Goal: Task Accomplishment & Management: Manage account settings

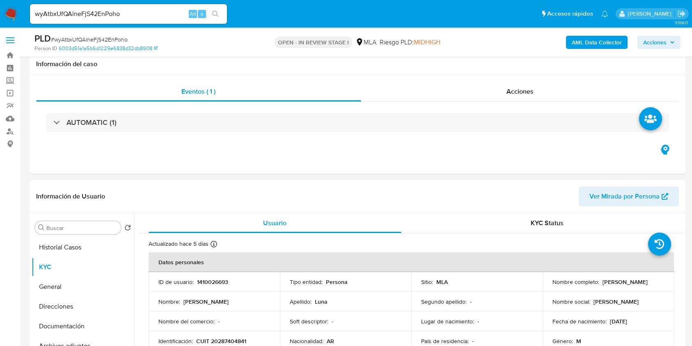
select select "10"
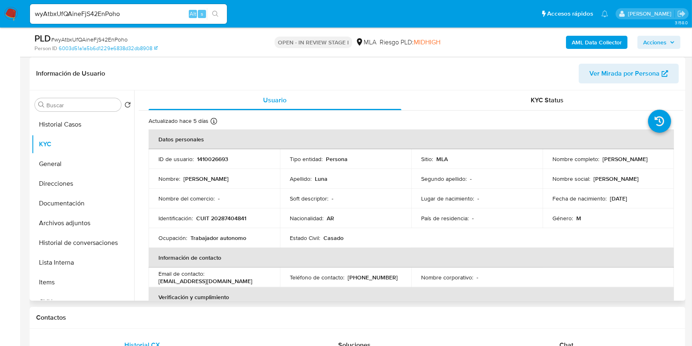
click at [231, 218] on p "CUIT 20287404841" at bounding box center [221, 217] width 50 height 7
copy p "20287404841"
click at [213, 159] on p "1410026693" at bounding box center [212, 158] width 31 height 7
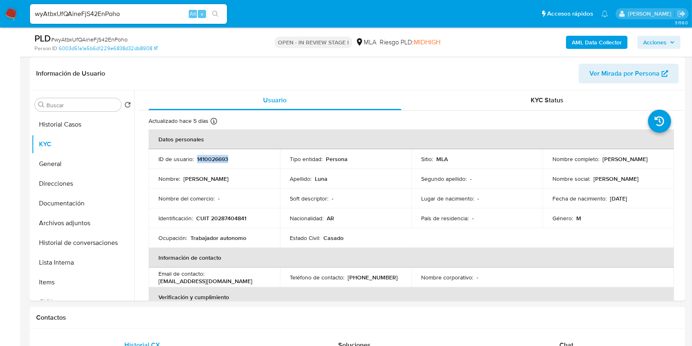
copy p "1410026693"
click at [602, 158] on p "Mauricio Ariel Luna" at bounding box center [624, 158] width 45 height 7
drag, startPoint x: 599, startPoint y: 158, endPoint x: 650, endPoint y: 159, distance: 50.9
click at [650, 159] on div "Nombre completo : Mauricio Ariel Luna" at bounding box center [608, 158] width 112 height 7
copy div "Mauricio Ariel Luna"
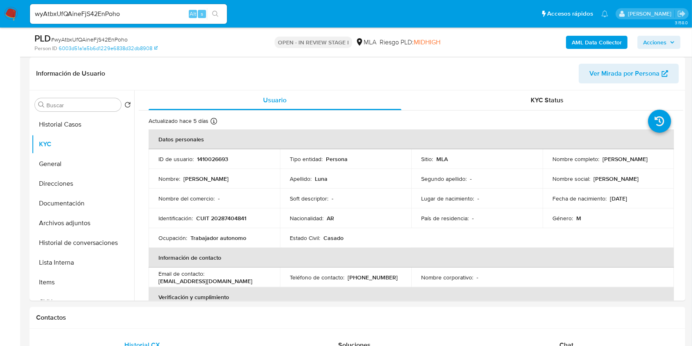
copy div "Mauricio Ariel Luna"
click at [228, 216] on p "CUIT 20287404841" at bounding box center [221, 217] width 50 height 7
copy p "20287404841"
click at [243, 216] on p "CUIT 20287404841" at bounding box center [221, 217] width 50 height 7
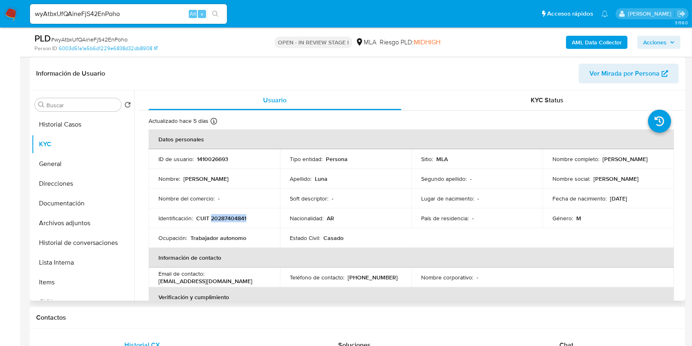
click at [243, 216] on p "CUIT 20287404841" at bounding box center [221, 217] width 50 height 7
copy p "20287404841"
click at [89, 195] on button "Documentación" at bounding box center [80, 203] width 96 height 20
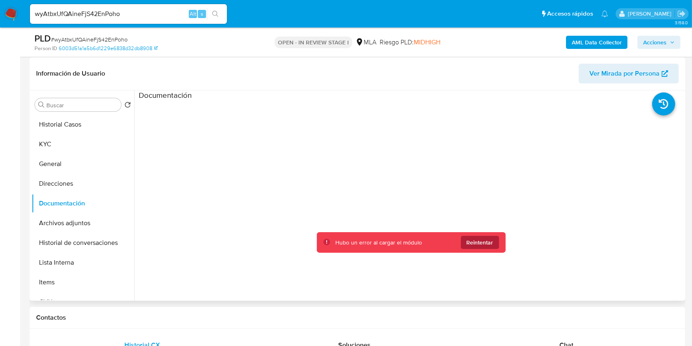
click at [486, 248] on div "Hubo un error al cargar el módulo Reintentar" at bounding box center [411, 242] width 189 height 21
click at [483, 245] on span "Reintentar" at bounding box center [480, 242] width 27 height 13
click at [484, 246] on span "Reintentar" at bounding box center [480, 242] width 27 height 13
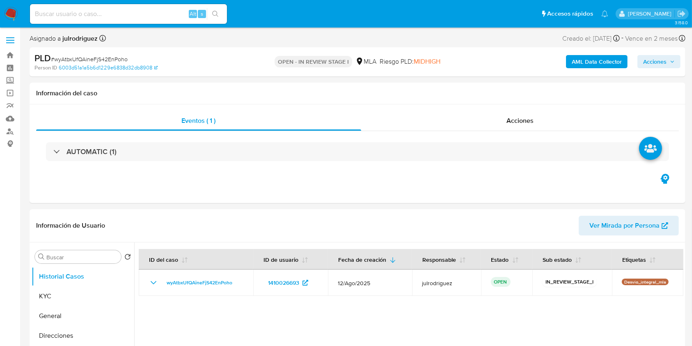
select select "10"
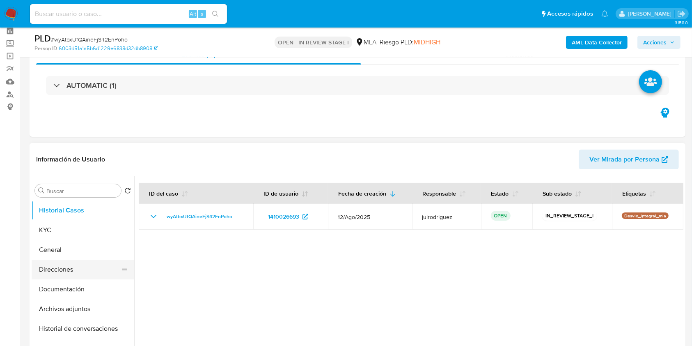
scroll to position [55, 0]
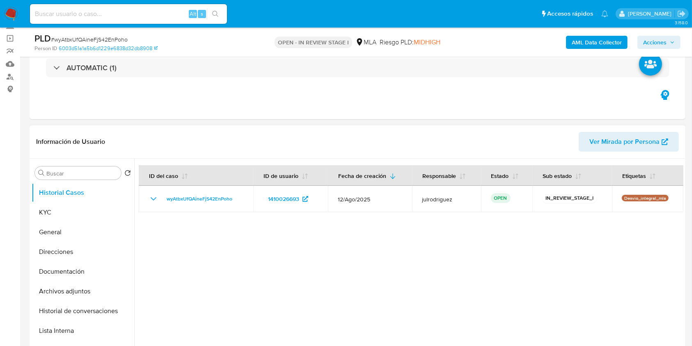
drag, startPoint x: 59, startPoint y: 268, endPoint x: 194, endPoint y: 213, distance: 146.1
click at [59, 269] on button "Documentación" at bounding box center [83, 271] width 103 height 20
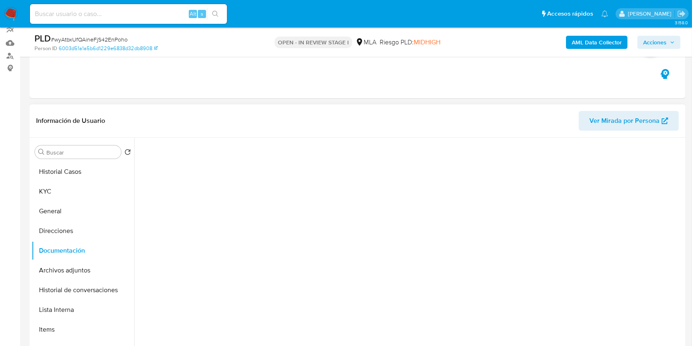
scroll to position [219, 0]
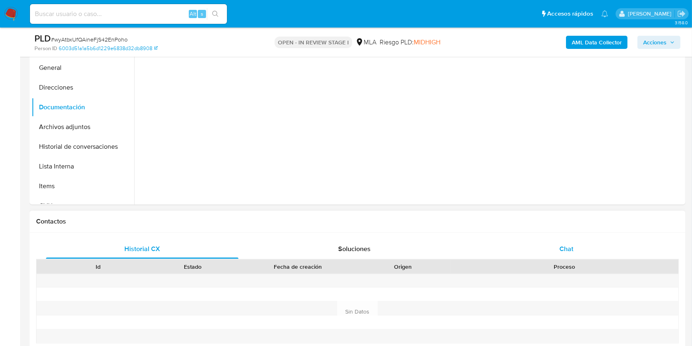
click at [568, 249] on span "Chat" at bounding box center [566, 248] width 14 height 9
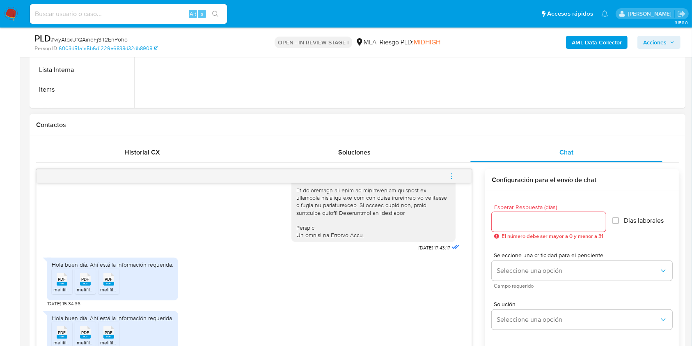
scroll to position [383, 0]
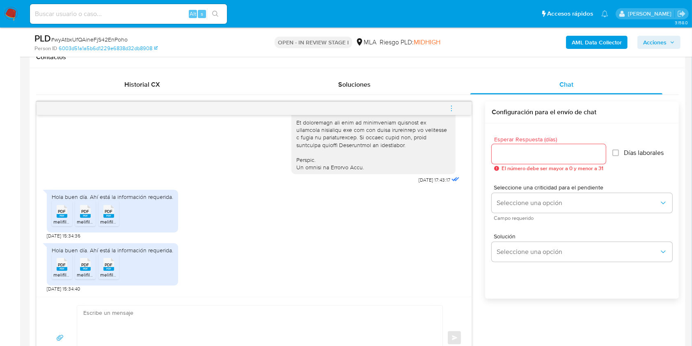
click at [57, 268] on div "PDF PDF" at bounding box center [61, 263] width 17 height 16
click at [89, 266] on span "PDF" at bounding box center [86, 264] width 8 height 5
click at [106, 266] on span "PDF" at bounding box center [109, 264] width 8 height 5
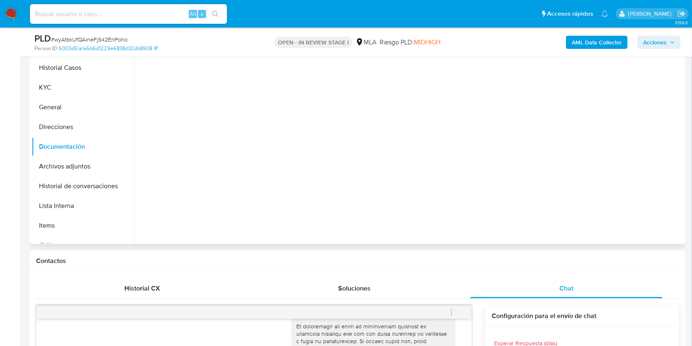
scroll to position [164, 0]
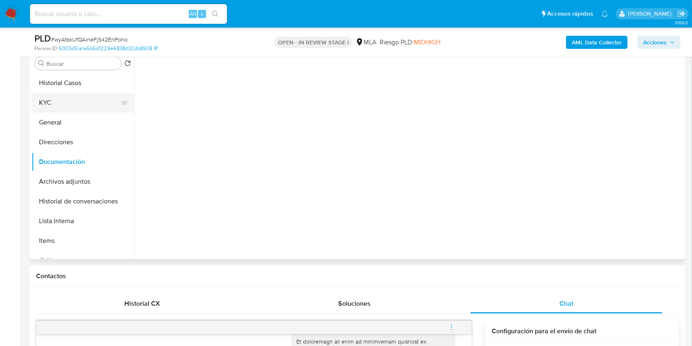
click at [69, 101] on button "KYC" at bounding box center [80, 103] width 96 height 20
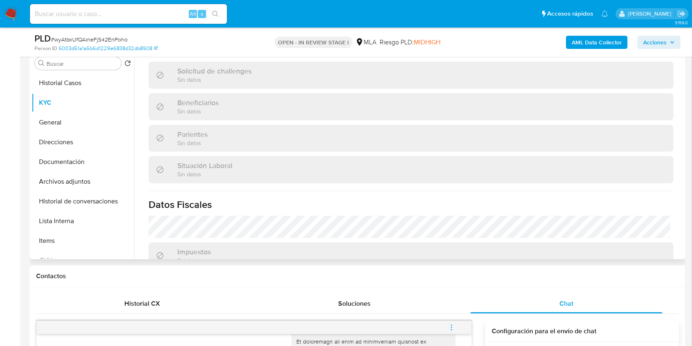
scroll to position [432, 0]
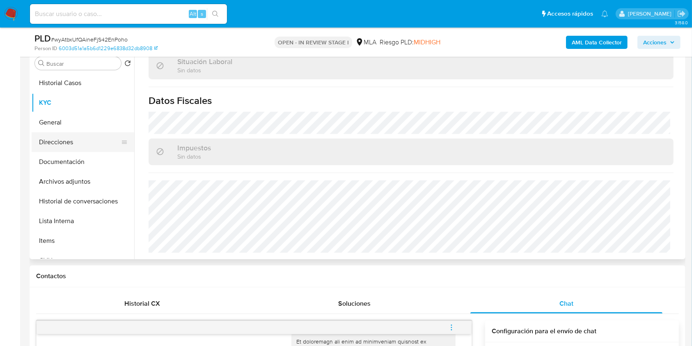
click at [73, 149] on button "Direcciones" at bounding box center [80, 142] width 96 height 20
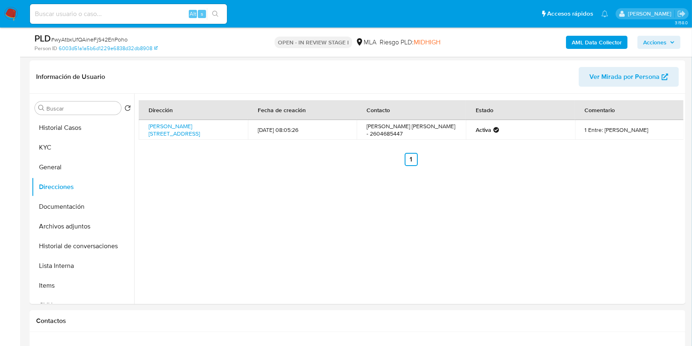
scroll to position [109, 0]
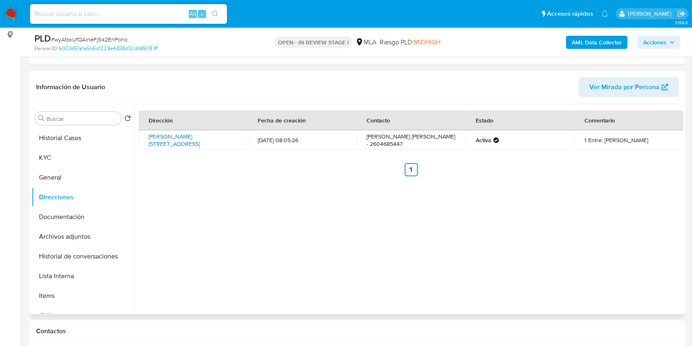
drag, startPoint x: 214, startPoint y: 144, endPoint x: 148, endPoint y: 135, distance: 66.3
click at [148, 135] on td "Segovia 832, San Rafael, Mendoza, 5600, Argentina 832" at bounding box center [193, 140] width 109 height 20
copy link "Segovia 832, San Rafael, Mendoza, 5600, Argentina 832"
click at [80, 159] on button "KYC" at bounding box center [80, 158] width 96 height 20
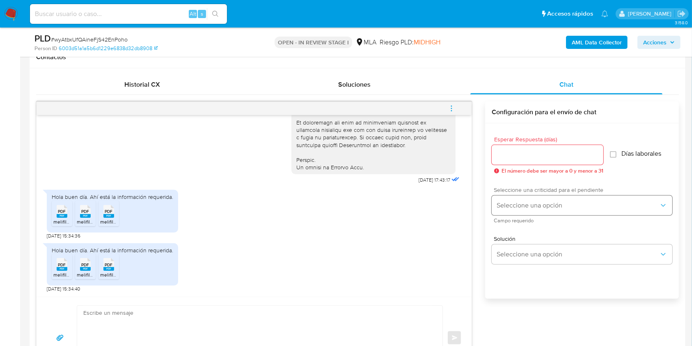
scroll to position [437, 0]
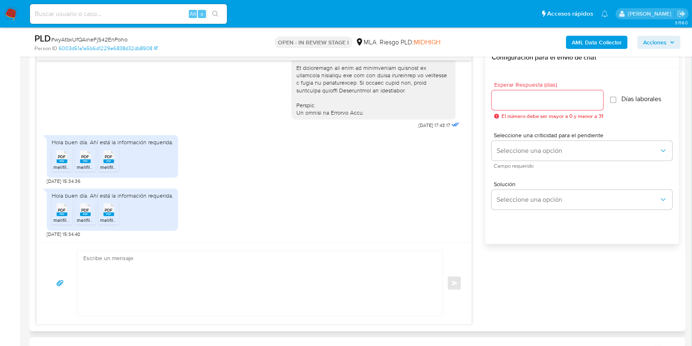
click at [500, 99] on input "Esperar Respuesta (días)" at bounding box center [548, 100] width 112 height 11
type input "3"
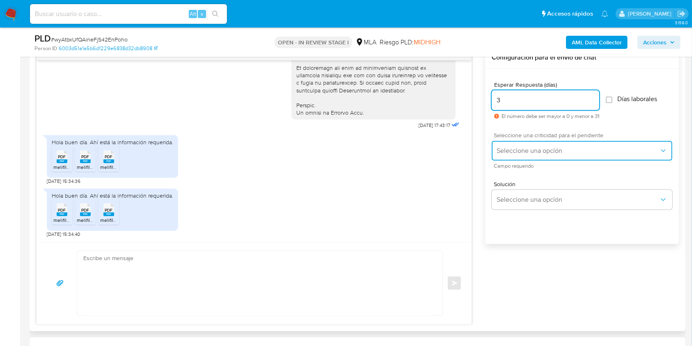
click at [509, 146] on span "Seleccione una opción" at bounding box center [578, 150] width 162 height 8
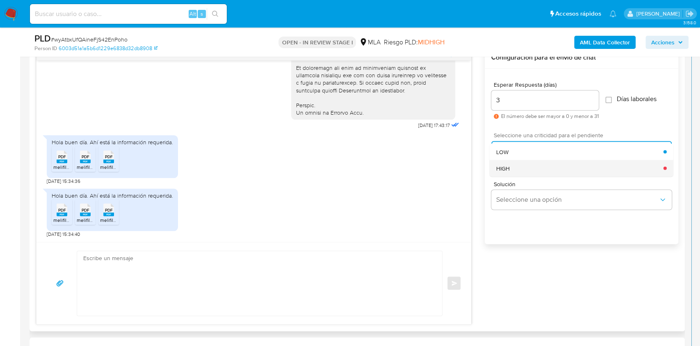
click at [517, 165] on div "HIGH" at bounding box center [580, 168] width 167 height 16
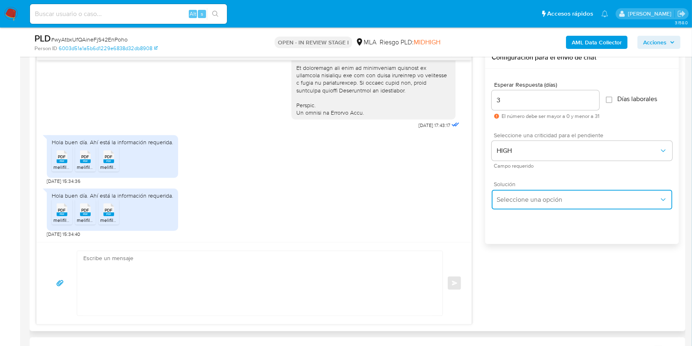
click at [519, 196] on span "Seleccione una opción" at bounding box center [578, 199] width 162 height 8
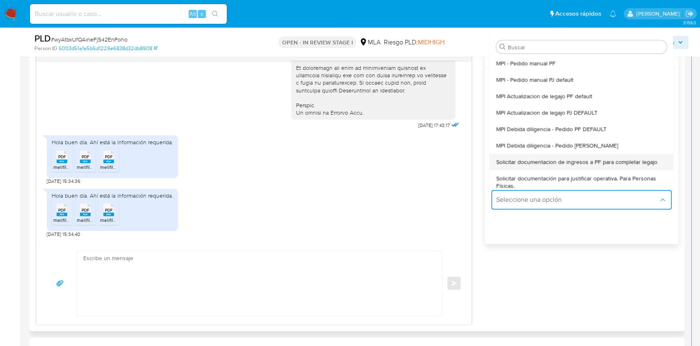
click at [579, 158] on span "Solicitar documentacion de ingresos a PF para completar legajo" at bounding box center [577, 161] width 161 height 7
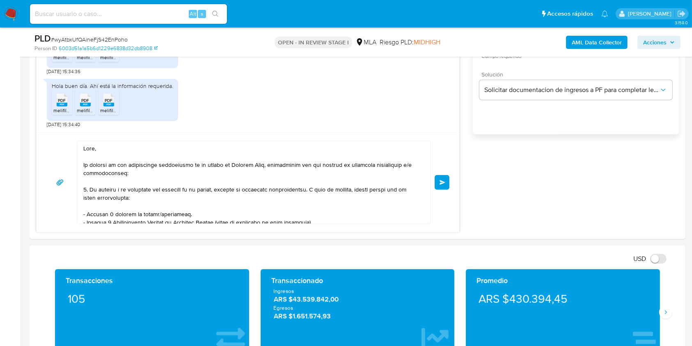
scroll to position [167, 0]
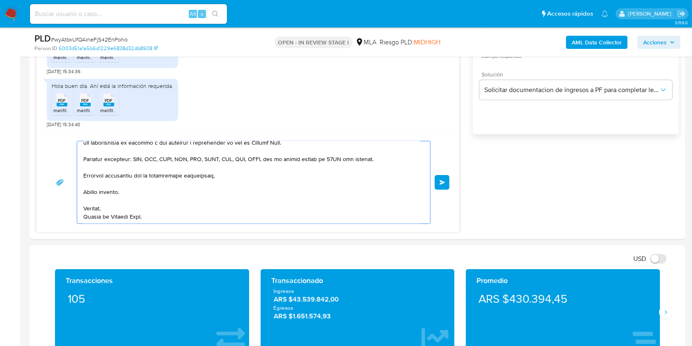
drag, startPoint x: 90, startPoint y: 166, endPoint x: 233, endPoint y: 295, distance: 192.9
type textarea "Hola, En"
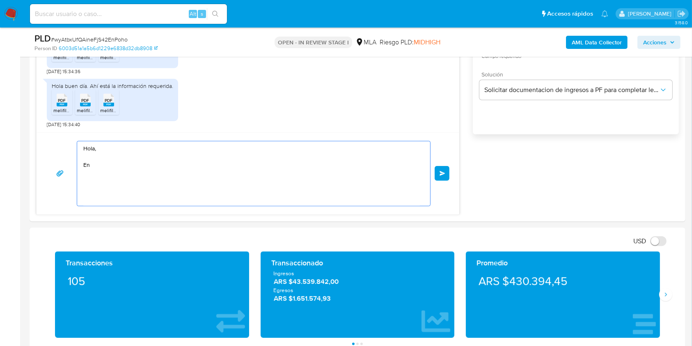
scroll to position [0, 0]
drag, startPoint x: 123, startPoint y: 166, endPoint x: 30, endPoint y: 117, distance: 105.6
click at [32, 117] on div "Historial CX Soluciones Chat Id Estado Fecha de creación Origen Proceso Anterio…" at bounding box center [358, 62] width 656 height 317
paste textarea "Buenas tardes, Queremos aclararte que la Resolución General ARCA 5696/2025 indi…"
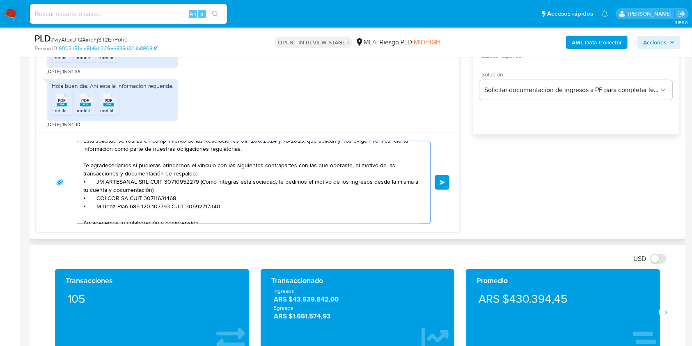
scroll to position [55, 0]
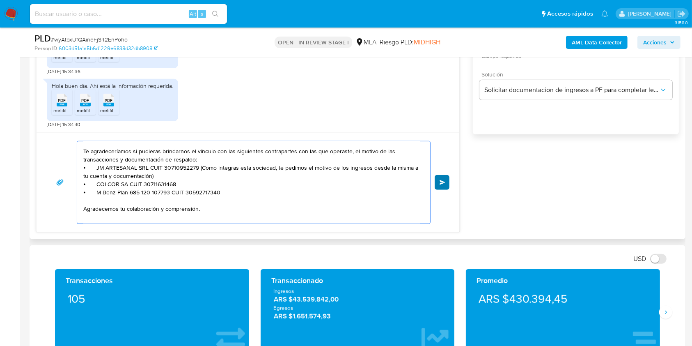
type textarea "Buenas tardes, Queremos aclararte que la Resolución General ARCA 5696/2025 indi…"
click at [440, 183] on span "Enviar" at bounding box center [442, 182] width 6 height 5
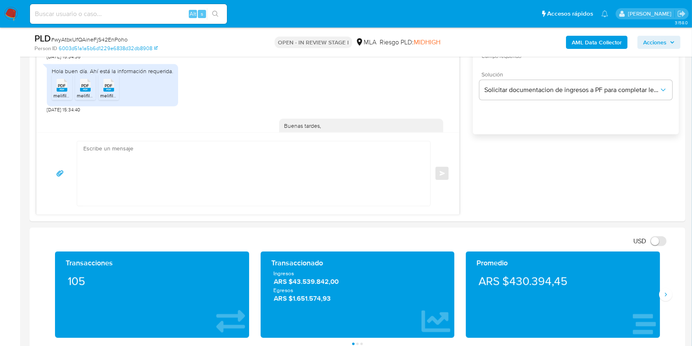
scroll to position [0, 0]
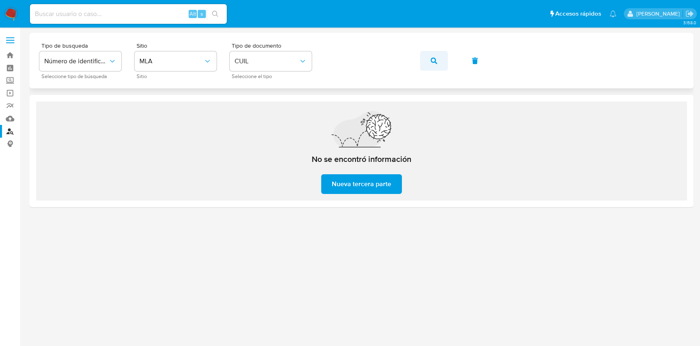
click at [428, 58] on button "button" at bounding box center [434, 61] width 28 height 20
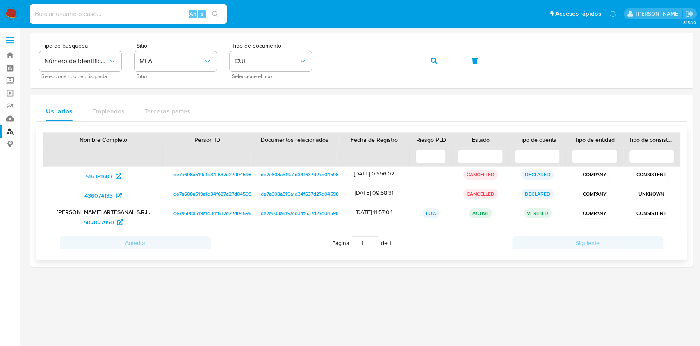
click at [124, 208] on p "J M ARTESANAL S.R.L." at bounding box center [103, 211] width 109 height 7
click at [109, 221] on span "502027950" at bounding box center [99, 221] width 30 height 13
click at [430, 59] on button "button" at bounding box center [434, 61] width 28 height 20
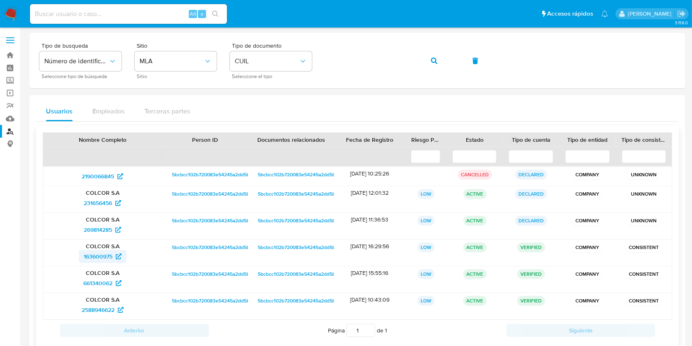
click at [105, 252] on span "163600975" at bounding box center [98, 255] width 29 height 13
click at [426, 64] on button "button" at bounding box center [434, 61] width 28 height 20
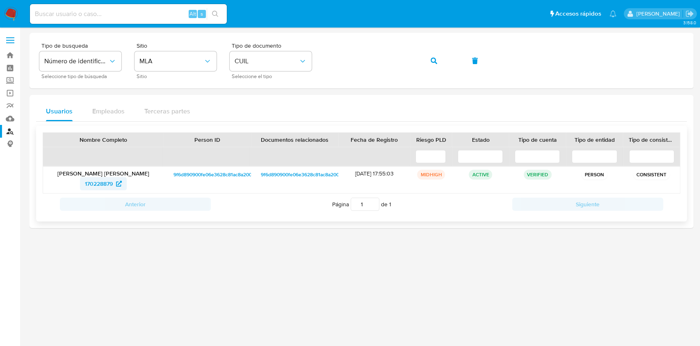
click at [105, 180] on span "170228879" at bounding box center [99, 183] width 28 height 13
click at [444, 62] on button "button" at bounding box center [434, 61] width 28 height 20
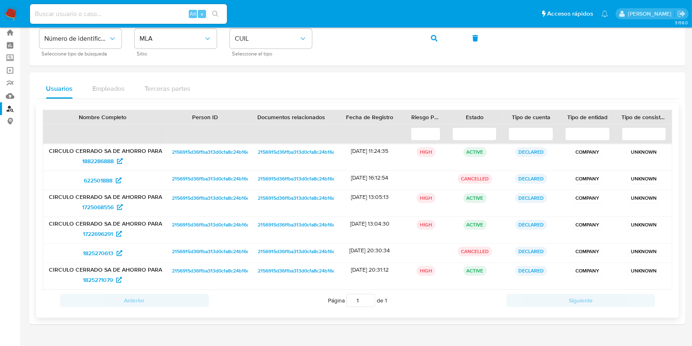
scroll to position [42, 0]
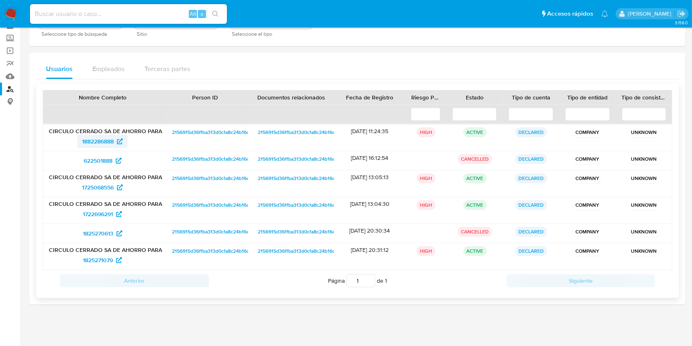
click at [102, 140] on span "1882286888" at bounding box center [98, 141] width 32 height 13
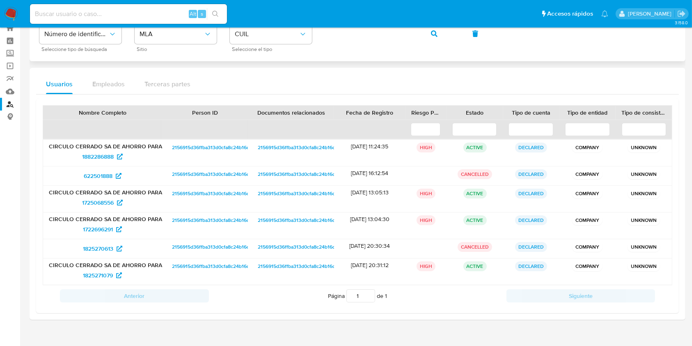
scroll to position [0, 0]
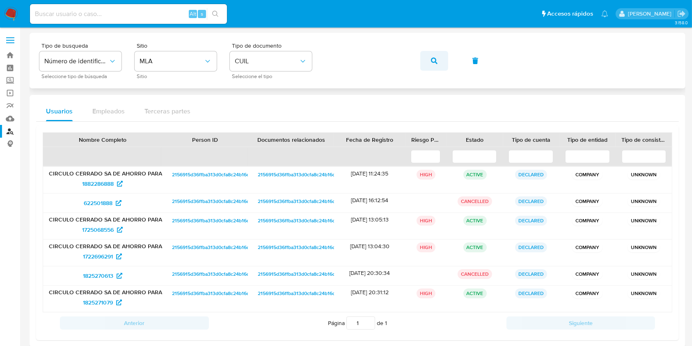
click at [432, 61] on icon "button" at bounding box center [434, 60] width 7 height 7
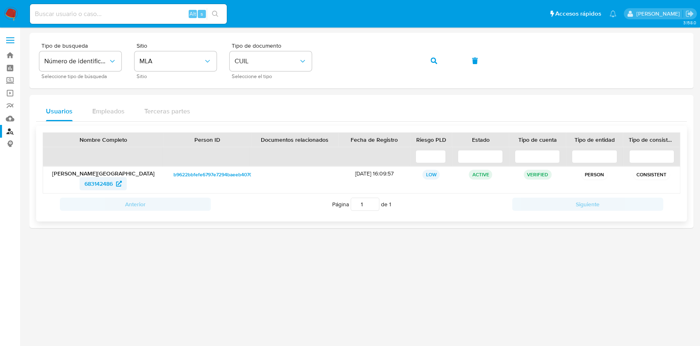
click at [113, 182] on span "683142486" at bounding box center [99, 183] width 28 height 13
click at [435, 57] on icon "button" at bounding box center [434, 60] width 7 height 7
click at [92, 180] on span "484111299" at bounding box center [99, 183] width 26 height 13
click at [431, 58] on icon "button" at bounding box center [434, 60] width 7 height 7
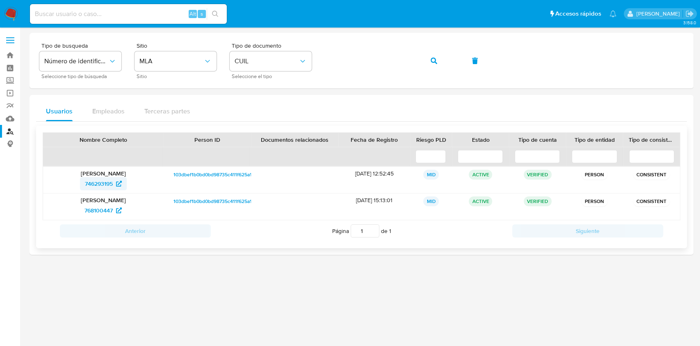
click at [107, 181] on span "746293195" at bounding box center [99, 183] width 28 height 13
click at [438, 59] on button "button" at bounding box center [434, 61] width 28 height 20
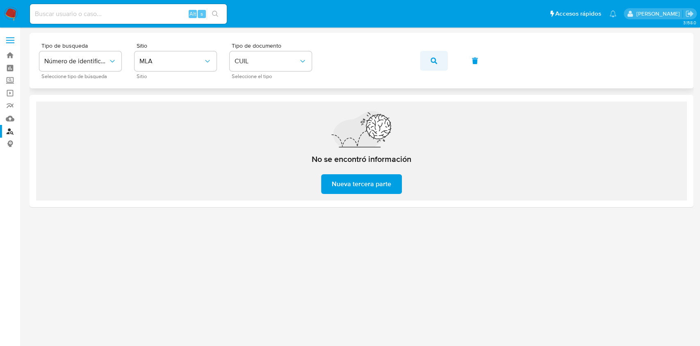
click at [425, 59] on button "button" at bounding box center [434, 61] width 28 height 20
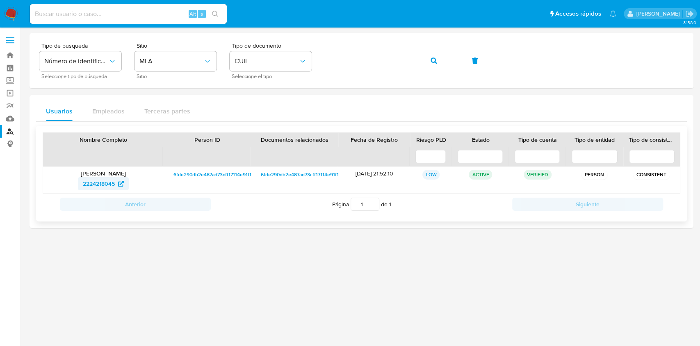
click at [112, 180] on span "2224218045" at bounding box center [99, 183] width 32 height 13
click at [430, 59] on button "button" at bounding box center [434, 61] width 28 height 20
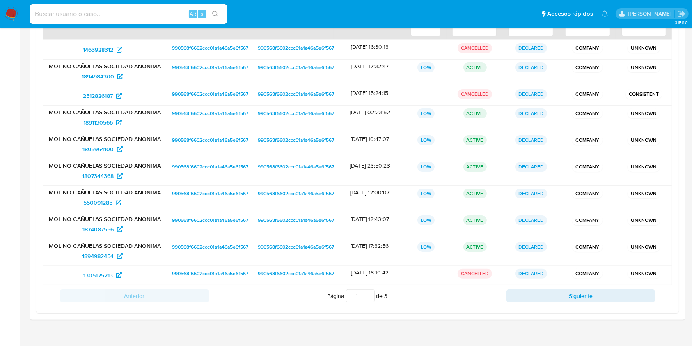
scroll to position [141, 0]
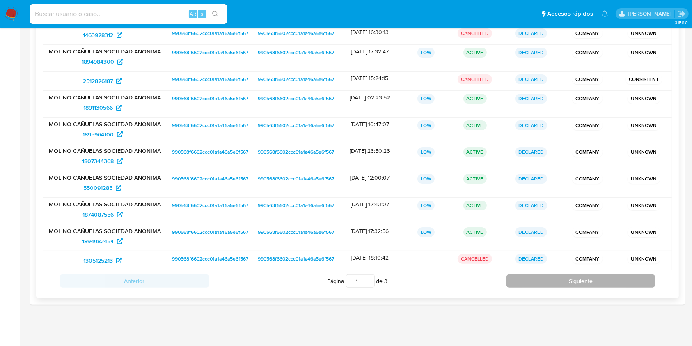
click at [593, 274] on button "Siguiente" at bounding box center [580, 280] width 149 height 13
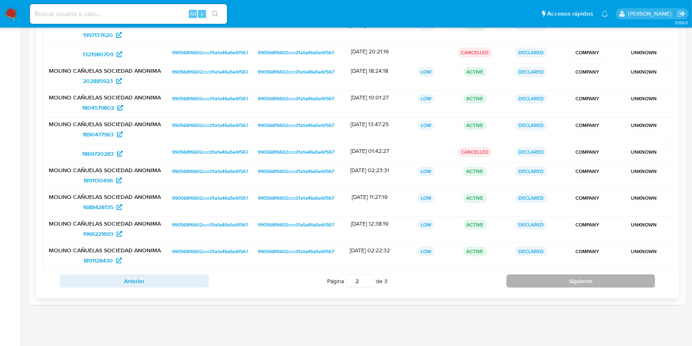
click at [556, 284] on button "Siguiente" at bounding box center [580, 280] width 149 height 13
type input "3"
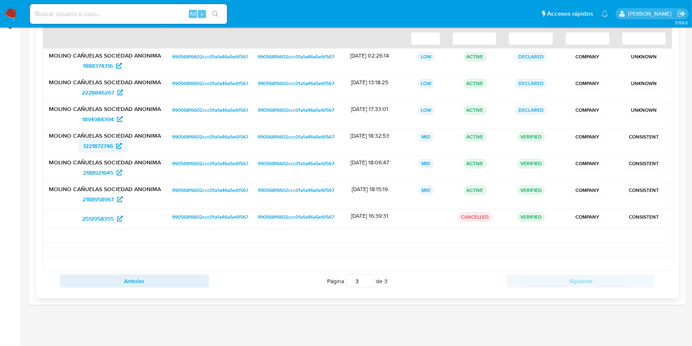
click at [106, 144] on span "1221872746" at bounding box center [98, 145] width 30 height 13
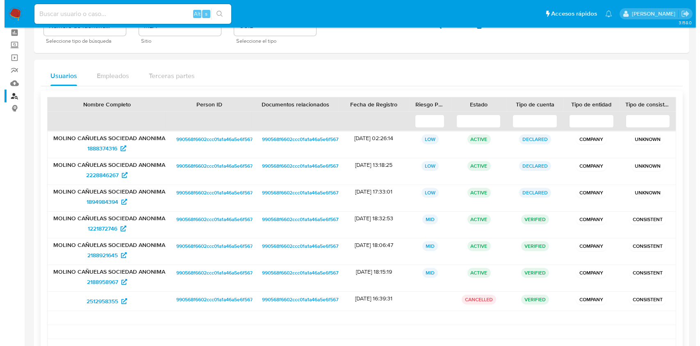
scroll to position [0, 0]
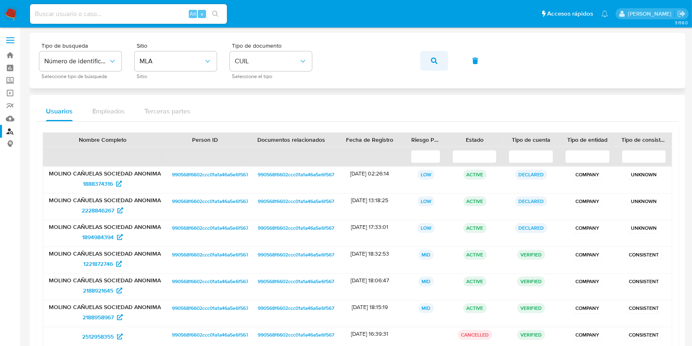
click at [429, 58] on button "button" at bounding box center [434, 61] width 28 height 20
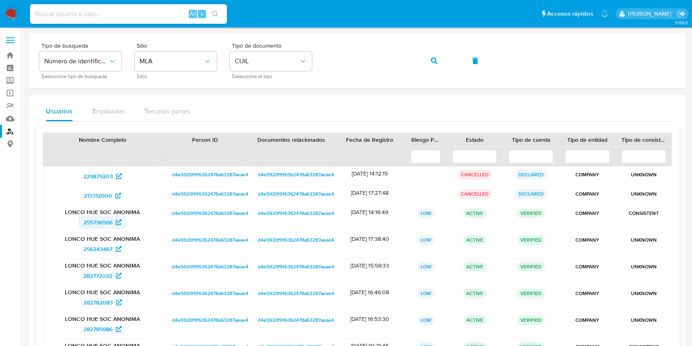
click at [99, 224] on span "255736566" at bounding box center [97, 221] width 29 height 13
click at [426, 62] on button "button" at bounding box center [434, 61] width 28 height 20
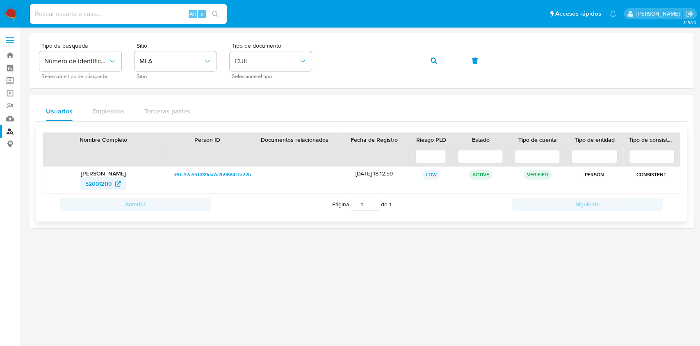
click at [113, 183] on span "520912110" at bounding box center [103, 183] width 36 height 13
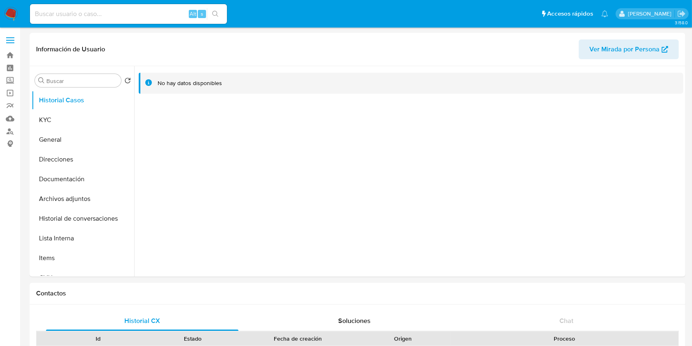
select select "10"
click at [86, 122] on button "KYC" at bounding box center [80, 120] width 96 height 20
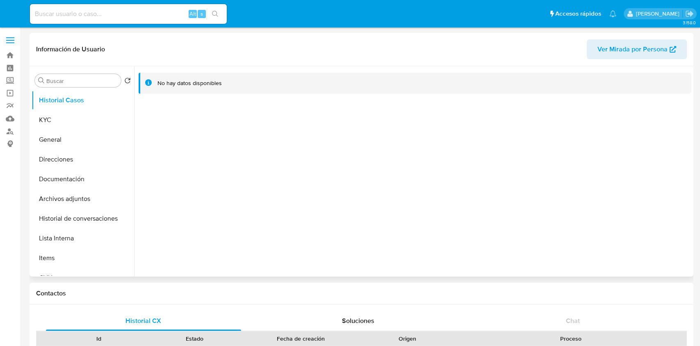
select select "10"
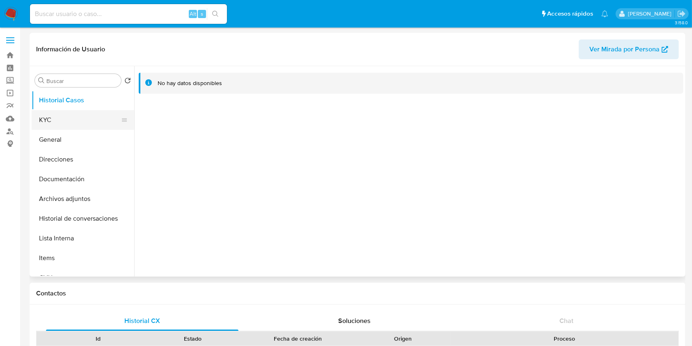
click at [64, 124] on button "KYC" at bounding box center [80, 120] width 96 height 20
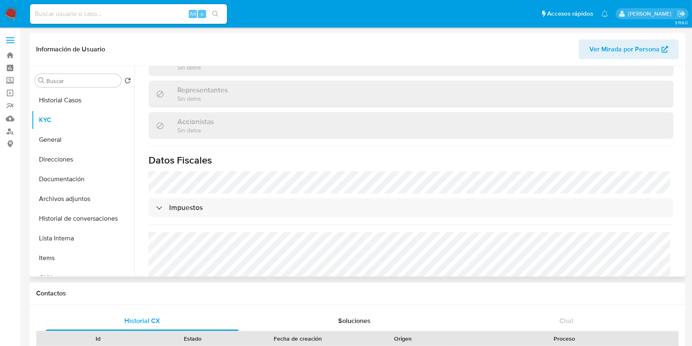
scroll to position [564, 0]
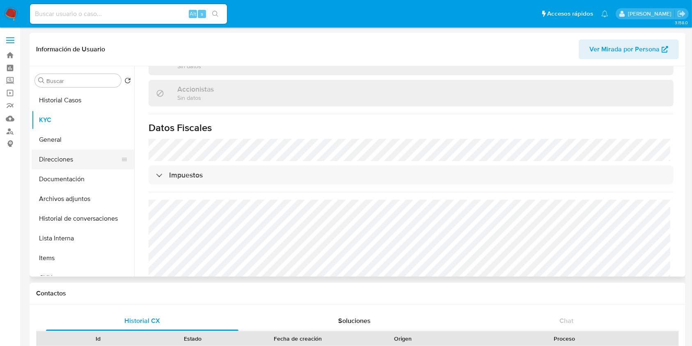
click at [57, 164] on button "Direcciones" at bounding box center [80, 159] width 96 height 20
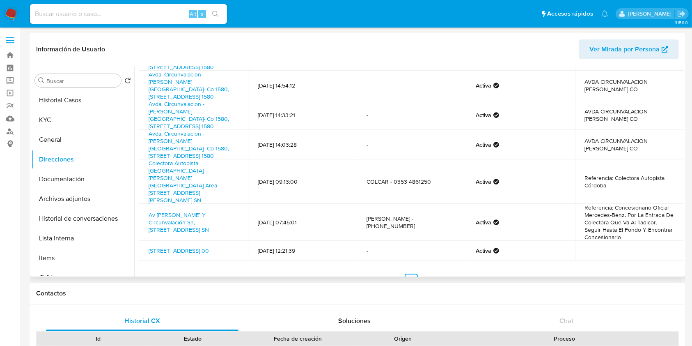
scroll to position [82, 0]
click at [81, 105] on button "Historial Casos" at bounding box center [80, 100] width 96 height 20
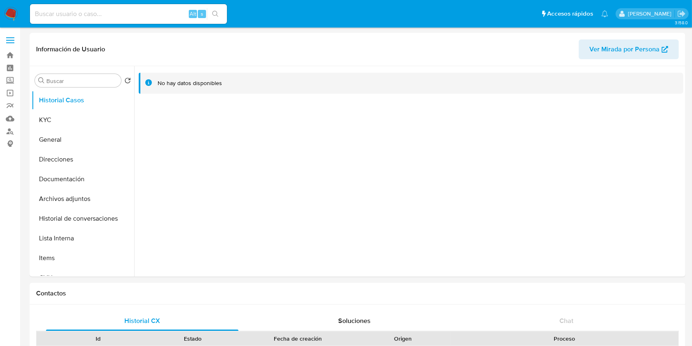
select select "10"
click at [81, 121] on button "KYC" at bounding box center [80, 120] width 96 height 20
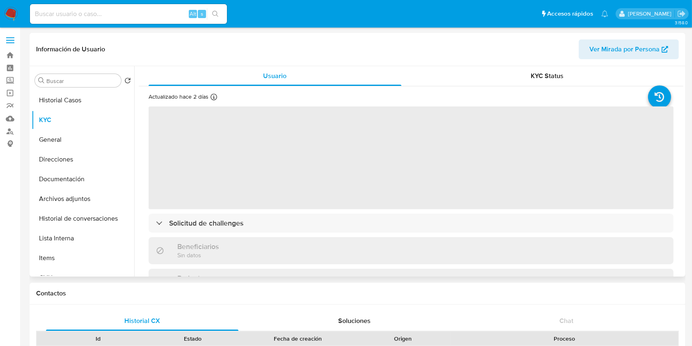
scroll to position [243, 0]
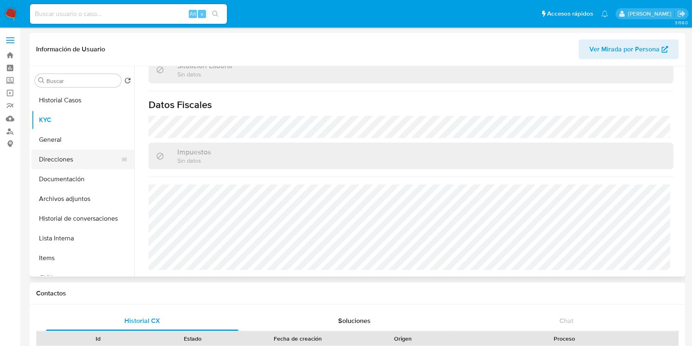
click at [61, 153] on button "Direcciones" at bounding box center [80, 159] width 96 height 20
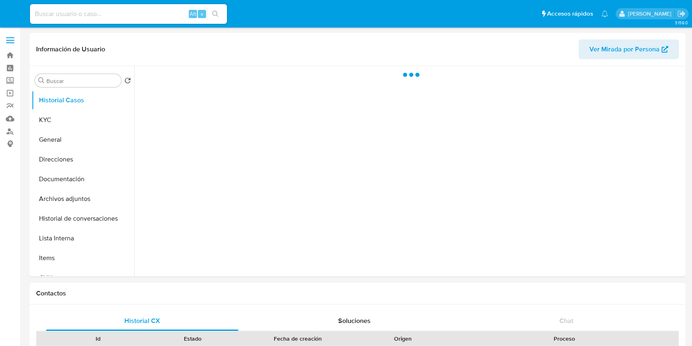
select select "10"
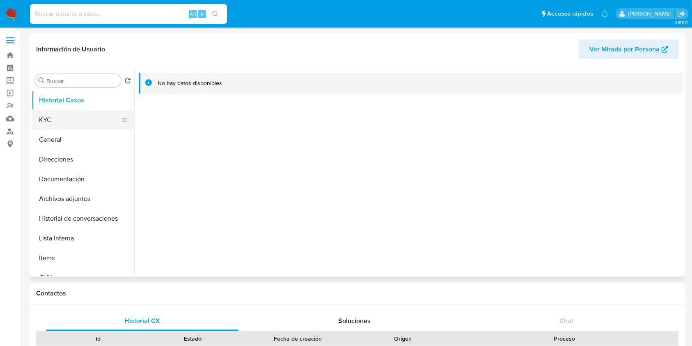
click at [66, 117] on button "KYC" at bounding box center [80, 120] width 96 height 20
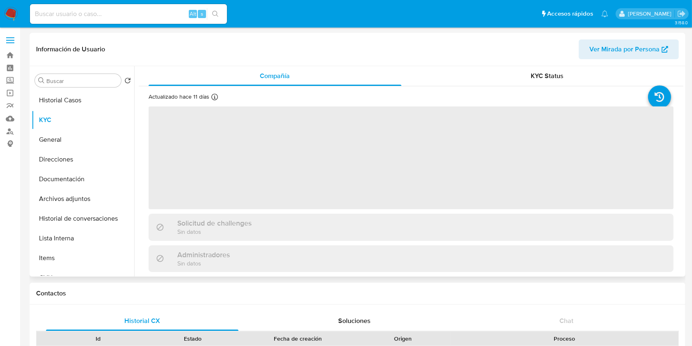
scroll to position [273, 0]
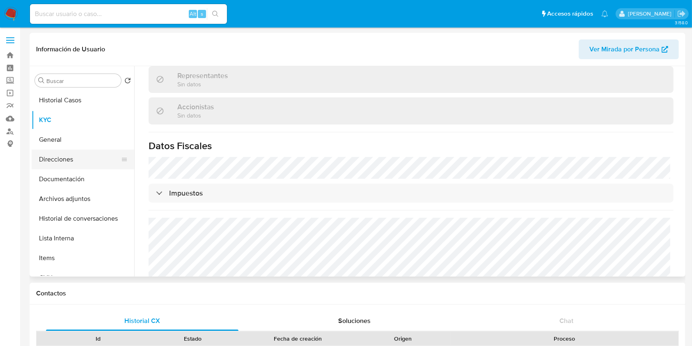
drag, startPoint x: 77, startPoint y: 161, endPoint x: 106, endPoint y: 153, distance: 30.6
click at [77, 162] on button "Direcciones" at bounding box center [80, 159] width 96 height 20
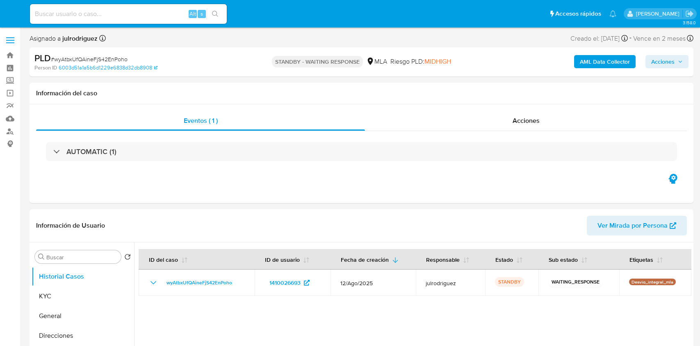
select select "10"
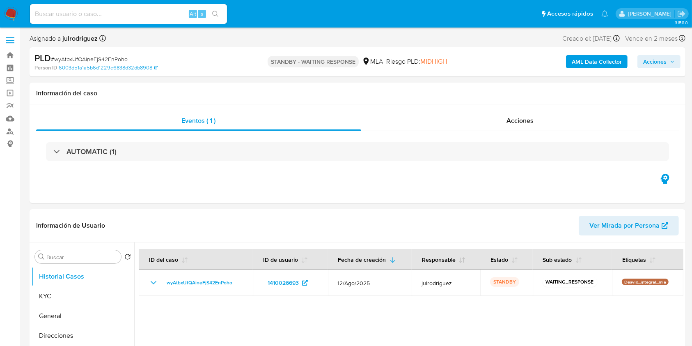
click at [129, 11] on input at bounding box center [128, 14] width 197 height 11
paste input "M0BV7xcWRTr9qYb2ymw9zsmn"
type input "M0BV7xcWRTr9qYb2ymw9zsmn"
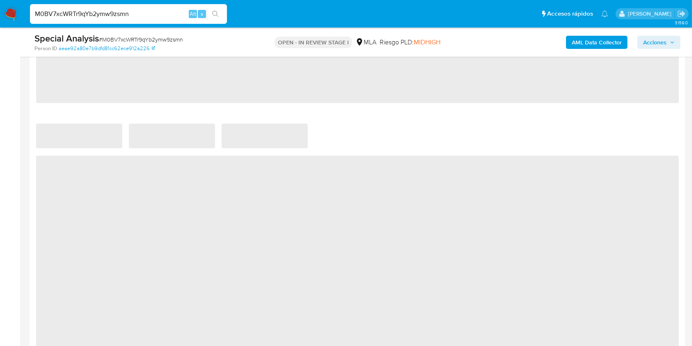
scroll to position [328, 0]
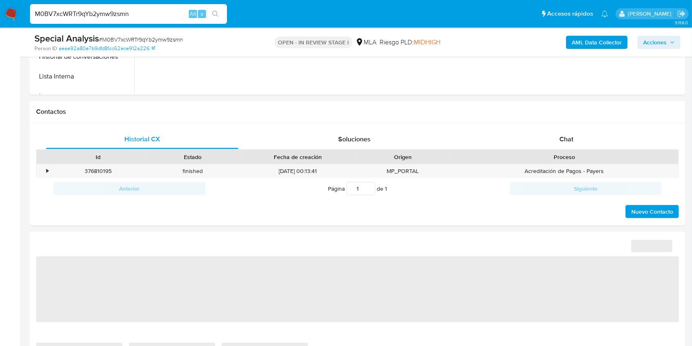
select select "10"
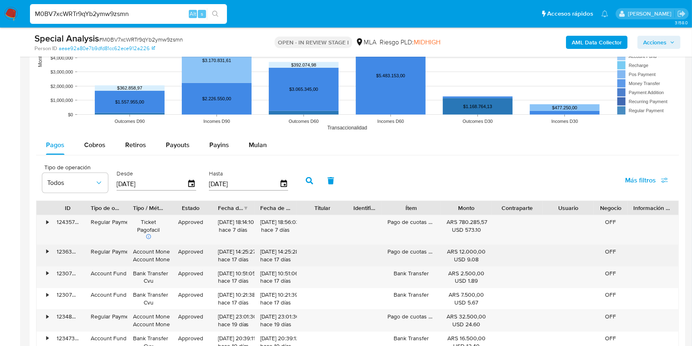
scroll to position [821, 0]
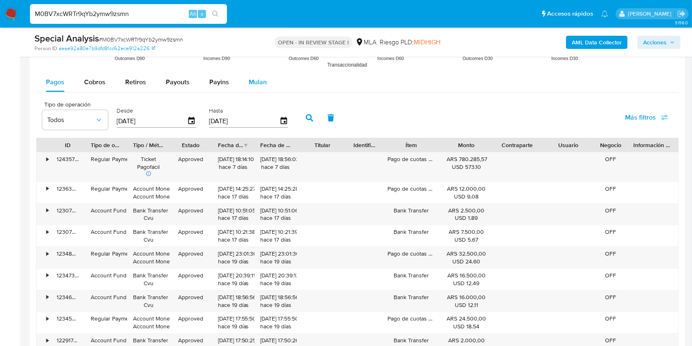
click at [258, 80] on span "Mulan" at bounding box center [258, 81] width 18 height 9
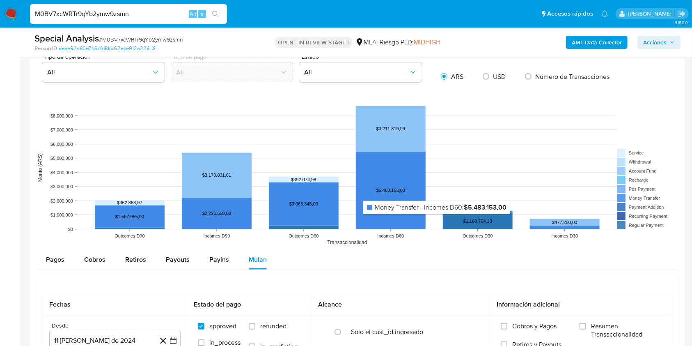
scroll to position [547, 0]
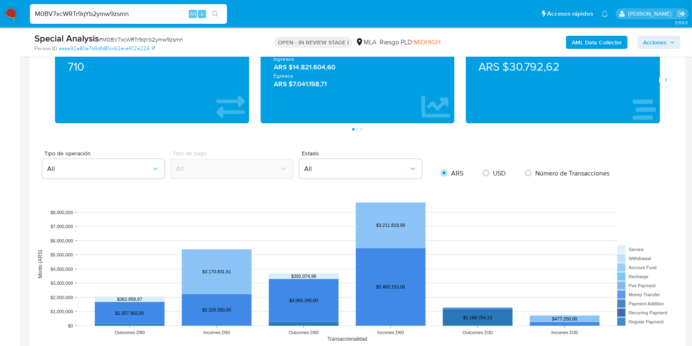
drag, startPoint x: 115, startPoint y: 14, endPoint x: 0, endPoint y: 6, distance: 115.2
click at [0, 6] on nav "Pausado Ver notificaciones M0BV7xcWRTr9qYb2ymw9zsmn Alt s Accesos rápidos Presi…" at bounding box center [346, 13] width 692 height 27
paste input "zBO4O7YgIgFv34mppVmjbtZP"
type input "zBO4O7YgIgFv34mppVmjbtZP"
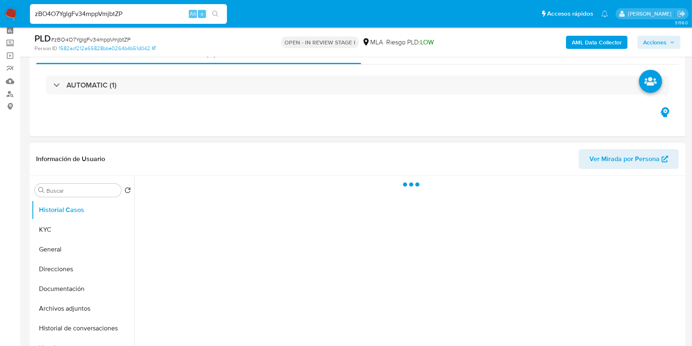
scroll to position [55, 0]
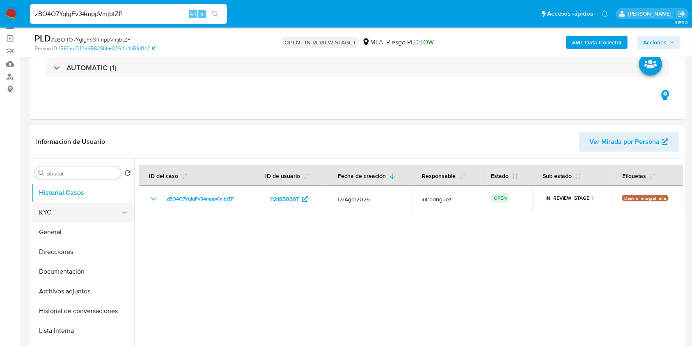
click at [63, 211] on button "KYC" at bounding box center [80, 212] width 96 height 20
select select "10"
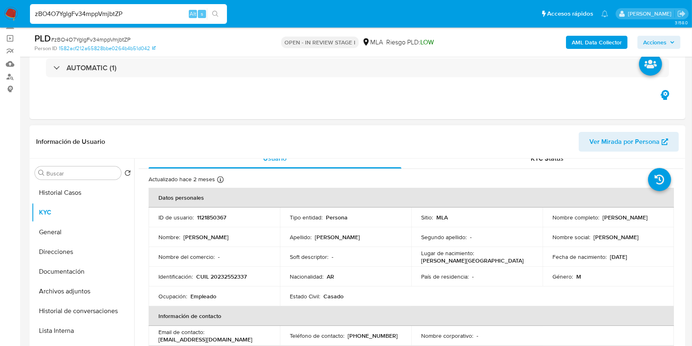
scroll to position [0, 0]
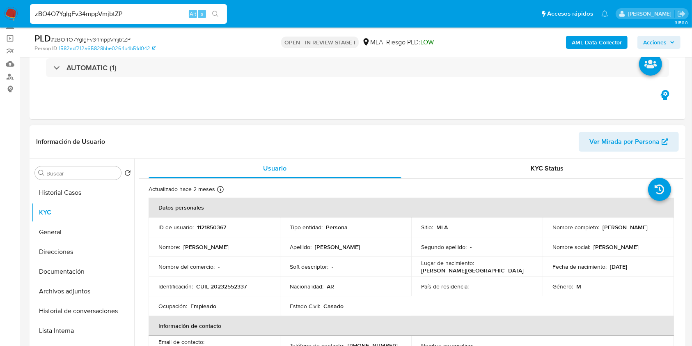
drag, startPoint x: 549, startPoint y: 230, endPoint x: 621, endPoint y: 227, distance: 71.9
click at [621, 227] on div "Nombre completo : [PERSON_NAME]" at bounding box center [608, 226] width 112 height 7
drag, startPoint x: 621, startPoint y: 228, endPoint x: 546, endPoint y: 233, distance: 75.3
click at [546, 233] on td "Nombre completo : [PERSON_NAME]" at bounding box center [607, 227] width 131 height 20
copy p "[PERSON_NAME]"
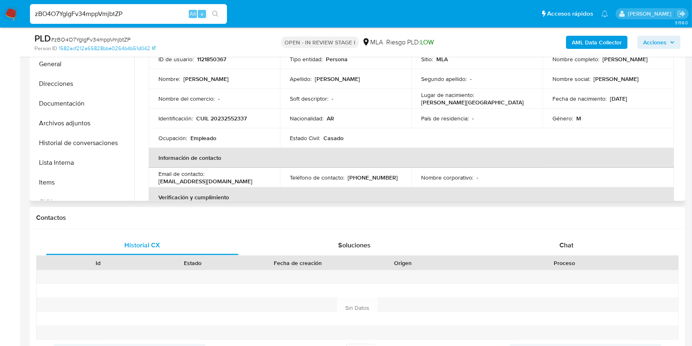
scroll to position [117, 0]
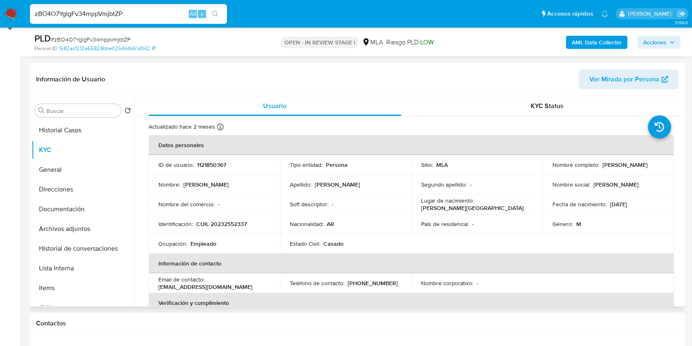
click at [197, 158] on td "ID de usuario : 1121850367" at bounding box center [214, 165] width 131 height 20
click at [212, 164] on p "1121850367" at bounding box center [211, 164] width 29 height 7
copy p "1121850367"
click at [116, 37] on span "# zBO4O7YgIgFv34mppVmjbtZP" at bounding box center [91, 39] width 80 height 8
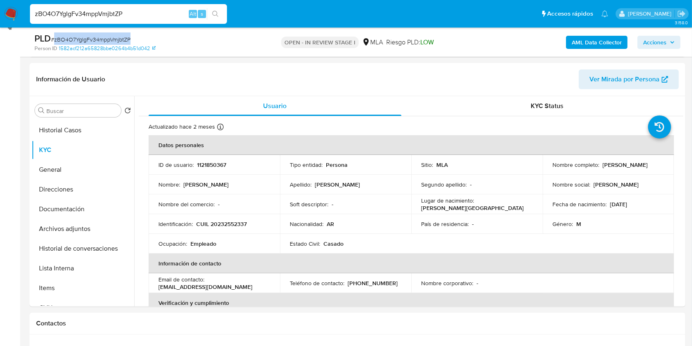
click at [115, 37] on span "# zBO4O7YgIgFv34mppVmjbtZP" at bounding box center [91, 39] width 80 height 8
copy span "zBO4O7YgIgFv34mppVmjbtZP"
click at [76, 191] on button "Direcciones" at bounding box center [80, 189] width 96 height 20
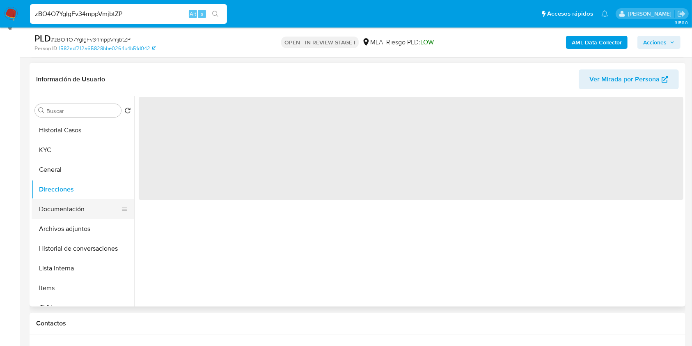
click at [88, 208] on button "Documentación" at bounding box center [80, 209] width 96 height 20
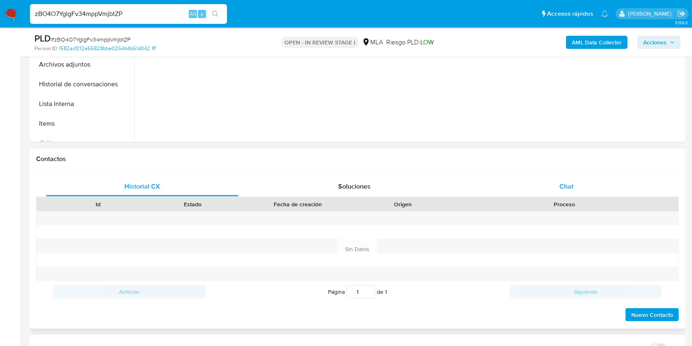
click at [550, 191] on div "Chat" at bounding box center [566, 186] width 192 height 20
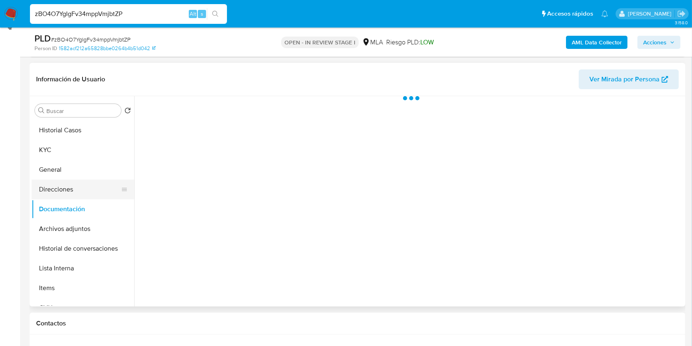
click at [50, 185] on button "Direcciones" at bounding box center [80, 189] width 96 height 20
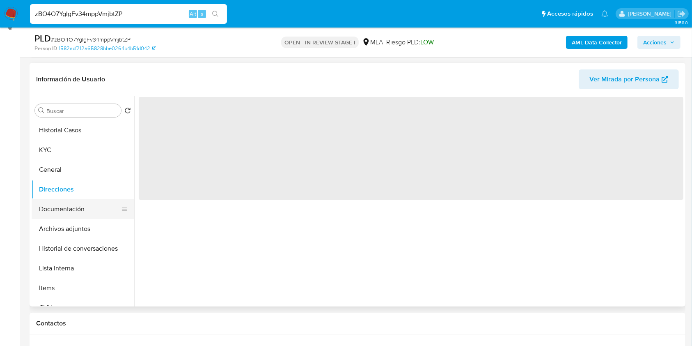
click at [59, 206] on button "Documentación" at bounding box center [80, 209] width 96 height 20
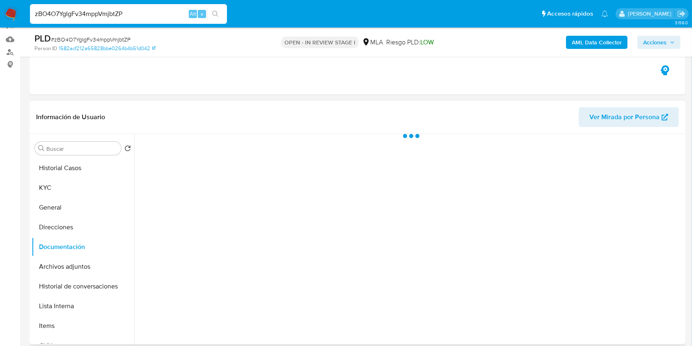
scroll to position [62, 0]
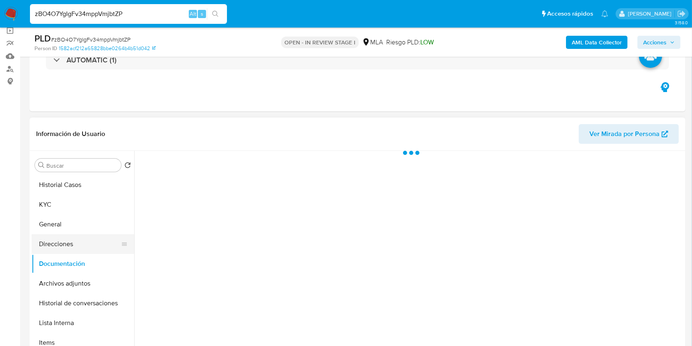
click at [57, 242] on button "Direcciones" at bounding box center [80, 244] width 96 height 20
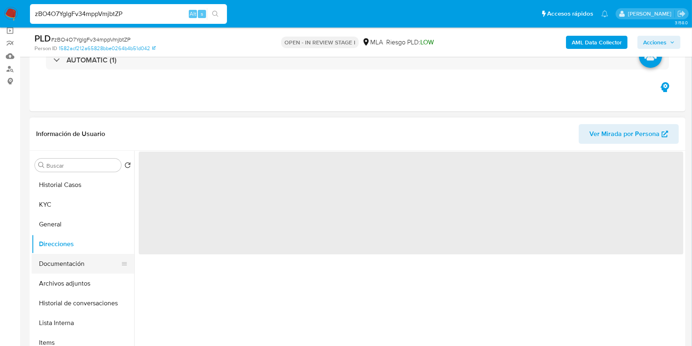
click at [61, 264] on button "Documentación" at bounding box center [80, 264] width 96 height 20
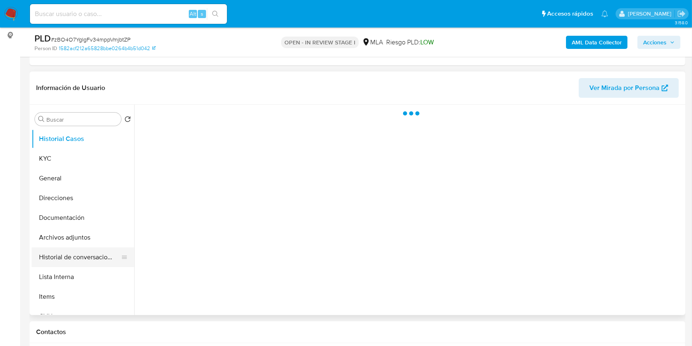
scroll to position [109, 0]
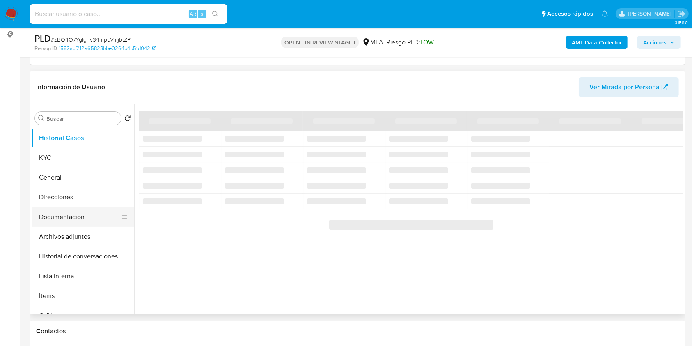
click at [63, 220] on button "Documentación" at bounding box center [80, 217] width 96 height 20
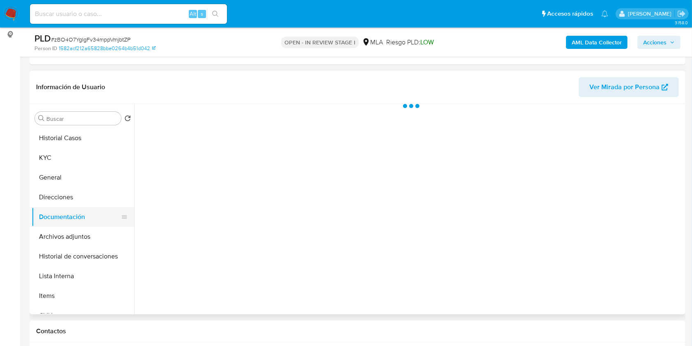
select select "10"
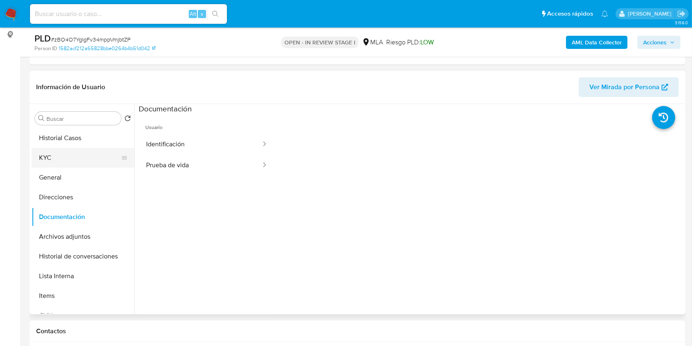
click at [77, 160] on button "KYC" at bounding box center [80, 158] width 96 height 20
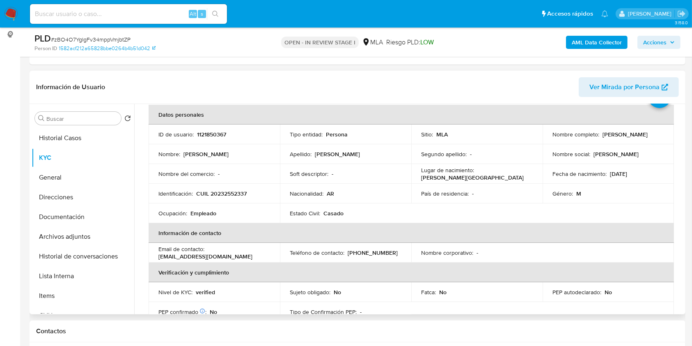
scroll to position [55, 0]
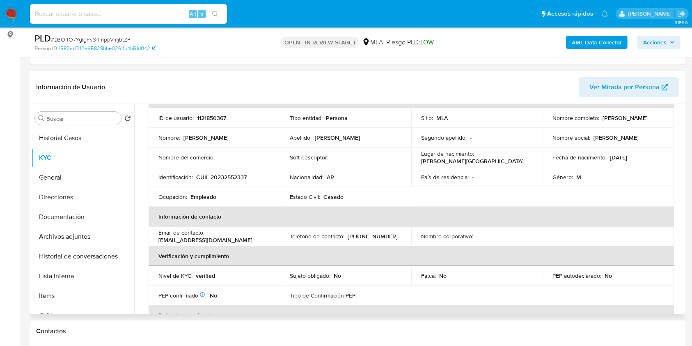
drag, startPoint x: 551, startPoint y: 119, endPoint x: 623, endPoint y: 119, distance: 72.6
click at [623, 119] on div "Nombre completo : [PERSON_NAME]" at bounding box center [608, 117] width 112 height 7
copy p "[PERSON_NAME]"
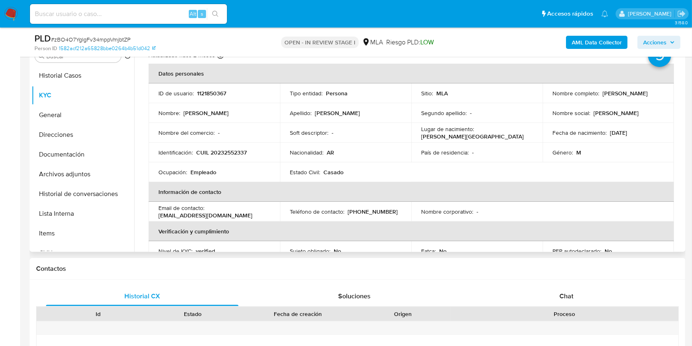
scroll to position [0, 0]
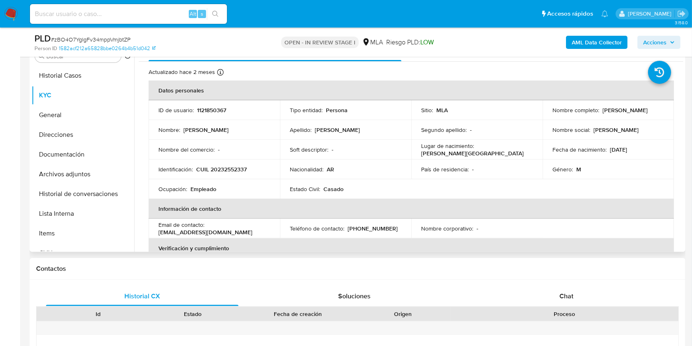
click at [199, 106] on p "1121850367" at bounding box center [211, 109] width 29 height 7
copy p "1121850367"
click at [105, 38] on span "# zBO4O7YgIgFv34mppVmjbtZP" at bounding box center [91, 39] width 80 height 8
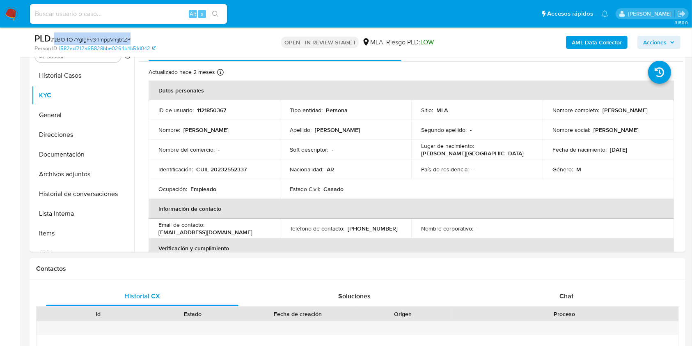
copy span "zBO4O7YgIgFv34mppVmjbtZP"
click at [236, 171] on p "CUIL 20232552337" at bounding box center [221, 168] width 50 height 7
copy p "20232552337"
click at [214, 104] on td "ID de usuario : 1121850367" at bounding box center [214, 110] width 131 height 20
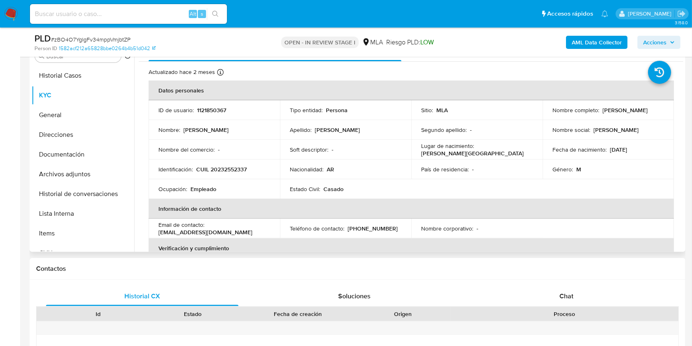
click at [215, 110] on p "1121850367" at bounding box center [211, 109] width 29 height 7
copy p "1121850367"
drag, startPoint x: 551, startPoint y: 113, endPoint x: 627, endPoint y: 115, distance: 76.3
click at [627, 114] on div "Nombre completo : Andres Gustavo Albarracin" at bounding box center [608, 109] width 112 height 7
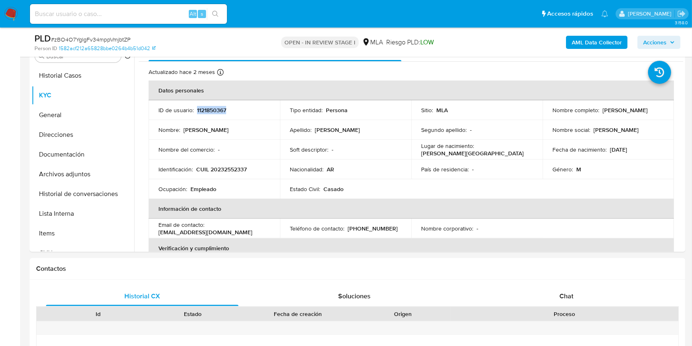
copy p "Andres Gustavo Albarracin"
click at [229, 169] on p "CUIL 20232552337" at bounding box center [221, 168] width 50 height 7
copy p "20232552337"
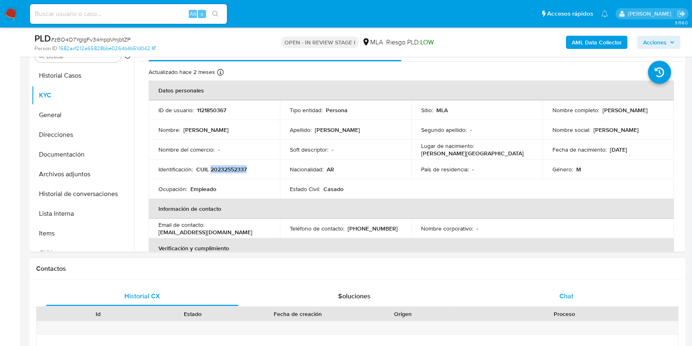
click at [570, 294] on span "Chat" at bounding box center [566, 295] width 14 height 9
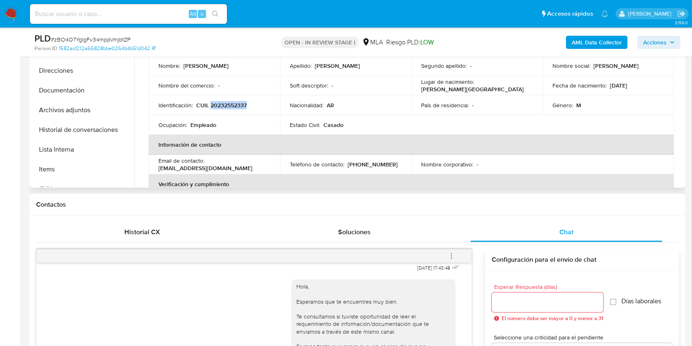
scroll to position [117, 0]
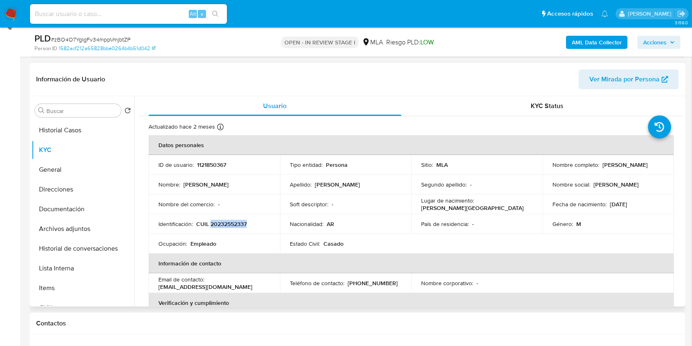
click at [221, 221] on p "CUIL 20232552337" at bounding box center [221, 223] width 50 height 7
click at [223, 222] on p "CUIL 20232552337" at bounding box center [221, 223] width 50 height 7
click at [77, 133] on button "Historial Casos" at bounding box center [80, 130] width 96 height 20
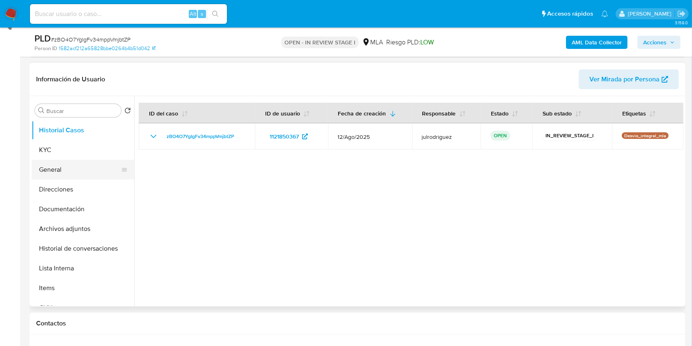
click at [72, 161] on button "General" at bounding box center [80, 170] width 96 height 20
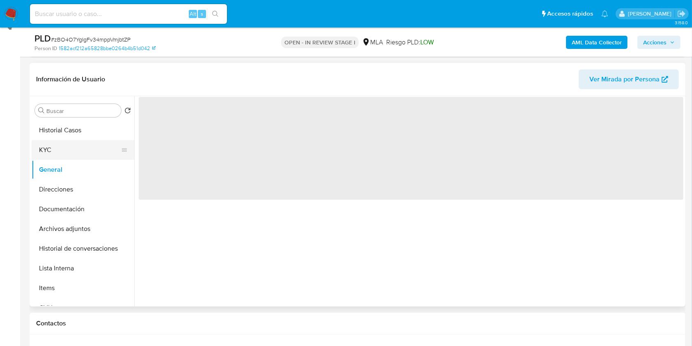
click at [69, 151] on button "KYC" at bounding box center [80, 150] width 96 height 20
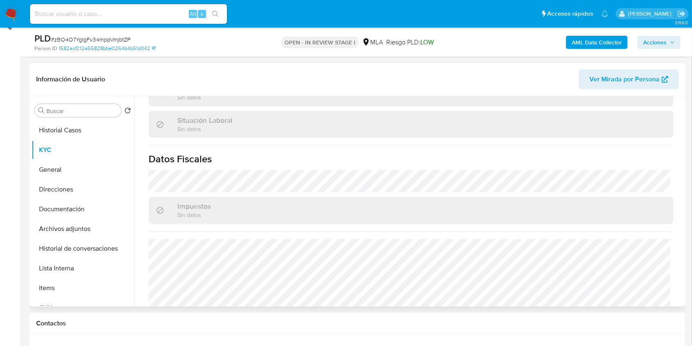
scroll to position [412, 0]
click at [80, 187] on button "Direcciones" at bounding box center [80, 189] width 96 height 20
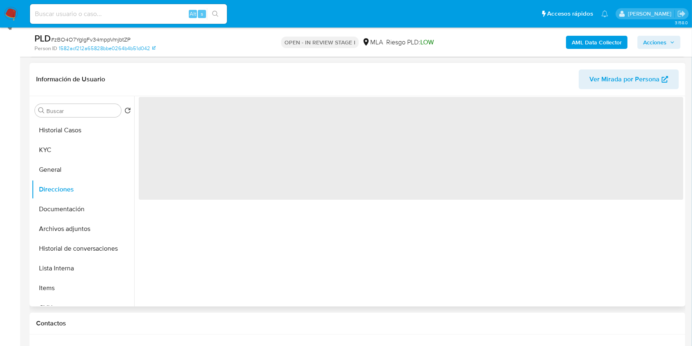
scroll to position [0, 0]
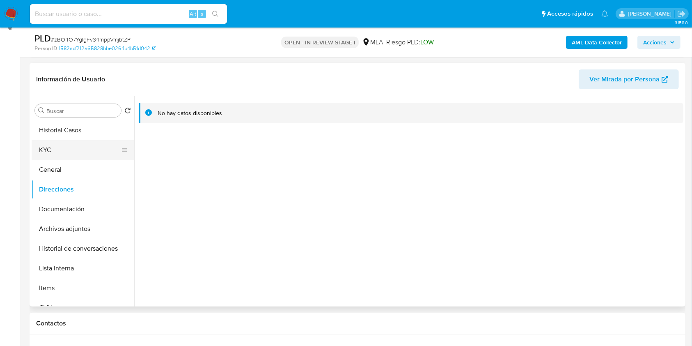
click at [81, 146] on button "KYC" at bounding box center [80, 150] width 96 height 20
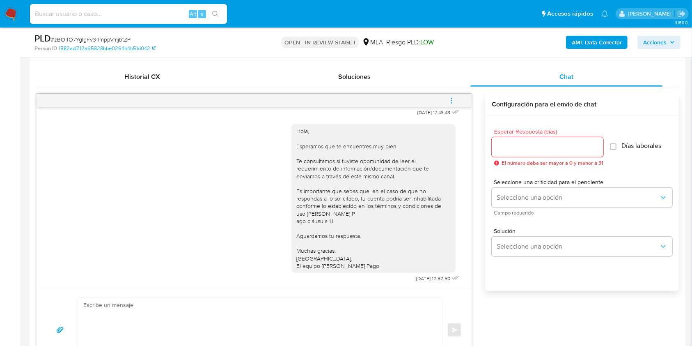
scroll to position [409, 0]
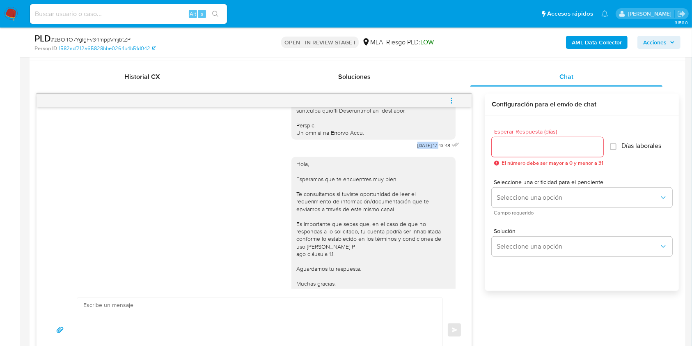
drag, startPoint x: 397, startPoint y: 159, endPoint x: 423, endPoint y: 161, distance: 25.5
copy span "18/08/2025"
click at [449, 286] on div "Hola, Esperamos que te encuentres muy bien. Te consultamos si tuviste oportunid…" at bounding box center [376, 234] width 170 height 166
click at [53, 212] on div "Hola, Esperamos que te encuentres muy bien. Te consultamos si tuviste oportunid…" at bounding box center [254, 234] width 414 height 166
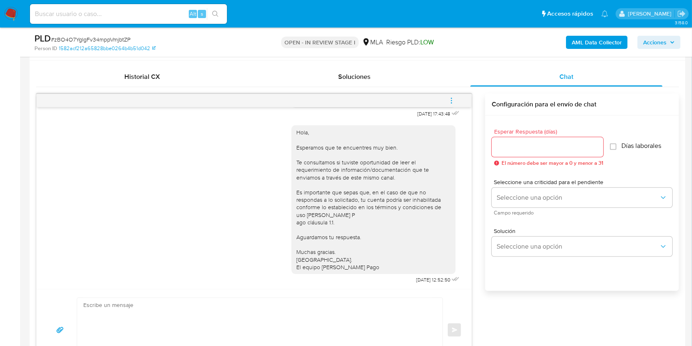
scroll to position [464, 0]
drag, startPoint x: 403, startPoint y: 278, endPoint x: 422, endPoint y: 279, distance: 19.3
click at [422, 279] on div "Hola, Esperamos que te encuentres muy bien. Te consultamos si tuviste oportunid…" at bounding box center [376, 201] width 170 height 166
copy span "22/08/2025"
click at [453, 100] on icon "menu-action" at bounding box center [451, 100] width 7 height 7
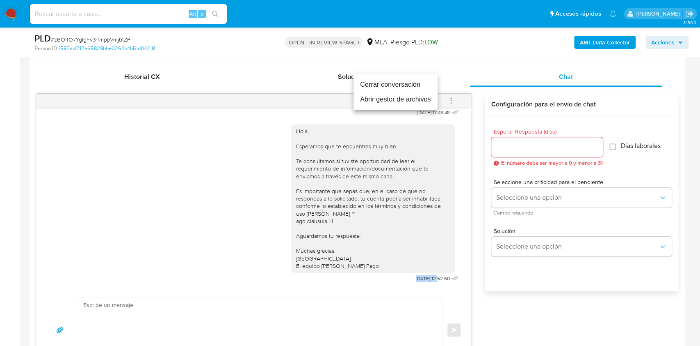
click at [389, 87] on li "Cerrar conversación" at bounding box center [396, 84] width 84 height 15
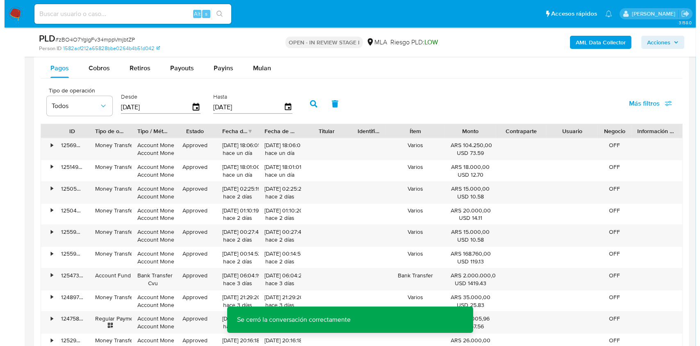
scroll to position [1478, 0]
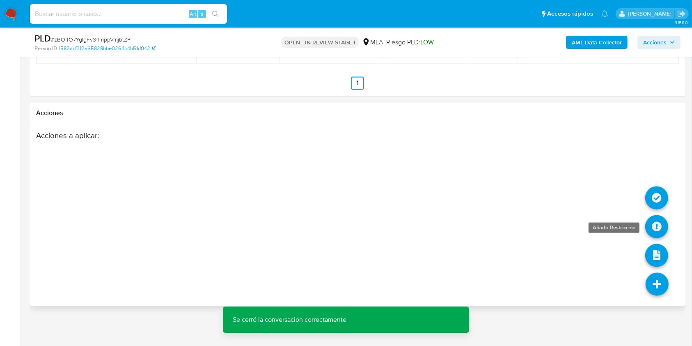
click at [656, 226] on icon at bounding box center [656, 226] width 23 height 23
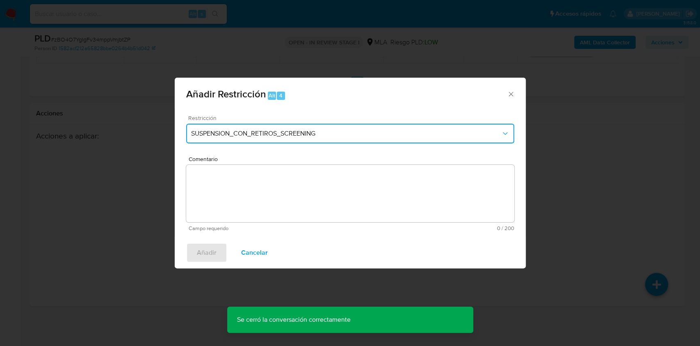
click at [242, 131] on span "SUSPENSION_CON_RETIROS_SCREENING" at bounding box center [346, 133] width 310 height 8
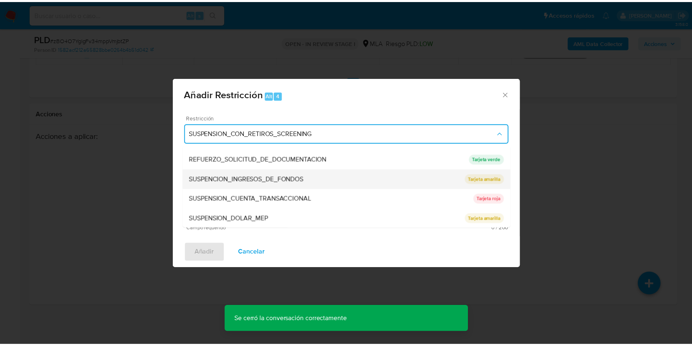
scroll to position [174, 0]
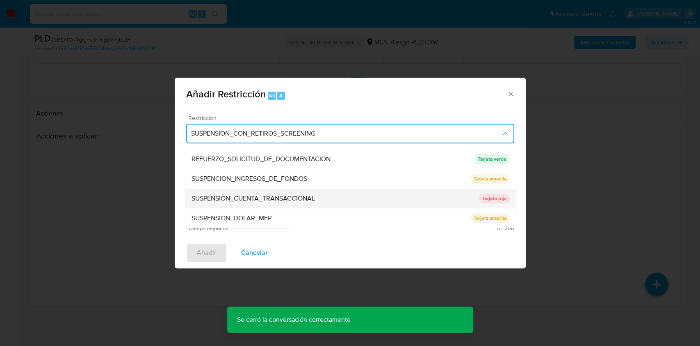
click at [258, 194] on span "SUSPENSION_CUENTA_TRANSACCIONAL" at bounding box center [253, 198] width 124 height 8
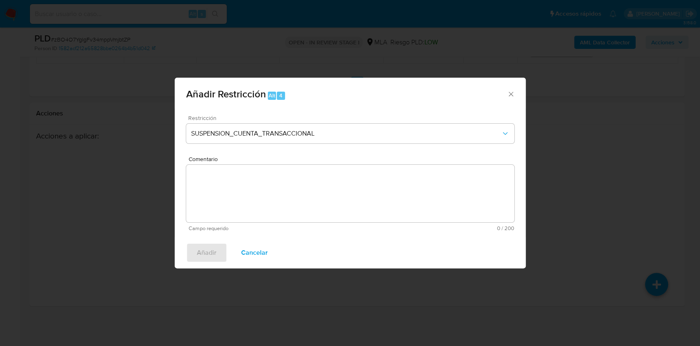
click at [302, 181] on textarea "Comentario" at bounding box center [350, 193] width 328 height 57
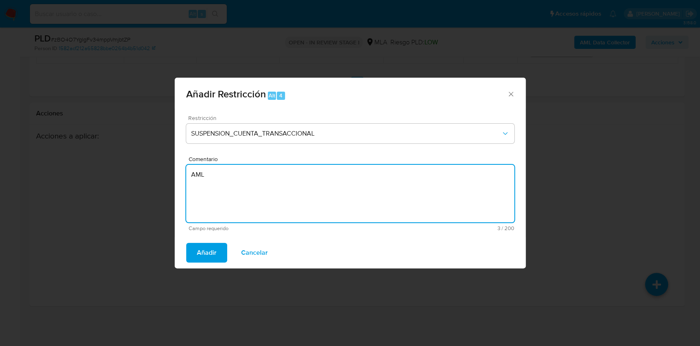
type textarea "AML"
click at [199, 264] on div "Añadir Cancelar" at bounding box center [350, 252] width 351 height 31
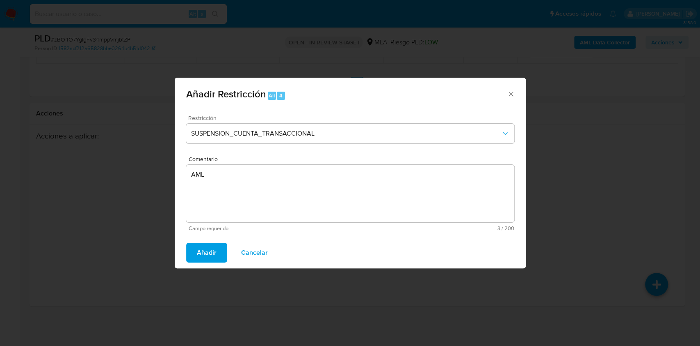
click at [200, 255] on span "Añadir" at bounding box center [207, 252] width 20 height 18
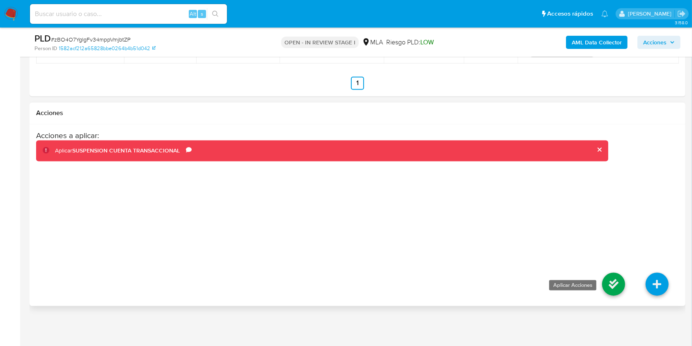
click at [615, 283] on icon at bounding box center [613, 283] width 23 height 23
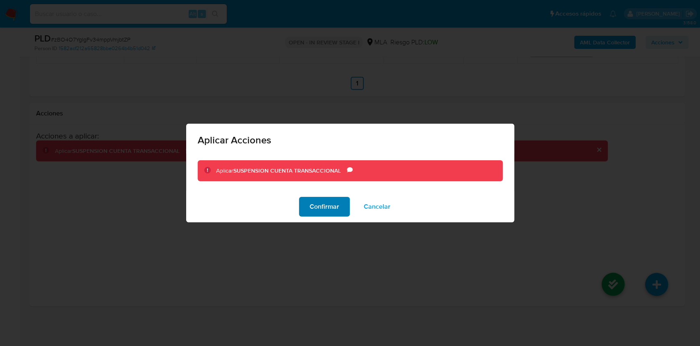
click at [327, 202] on span "Confirmar" at bounding box center [325, 206] width 30 height 18
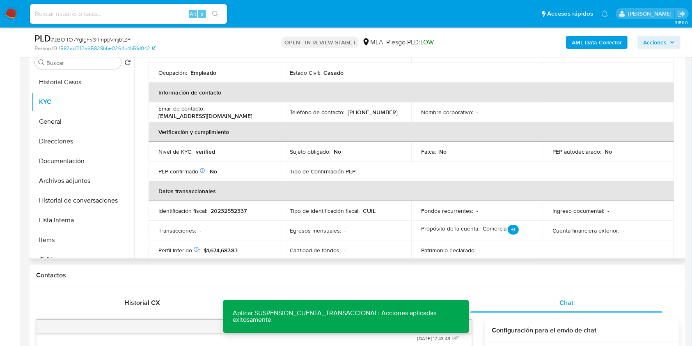
scroll to position [0, 0]
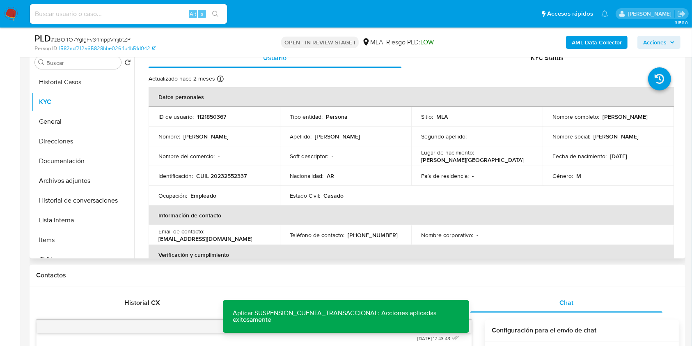
click at [201, 114] on p "1121850367" at bounding box center [211, 116] width 29 height 7
click at [126, 38] on span "# zBO4O7YgIgFv34mppVmjbtZP" at bounding box center [91, 39] width 80 height 8
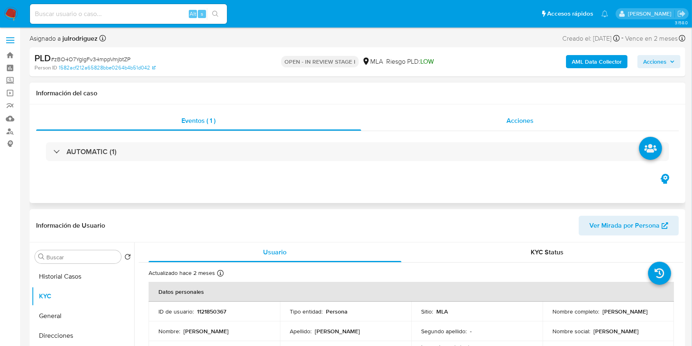
click at [515, 116] on span "Acciones" at bounding box center [519, 120] width 27 height 9
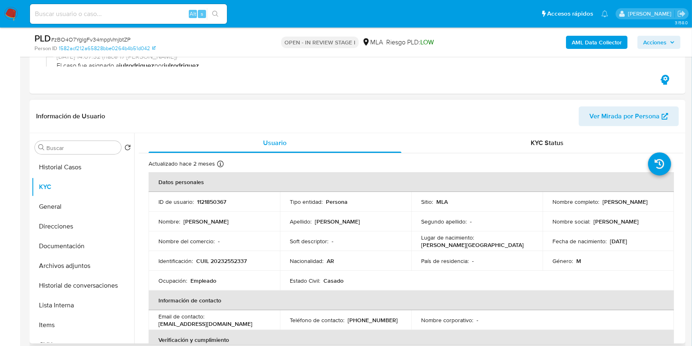
scroll to position [219, 0]
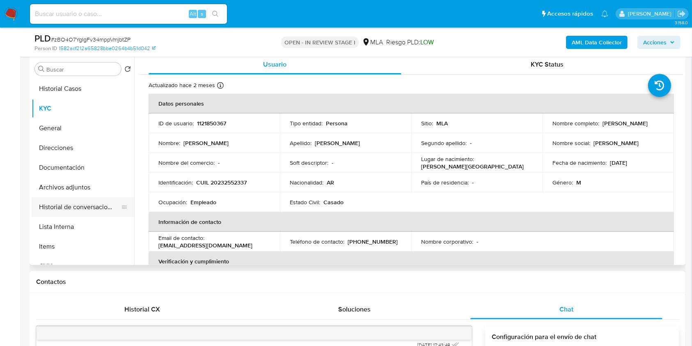
click at [54, 215] on button "Historial de conversaciones" at bounding box center [80, 207] width 96 height 20
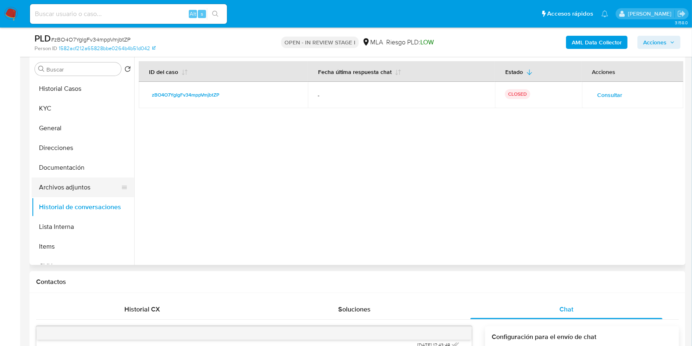
click at [66, 190] on button "Archivos adjuntos" at bounding box center [80, 187] width 96 height 20
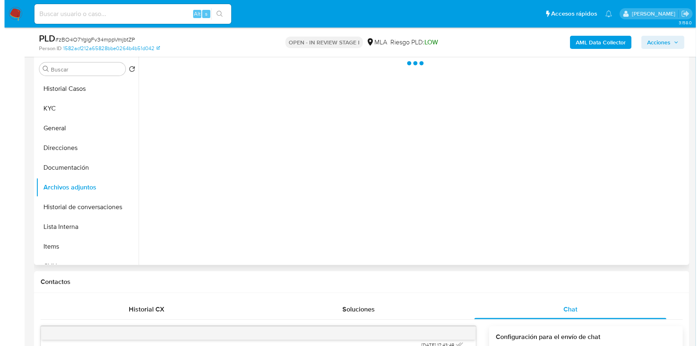
scroll to position [164, 0]
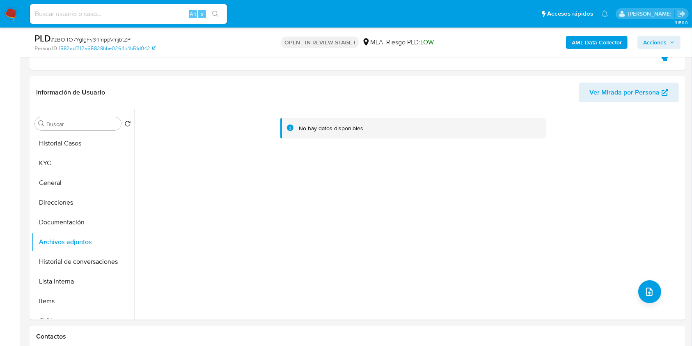
click at [582, 39] on b "AML Data Collector" at bounding box center [597, 42] width 50 height 13
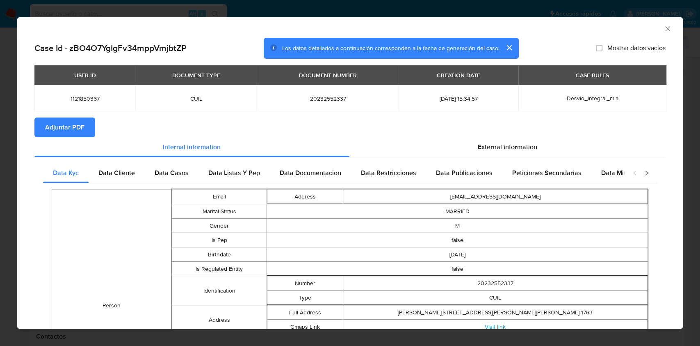
click at [89, 129] on button "Adjuntar PDF" at bounding box center [64, 127] width 61 height 20
click at [666, 29] on icon "Cerrar ventana" at bounding box center [668, 28] width 5 height 5
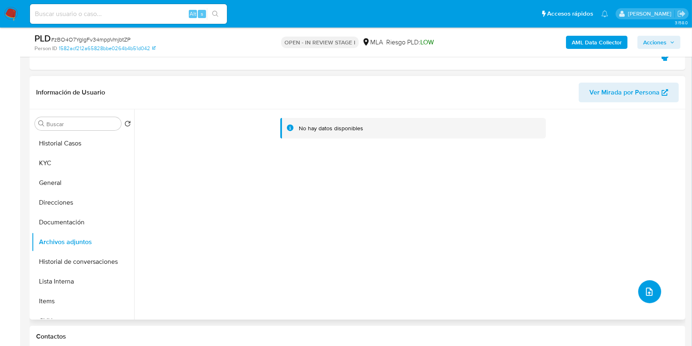
click at [645, 286] on icon "upload-file" at bounding box center [649, 291] width 10 height 10
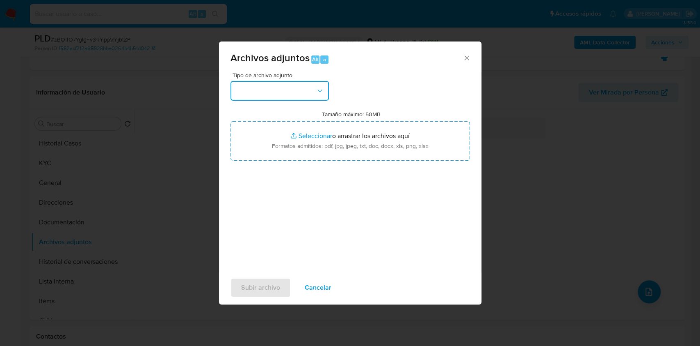
click at [282, 95] on button "button" at bounding box center [280, 91] width 98 height 20
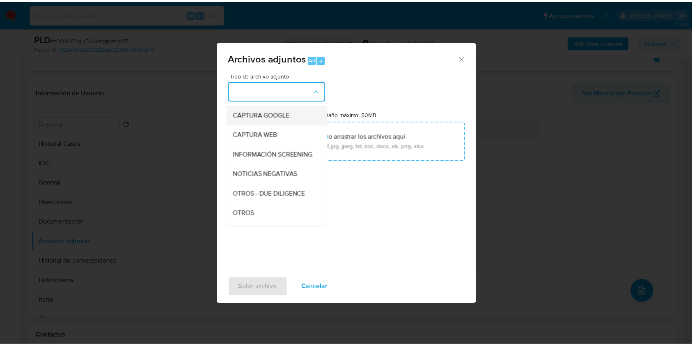
scroll to position [109, 0]
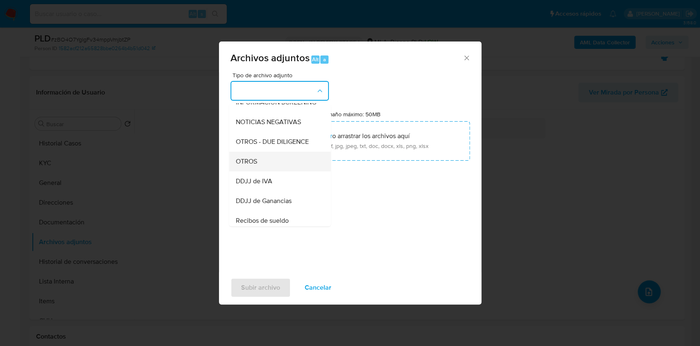
click at [269, 169] on div "OTROS" at bounding box center [278, 161] width 84 height 20
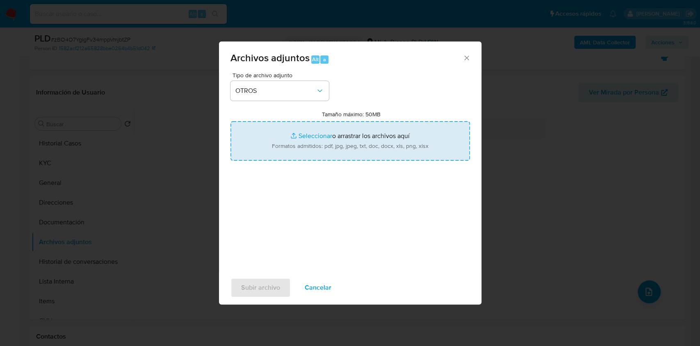
click at [320, 140] on input "Tamaño máximo: 50MB Seleccionar archivos" at bounding box center [351, 140] width 240 height 39
type input "C:\fakepath\Andres Gustavo Albarracin - NOSIS - AGOSTO 2025.pdf"
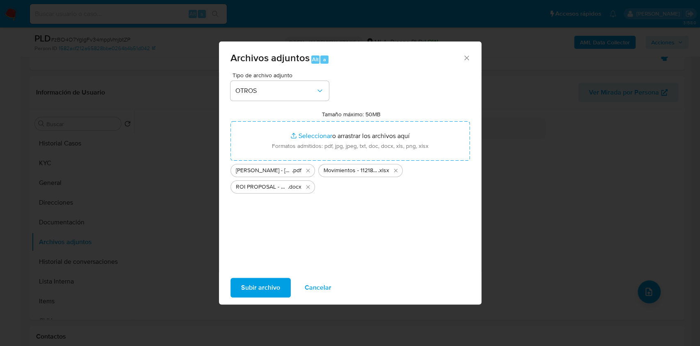
click at [249, 284] on span "Subir archivo" at bounding box center [260, 287] width 39 height 18
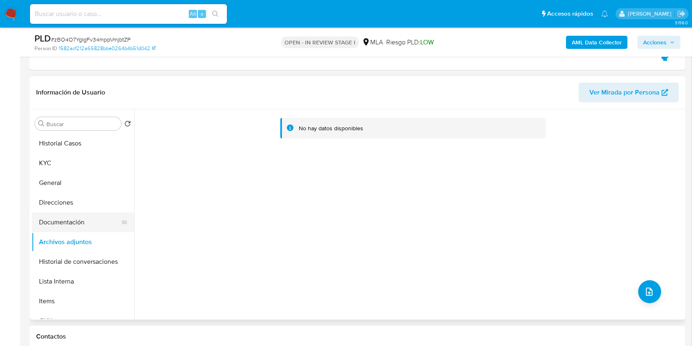
click at [53, 216] on button "Documentación" at bounding box center [80, 222] width 96 height 20
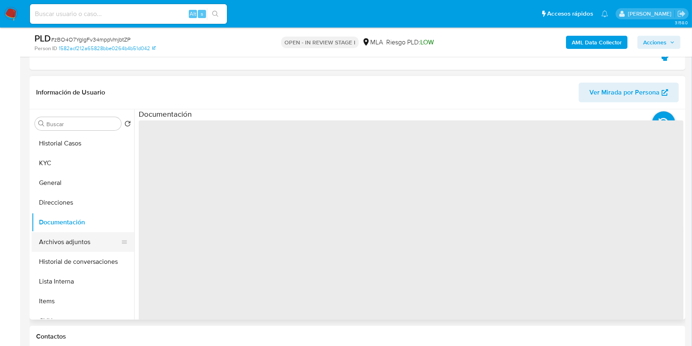
click at [55, 243] on button "Archivos adjuntos" at bounding box center [80, 242] width 96 height 20
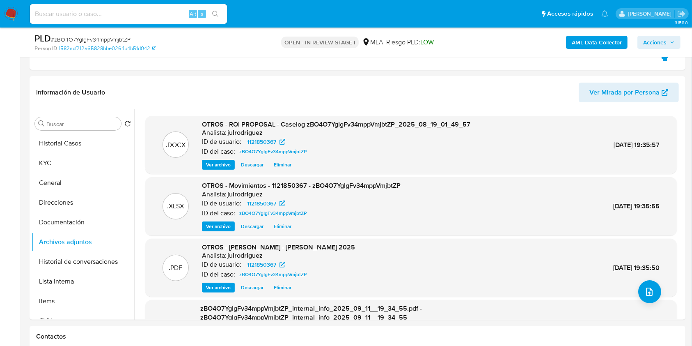
click at [659, 44] on span "Acciones" at bounding box center [654, 42] width 23 height 13
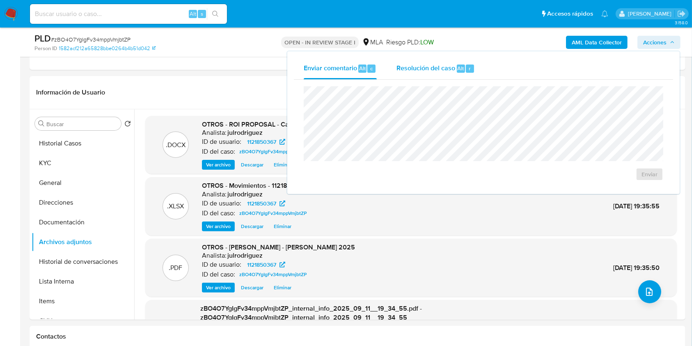
click at [469, 69] on span "r" at bounding box center [470, 68] width 2 height 8
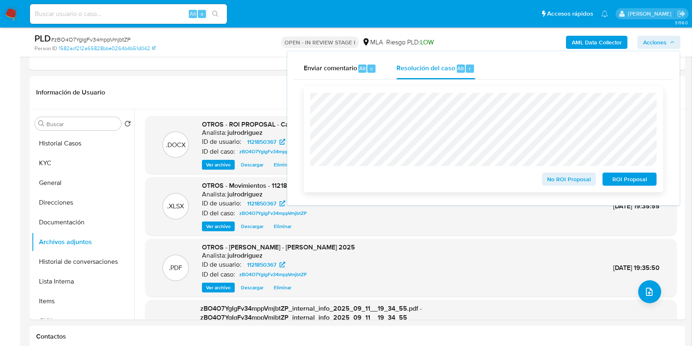
click at [645, 176] on span "ROI Proposal" at bounding box center [629, 178] width 43 height 11
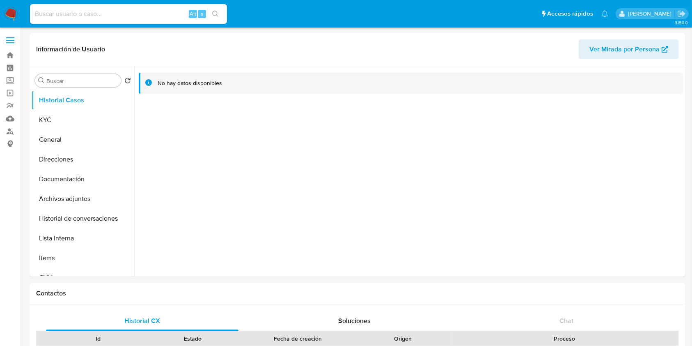
select select "10"
click at [62, 113] on button "KYC" at bounding box center [80, 120] width 96 height 20
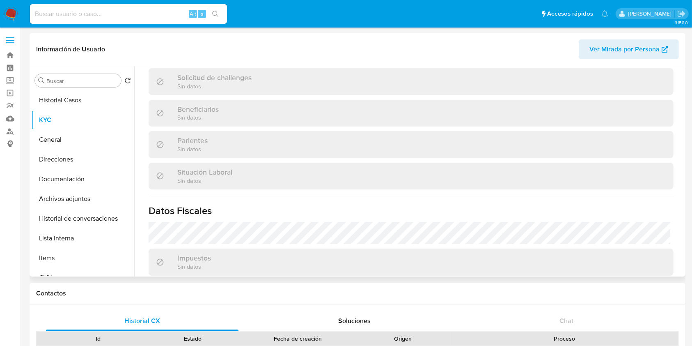
scroll to position [248, 0]
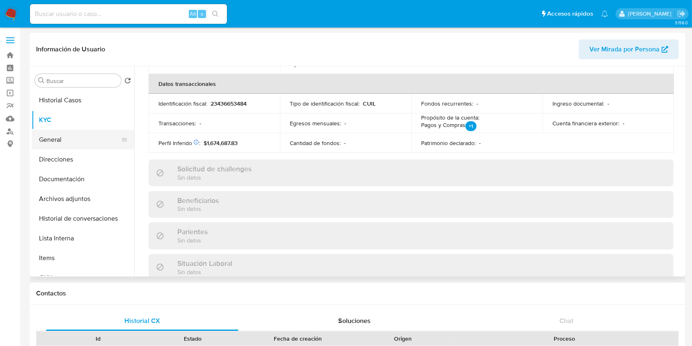
click at [80, 142] on button "General" at bounding box center [80, 140] width 96 height 20
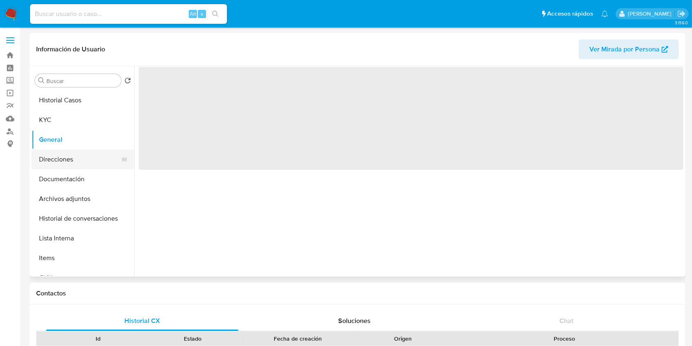
scroll to position [0, 0]
click at [75, 160] on button "Direcciones" at bounding box center [80, 159] width 96 height 20
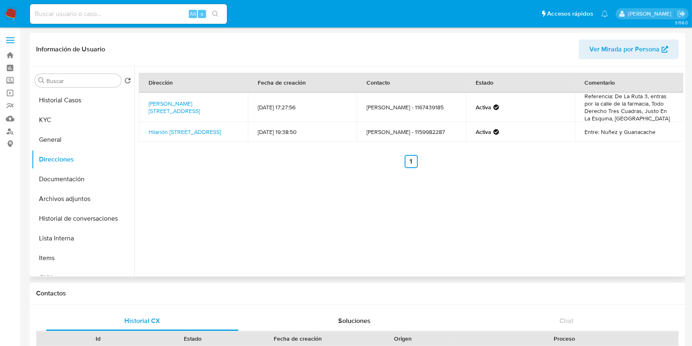
drag, startPoint x: 198, startPoint y: 114, endPoint x: 144, endPoint y: 97, distance: 56.2
click at [144, 97] on td "[PERSON_NAME] [STREET_ADDRESS]" at bounding box center [193, 107] width 109 height 30
copy link "[PERSON_NAME] [STREET_ADDRESS]"
click at [66, 120] on button "KYC" at bounding box center [80, 120] width 96 height 20
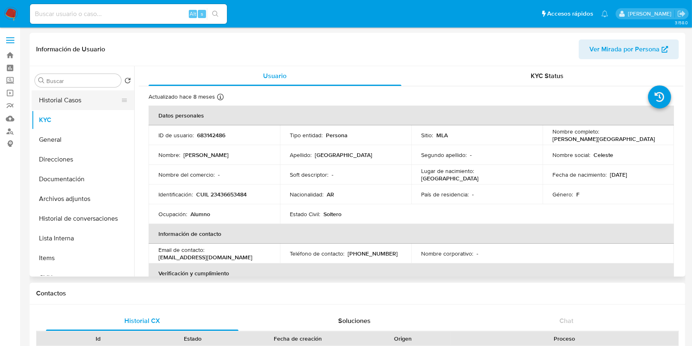
click at [93, 99] on button "Historial Casos" at bounding box center [80, 100] width 96 height 20
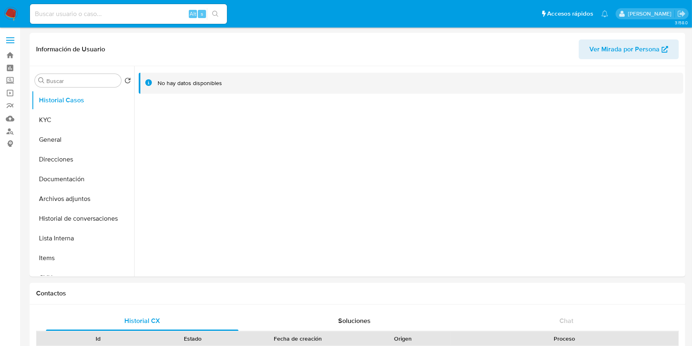
select select "10"
drag, startPoint x: 72, startPoint y: 121, endPoint x: 92, endPoint y: 119, distance: 19.5
click at [73, 121] on button "KYC" at bounding box center [80, 120] width 96 height 20
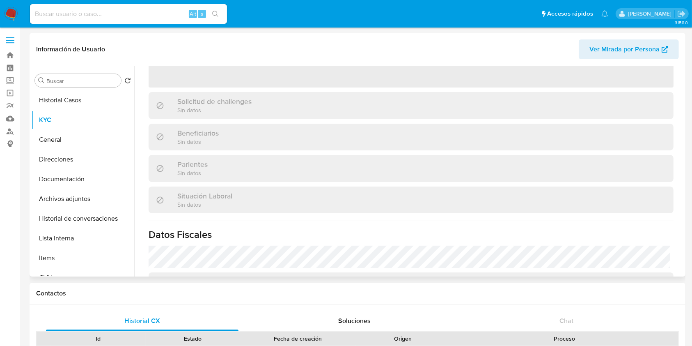
scroll to position [219, 0]
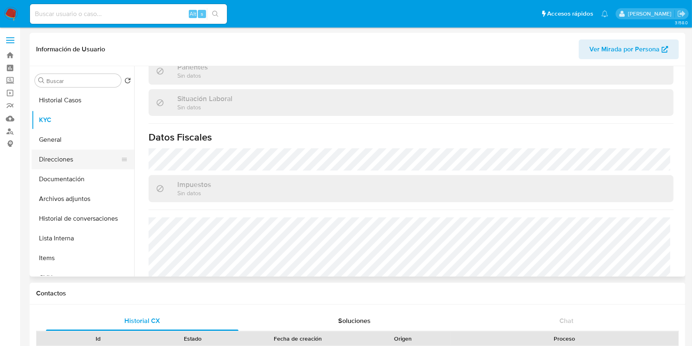
click at [83, 153] on button "Direcciones" at bounding box center [80, 159] width 96 height 20
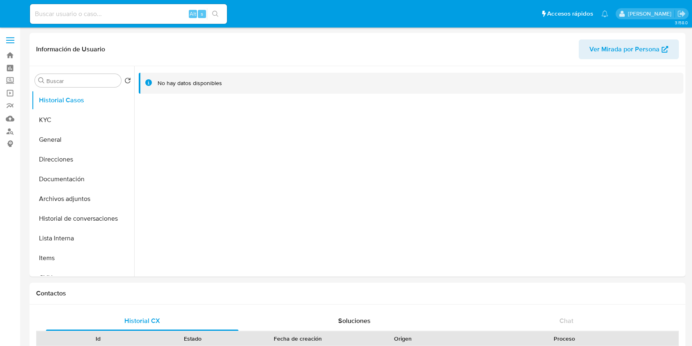
select select "10"
click at [50, 123] on button "KYC" at bounding box center [80, 120] width 96 height 20
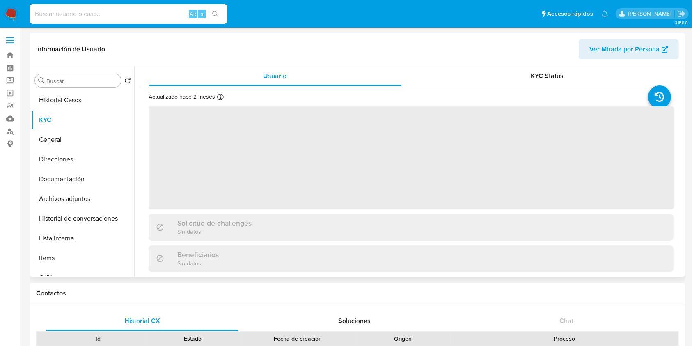
scroll to position [210, 0]
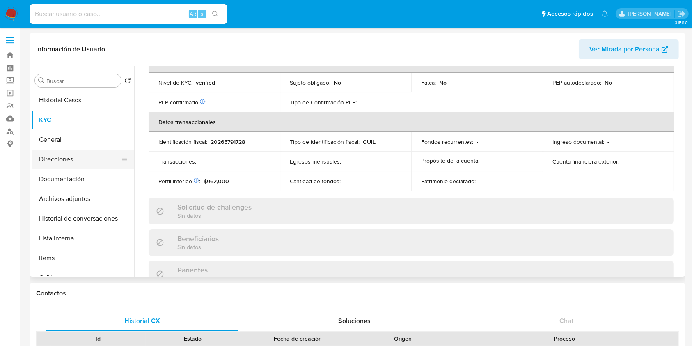
click at [66, 154] on button "Direcciones" at bounding box center [80, 159] width 96 height 20
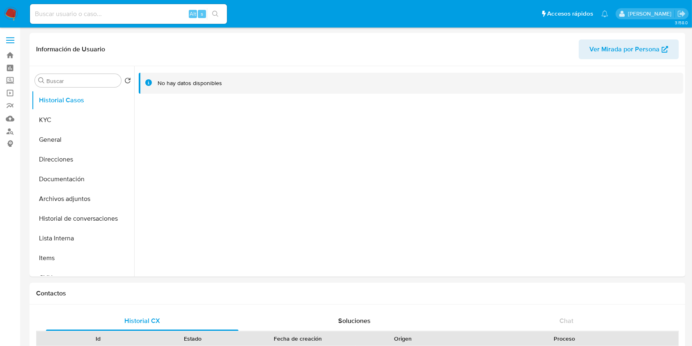
select select "10"
click at [93, 112] on button "KYC" at bounding box center [80, 120] width 96 height 20
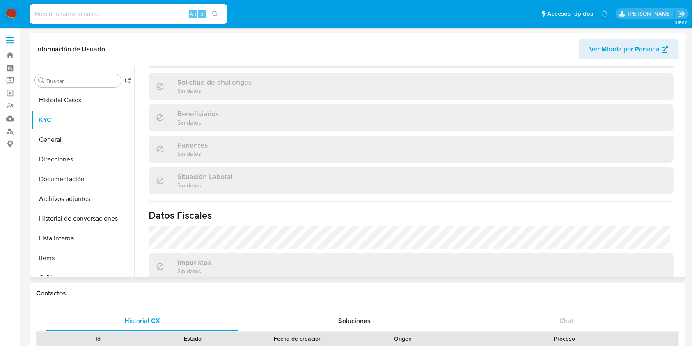
scroll to position [219, 0]
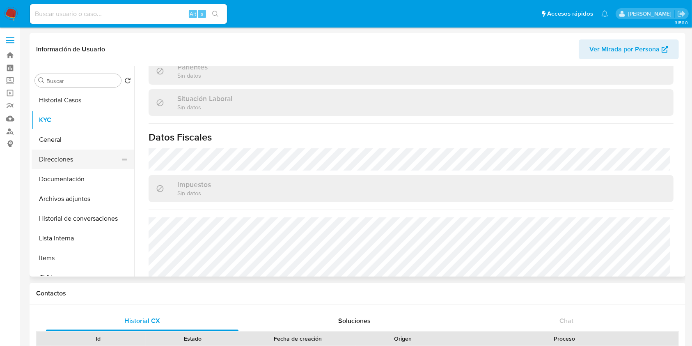
click at [88, 154] on button "Direcciones" at bounding box center [80, 159] width 96 height 20
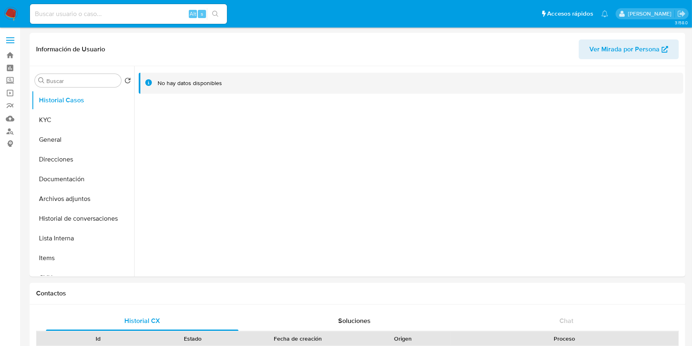
select select "10"
click at [72, 120] on button "KYC" at bounding box center [80, 120] width 96 height 20
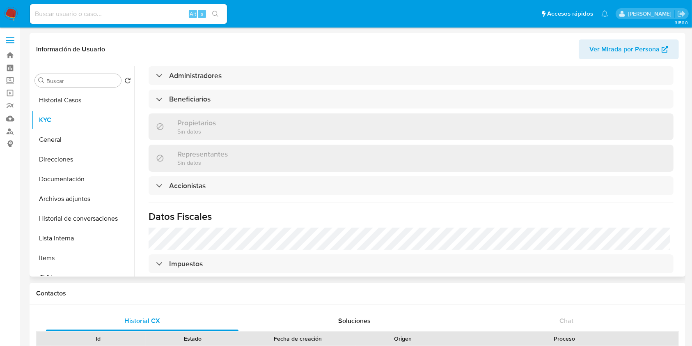
scroll to position [273, 0]
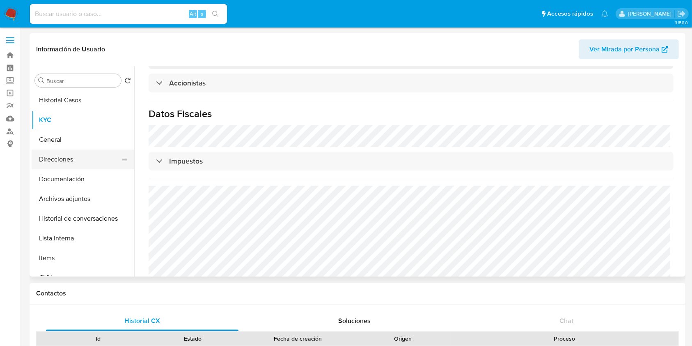
click at [59, 156] on button "Direcciones" at bounding box center [80, 159] width 96 height 20
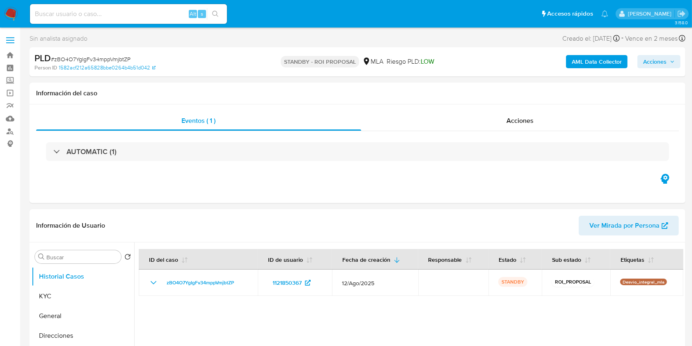
select select "10"
click at [144, 11] on input at bounding box center [128, 14] width 197 height 11
paste input "ofNQ3P8IGSsvMXpcFO1qujBJ"
type input "ofNQ3P8IGSsvMXpcFO1qujBJ"
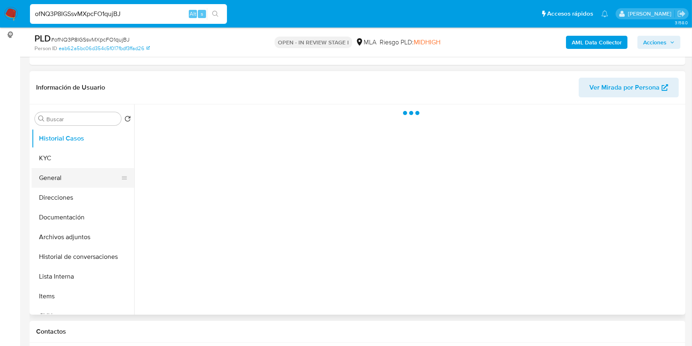
scroll to position [109, 0]
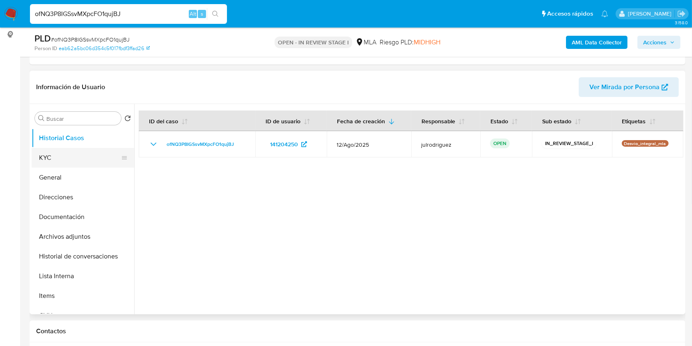
click at [79, 156] on button "KYC" at bounding box center [80, 158] width 96 height 20
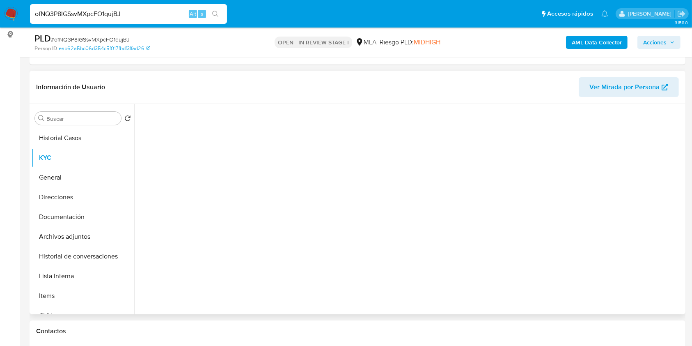
select select "10"
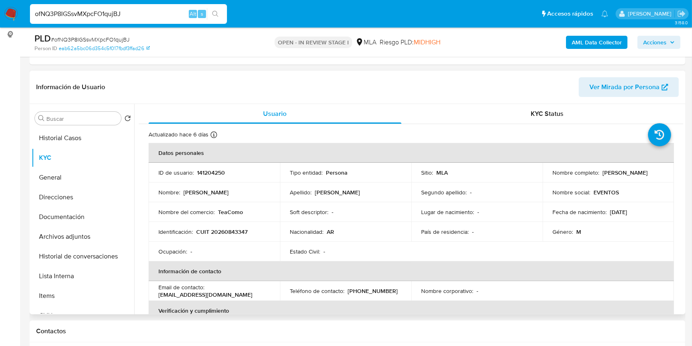
drag, startPoint x: 601, startPoint y: 171, endPoint x: 656, endPoint y: 172, distance: 55.0
click at [656, 172] on div "Nombre completo : [PERSON_NAME]" at bounding box center [608, 172] width 112 height 7
copy p "[PERSON_NAME]"
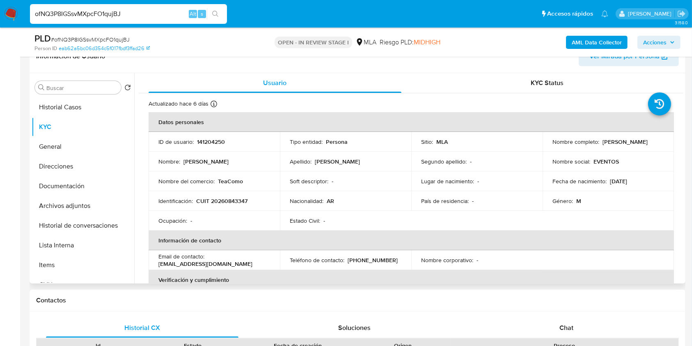
scroll to position [71, 0]
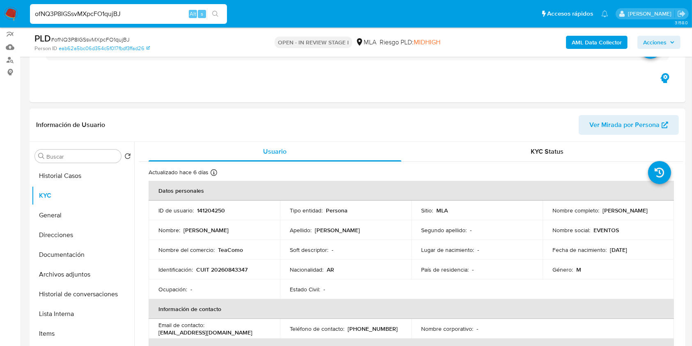
click at [208, 215] on td "ID de usuario : 141204250" at bounding box center [214, 210] width 131 height 20
click at [205, 210] on p "141204250" at bounding box center [211, 209] width 28 height 7
copy p "141204250"
click at [120, 35] on span "# ofNQ3P8IGSsvMXpcFO1qujBJ" at bounding box center [90, 39] width 79 height 8
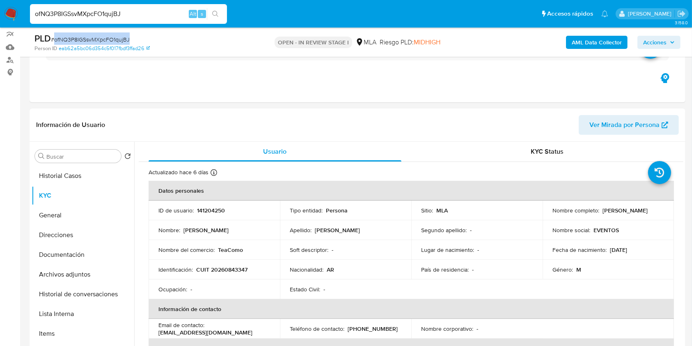
click at [120, 35] on span "# ofNQ3P8IGSsvMXpcFO1qujBJ" at bounding box center [90, 39] width 79 height 8
copy span "ofNQ3P8IGSsvMXpcFO1qujBJ"
click at [79, 248] on button "Documentación" at bounding box center [80, 255] width 96 height 20
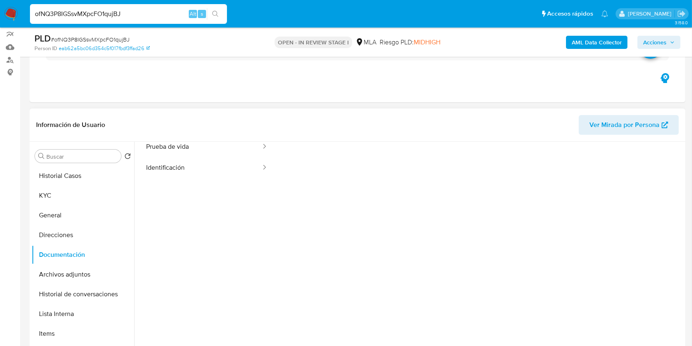
scroll to position [66, 0]
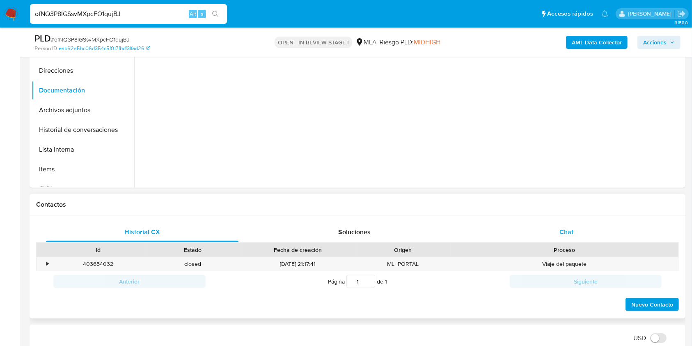
click at [590, 224] on div "Chat" at bounding box center [566, 232] width 192 height 20
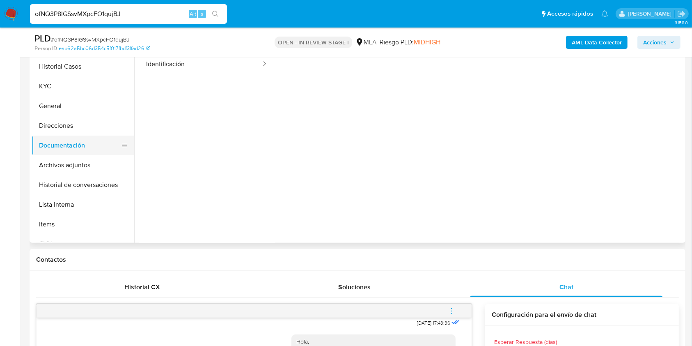
scroll to position [0, 0]
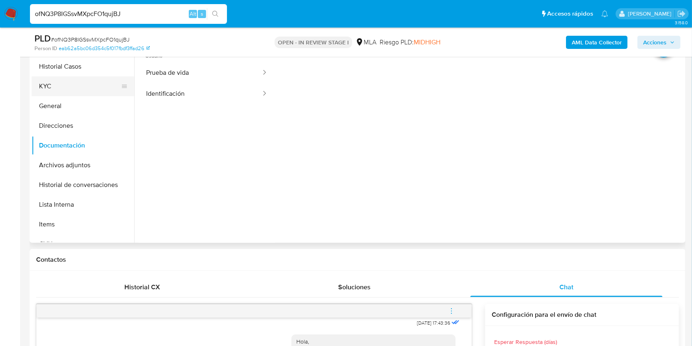
click at [52, 90] on button "KYC" at bounding box center [80, 86] width 96 height 20
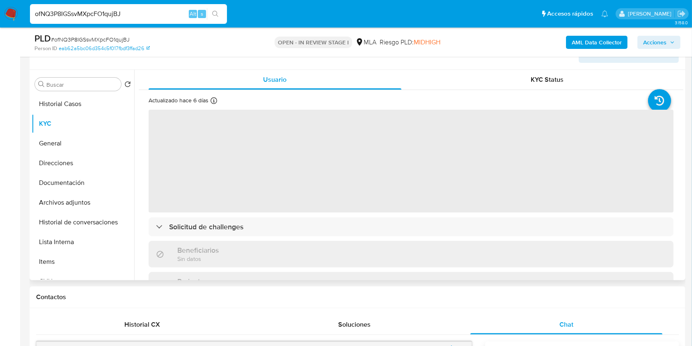
scroll to position [126, 0]
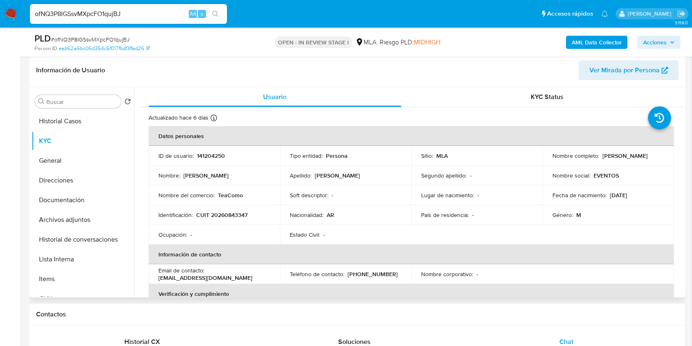
drag, startPoint x: 600, startPoint y: 156, endPoint x: 661, endPoint y: 156, distance: 61.1
click at [661, 156] on td "Nombre completo : [PERSON_NAME]" at bounding box center [607, 156] width 131 height 20
click at [227, 212] on p "CUIT 20260843347" at bounding box center [221, 214] width 51 height 7
click at [227, 214] on p "CUIT 20260843347" at bounding box center [221, 214] width 51 height 7
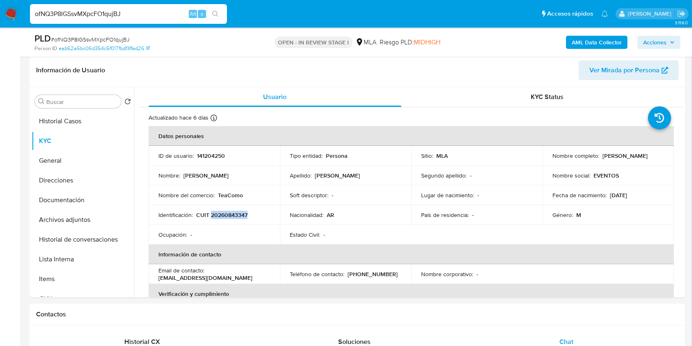
copy p "20260843347"
click at [216, 152] on p "141204250" at bounding box center [211, 155] width 28 height 7
copy p "141204250"
drag, startPoint x: 600, startPoint y: 155, endPoint x: 657, endPoint y: 153, distance: 57.1
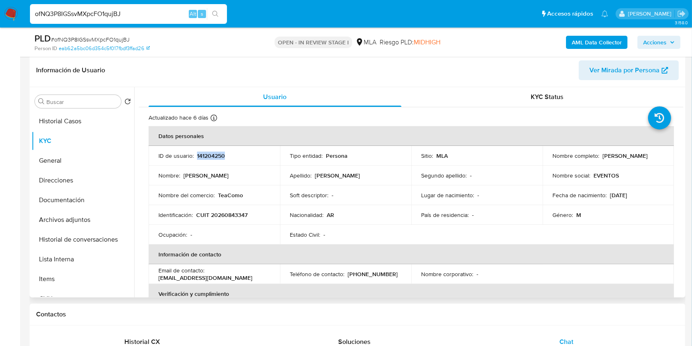
click at [657, 153] on div "Nombre completo : [PERSON_NAME]" at bounding box center [608, 155] width 112 height 7
copy p "[PERSON_NAME]"
click at [217, 213] on p "CUIT 20260843347" at bounding box center [221, 214] width 51 height 7
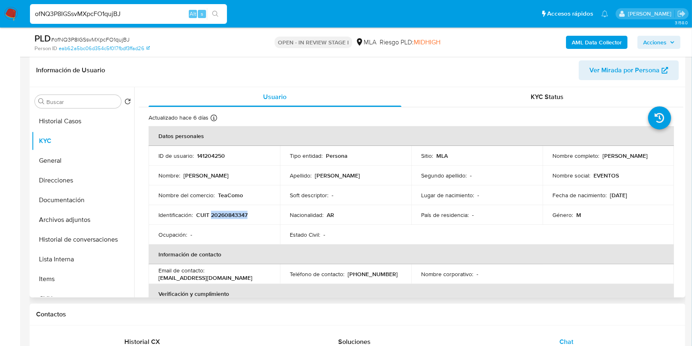
click at [217, 213] on p "CUIT 20260843347" at bounding box center [221, 214] width 51 height 7
click at [239, 195] on p "TeaComo" at bounding box center [230, 194] width 25 height 7
copy p "TeaComo"
click at [221, 211] on p "CUIT 20260843347" at bounding box center [221, 214] width 51 height 7
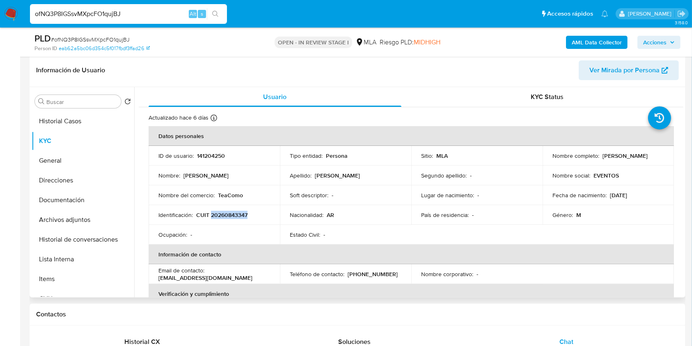
click at [221, 211] on p "CUIT 20260843347" at bounding box center [221, 214] width 51 height 7
copy p "20260843347"
click at [80, 117] on button "Historial Casos" at bounding box center [80, 121] width 96 height 20
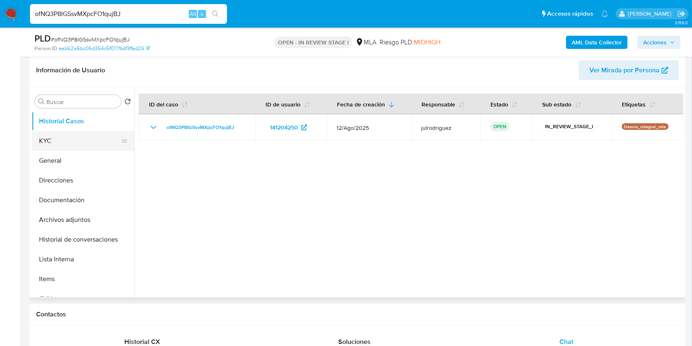
click at [92, 143] on button "KYC" at bounding box center [80, 141] width 96 height 20
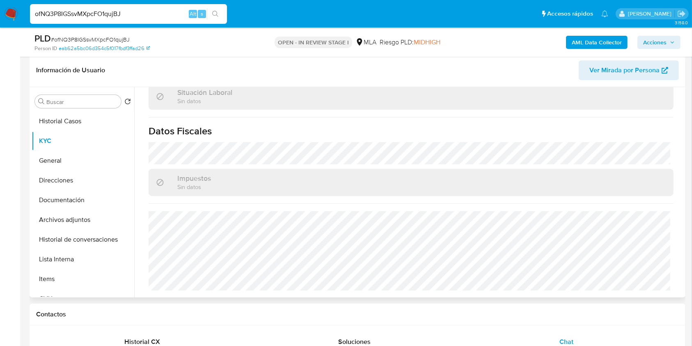
scroll to position [424, 0]
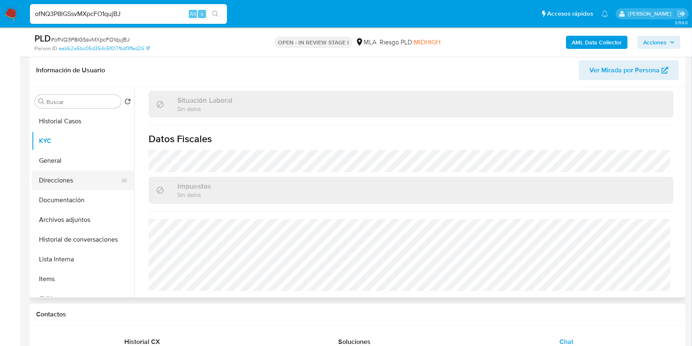
click at [70, 181] on button "Direcciones" at bounding box center [80, 180] width 96 height 20
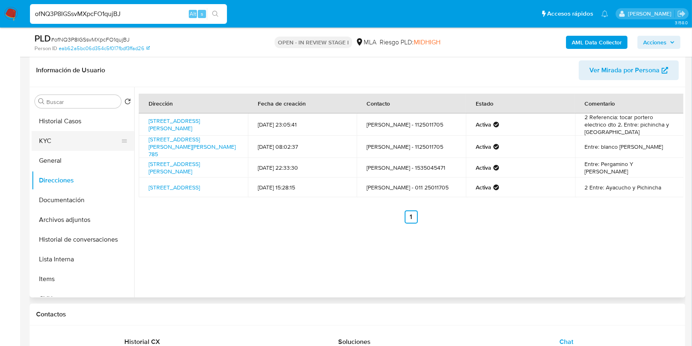
click at [76, 140] on button "KYC" at bounding box center [80, 141] width 96 height 20
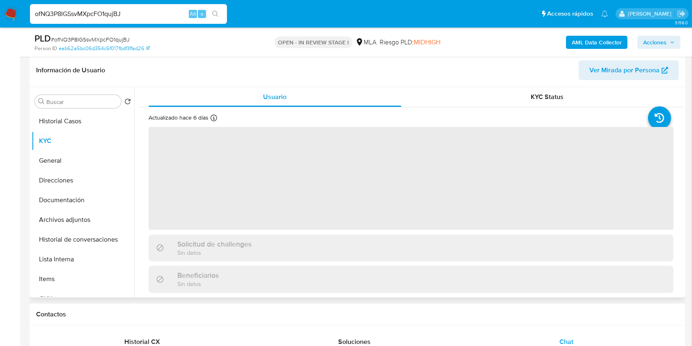
scroll to position [238, 0]
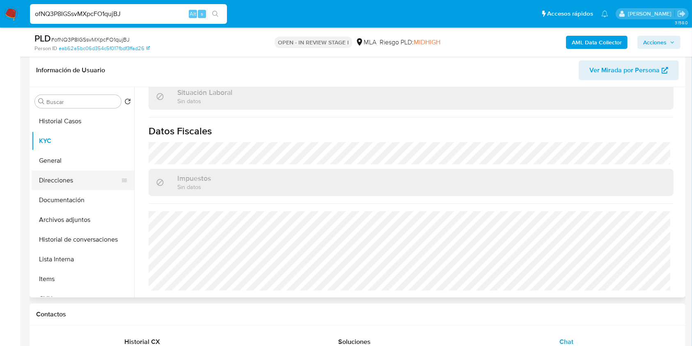
click at [93, 180] on button "Direcciones" at bounding box center [80, 180] width 96 height 20
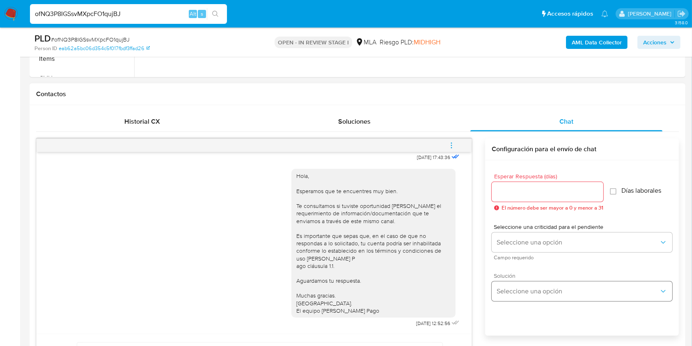
scroll to position [400, 0]
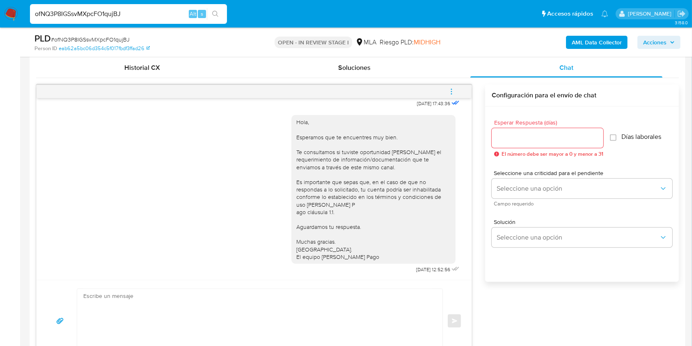
click at [503, 140] on input "Esperar Respuesta (días)" at bounding box center [548, 138] width 112 height 11
type input "3"
click at [516, 174] on span "Seleccione una criticidad para el pendiente" at bounding box center [584, 173] width 181 height 6
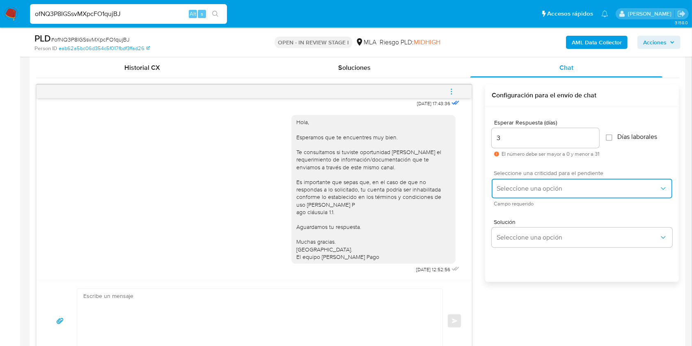
click at [517, 184] on span "Seleccione una opción" at bounding box center [578, 188] width 162 height 8
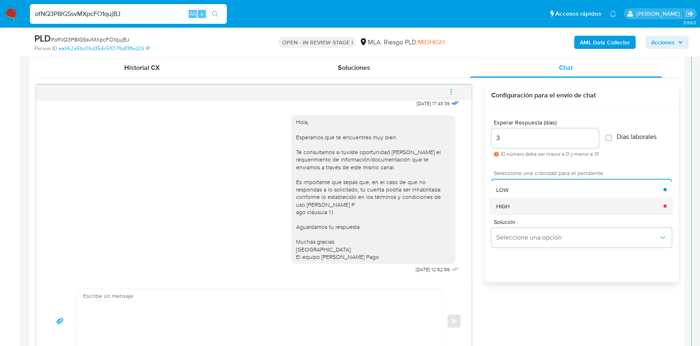
click at [510, 204] on div "HIGH" at bounding box center [580, 205] width 167 height 16
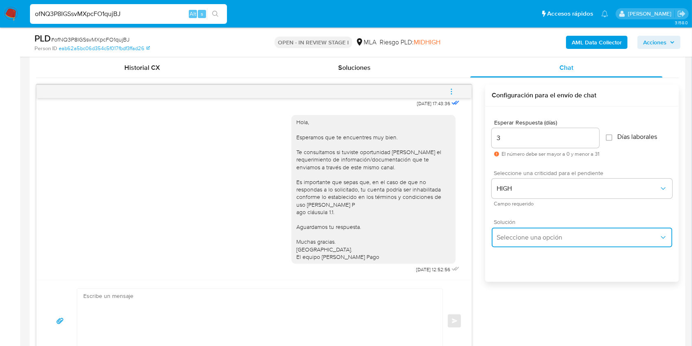
click at [523, 238] on span "Seleccione una opción" at bounding box center [578, 237] width 162 height 8
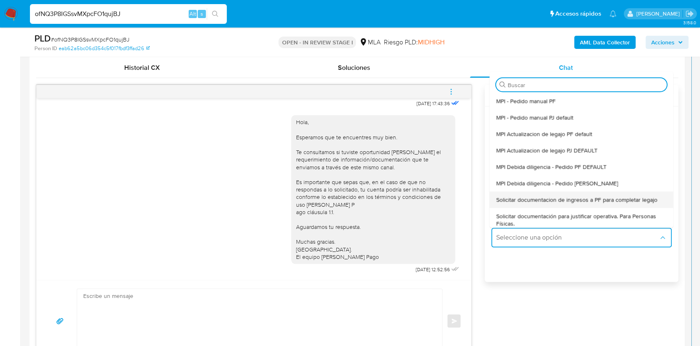
click at [531, 206] on div "Solicitar documentacion de ingresos a PF para completar legajo" at bounding box center [582, 199] width 171 height 16
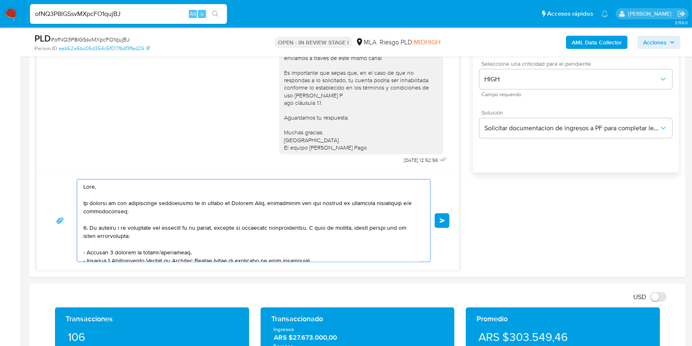
scroll to position [167, 0]
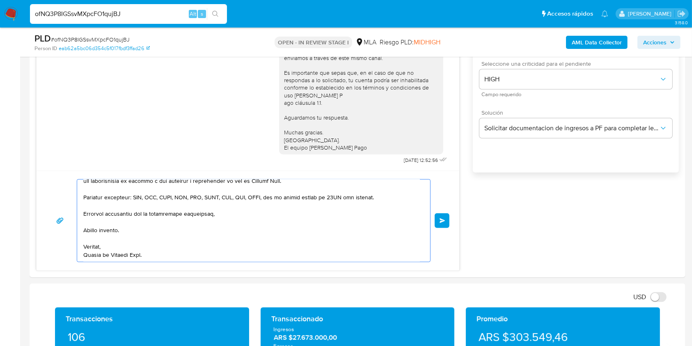
drag, startPoint x: 125, startPoint y: 195, endPoint x: 229, endPoint y: 287, distance: 138.7
type textarea "Hola,"
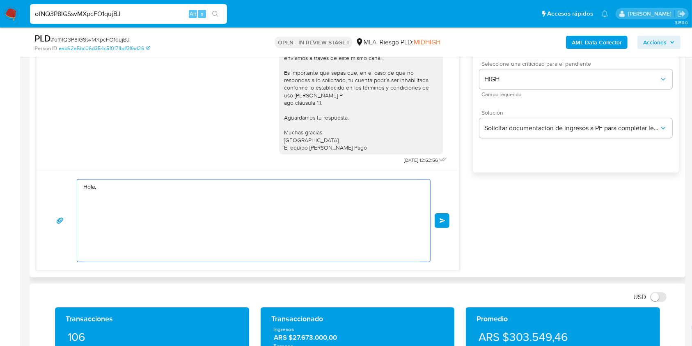
scroll to position [0, 0]
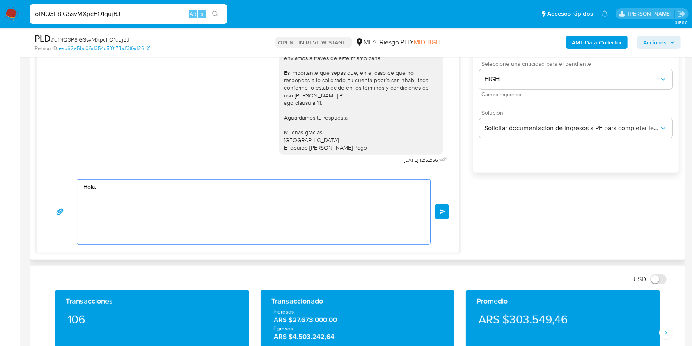
drag, startPoint x: 71, startPoint y: 185, endPoint x: 143, endPoint y: 204, distance: 74.3
click at [39, 172] on div "Hola, Enviar" at bounding box center [248, 211] width 423 height 82
paste textarea "Buenas tardes, Queremos aclararte que la Resolución General ARCA 5696/2025 indi…"
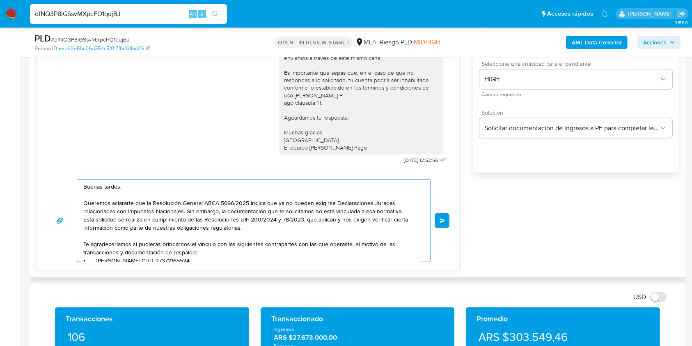
scroll to position [72, 0]
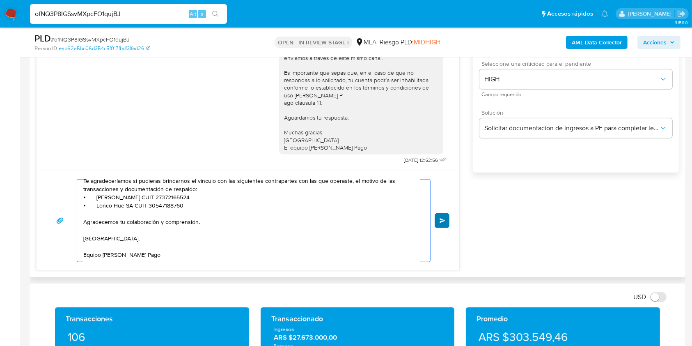
type textarea "Buenas tardes, Queremos aclararte que la Resolución General ARCA 5696/2025 indi…"
click at [449, 218] on button "Enviar" at bounding box center [442, 220] width 15 height 15
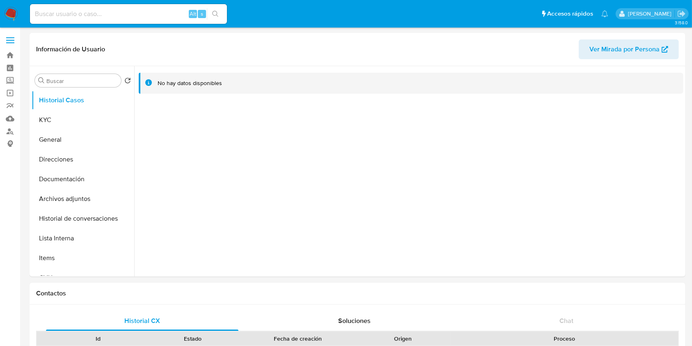
select select "10"
click at [79, 117] on button "KYC" at bounding box center [80, 120] width 96 height 20
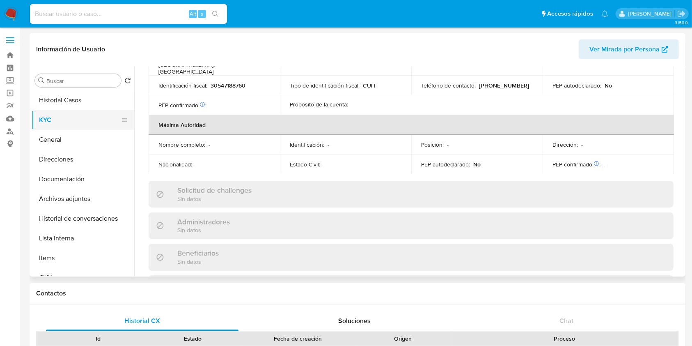
scroll to position [597, 0]
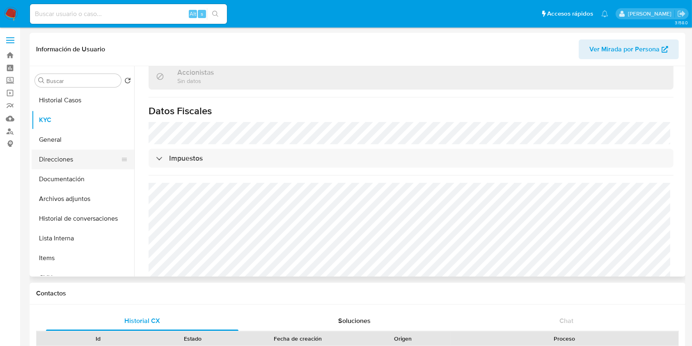
click at [60, 156] on button "Direcciones" at bounding box center [80, 159] width 96 height 20
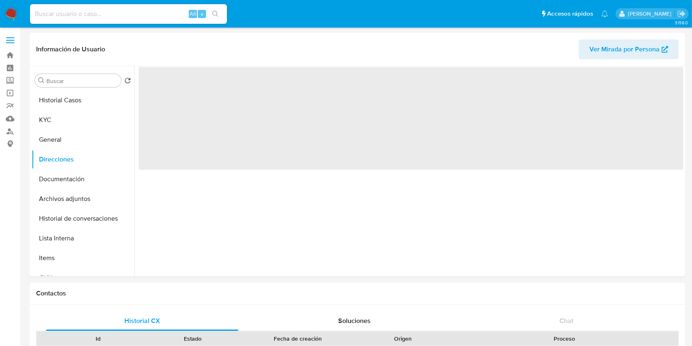
scroll to position [0, 0]
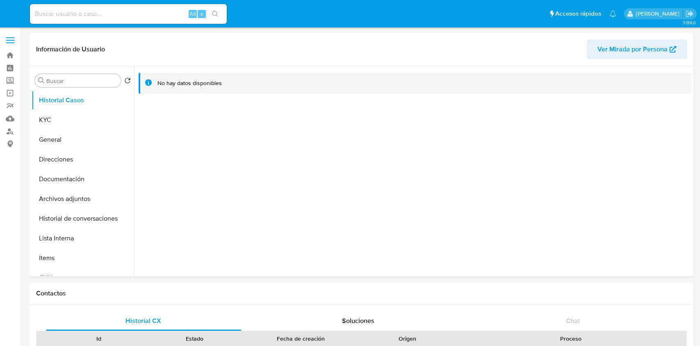
select select "10"
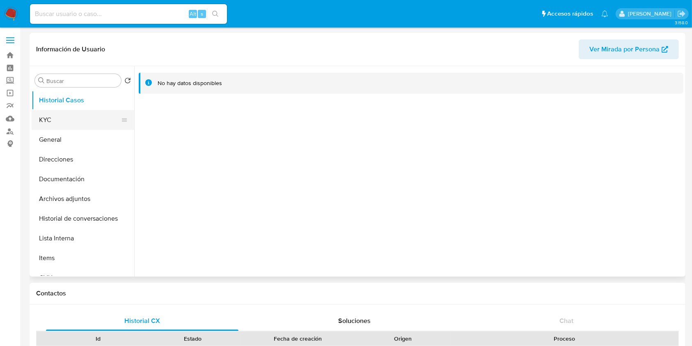
click at [63, 113] on button "KYC" at bounding box center [80, 120] width 96 height 20
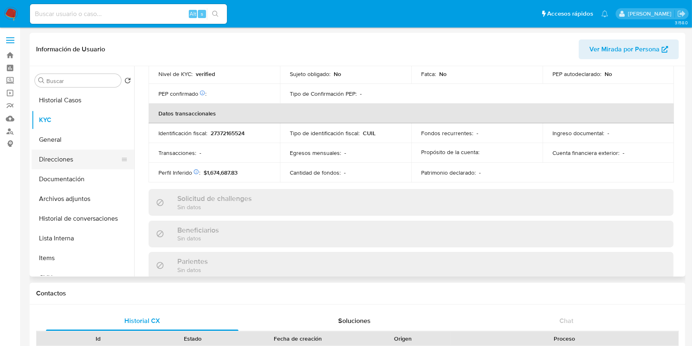
scroll to position [412, 0]
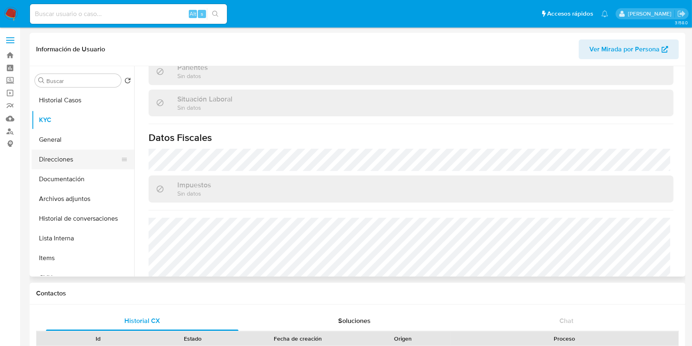
click at [73, 158] on button "Direcciones" at bounding box center [80, 159] width 96 height 20
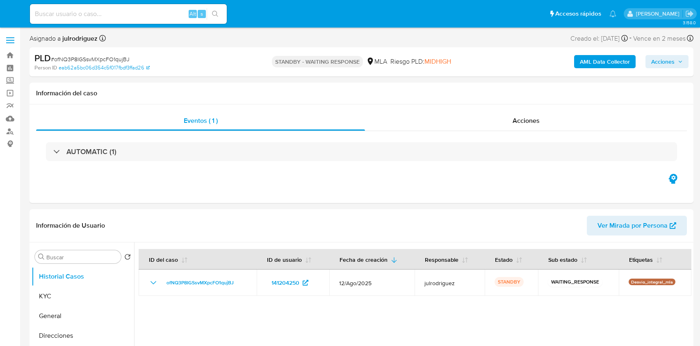
select select "10"
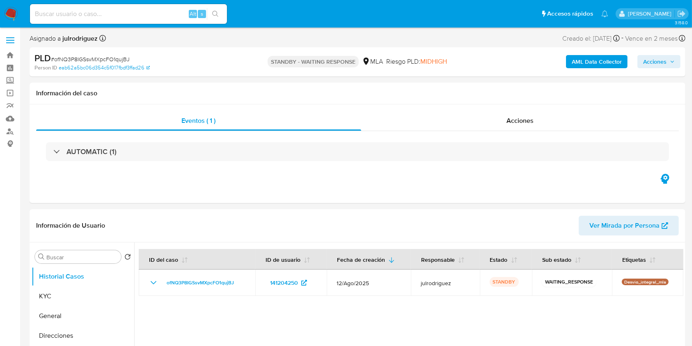
click at [124, 9] on input at bounding box center [128, 14] width 197 height 11
paste input "M0BV7xcWRTr9qYb2ymw9zsmn"
type input "M0BV7xcWRTr9qYb2ymw9zsmn"
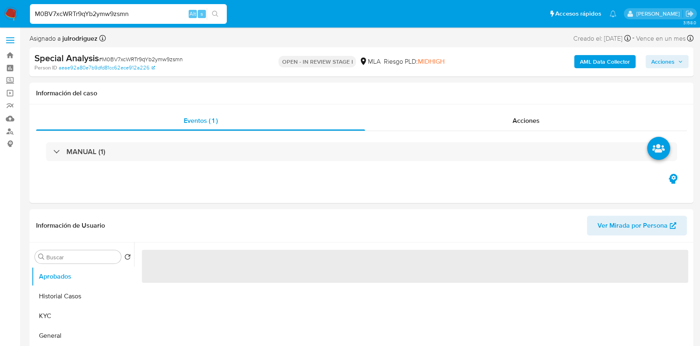
select select "10"
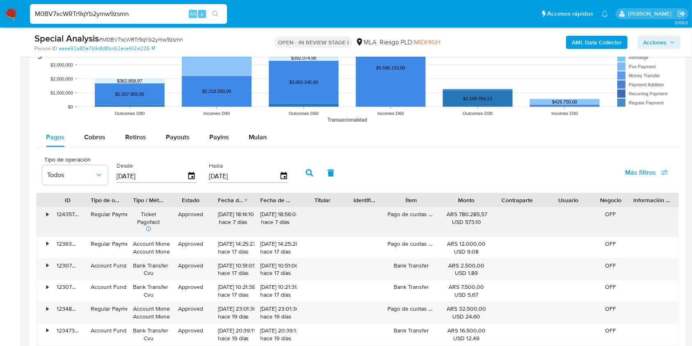
scroll to position [821, 0]
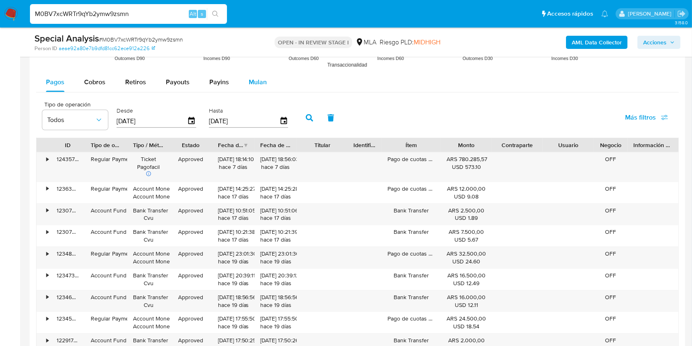
click at [254, 82] on span "Mulan" at bounding box center [258, 81] width 18 height 9
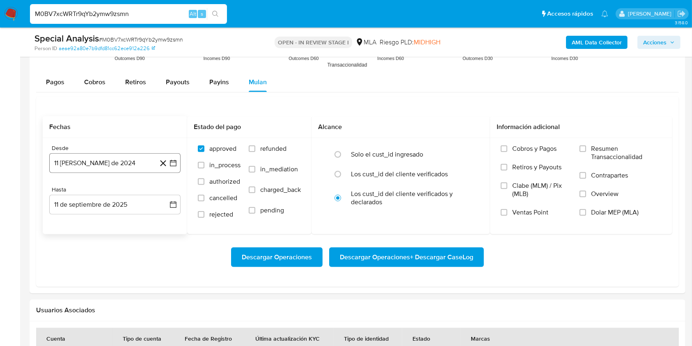
click at [145, 159] on button "11 [PERSON_NAME] de 2024" at bounding box center [114, 163] width 131 height 20
click at [119, 192] on span "agosto 2024" at bounding box center [110, 192] width 37 height 8
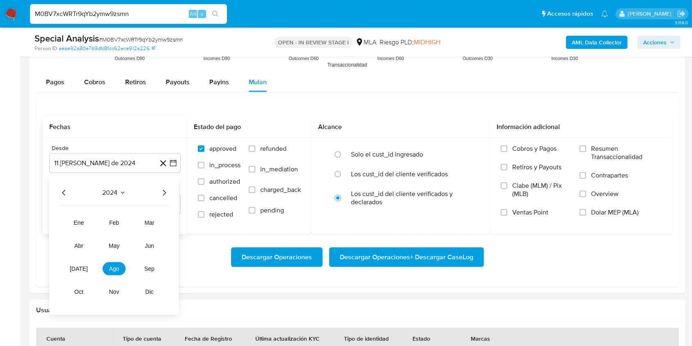
click at [166, 190] on icon "Año siguiente" at bounding box center [164, 193] width 10 height 10
click at [142, 224] on button "mar" at bounding box center [149, 222] width 23 height 13
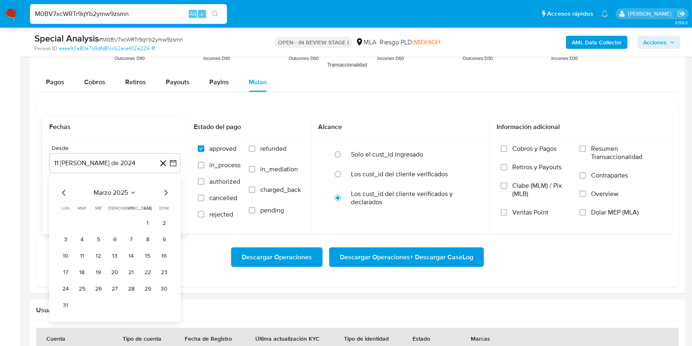
click at [110, 189] on span "marzo 2025" at bounding box center [111, 192] width 34 height 8
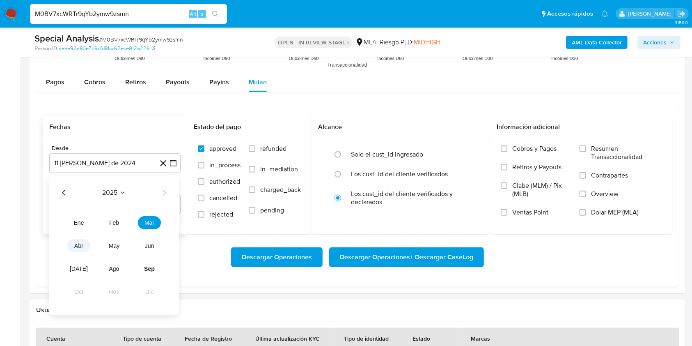
click at [79, 241] on button "abr" at bounding box center [78, 245] width 23 height 13
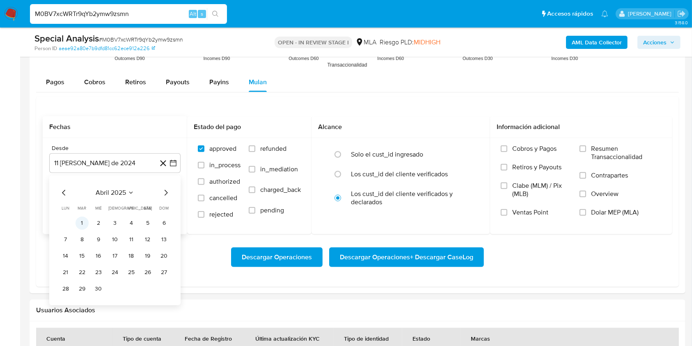
click at [83, 220] on button "1" at bounding box center [82, 222] width 13 height 13
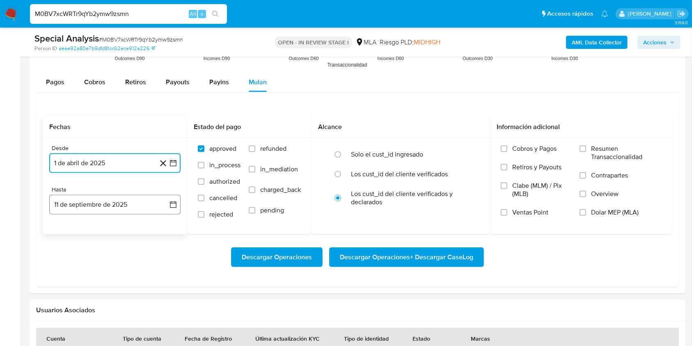
click at [133, 201] on button "11 de septiembre de 2025" at bounding box center [114, 205] width 131 height 20
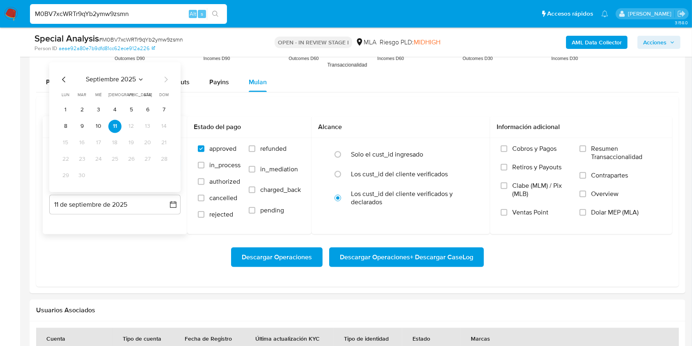
click at [60, 79] on icon "Mes anterior" at bounding box center [64, 80] width 10 height 10
click at [119, 172] on button "31" at bounding box center [114, 175] width 13 height 13
click at [135, 250] on div "Descargar Operaciones Descargar Operaciones + Descargar CaseLog" at bounding box center [357, 257] width 629 height 20
click at [135, 230] on div "Desde 1 de abril de 2025 [DATE] Hasta 31 de [PERSON_NAME] de 2025 [DATE]" at bounding box center [115, 186] width 144 height 96
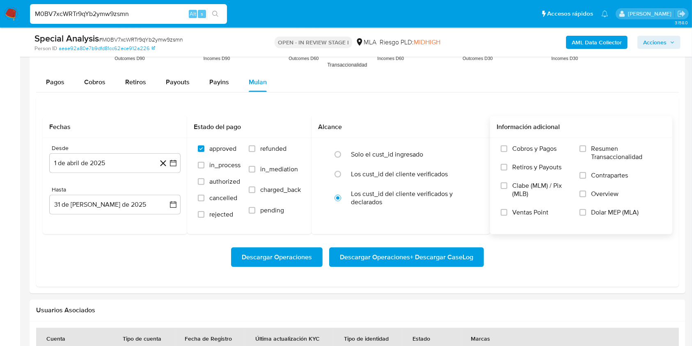
click at [631, 211] on span "Dolar MEP (MLA)" at bounding box center [615, 212] width 48 height 8
click at [586, 211] on input "Dolar MEP (MLA)" at bounding box center [582, 212] width 7 height 7
click at [387, 251] on span "Descargar Operaciones + Descargar CaseLog" at bounding box center [406, 257] width 133 height 18
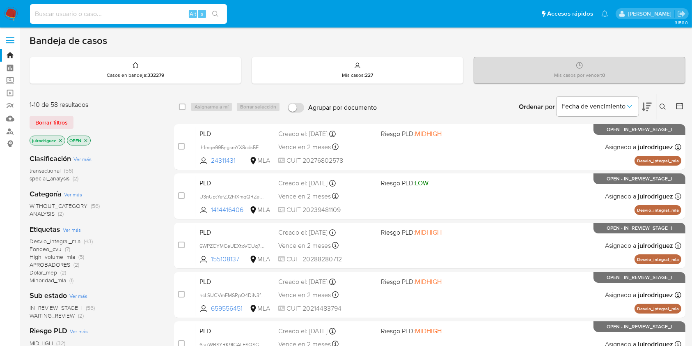
click at [105, 16] on input at bounding box center [128, 14] width 197 height 11
paste input "56vmy07JzzGG7GFattZeOSNq"
type input "56vmy07JzzGG7GFattZeOSNq"
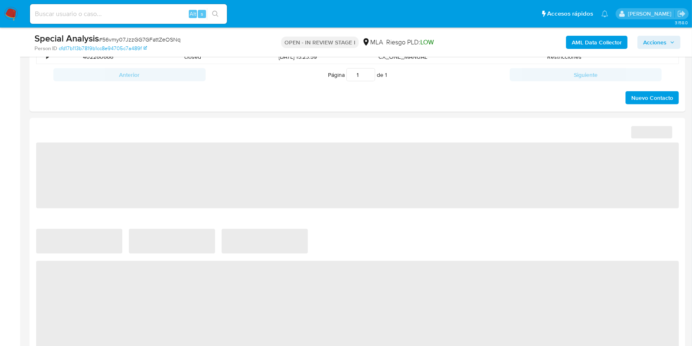
scroll to position [547, 0]
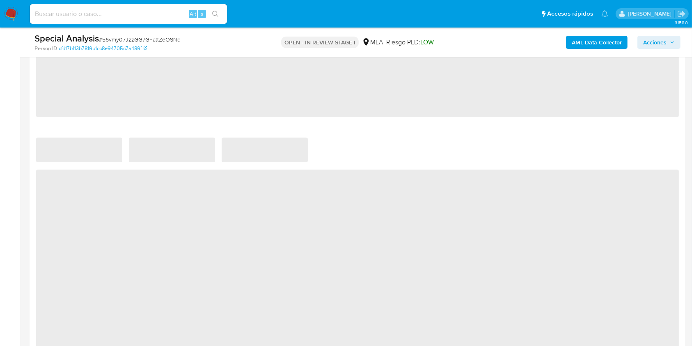
select select "10"
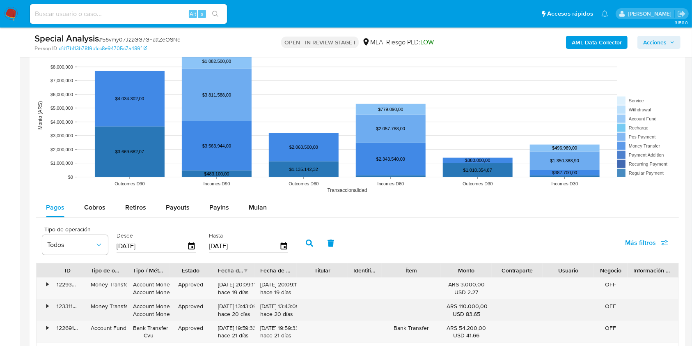
scroll to position [821, 0]
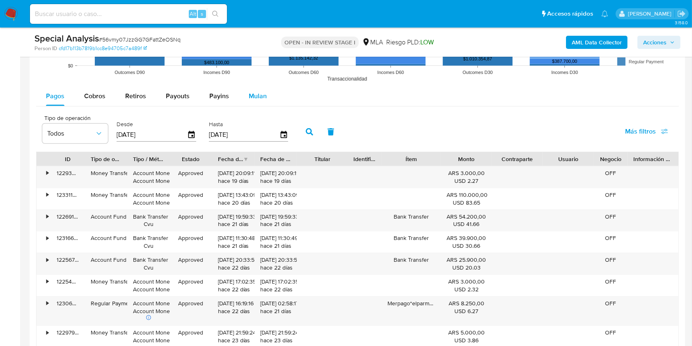
click at [261, 91] on span "Mulan" at bounding box center [258, 95] width 18 height 9
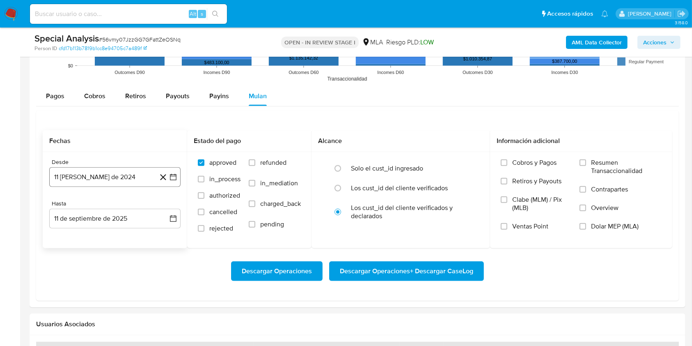
click at [105, 174] on button "11 [PERSON_NAME] de 2024" at bounding box center [114, 177] width 131 height 20
click at [108, 205] on span "agosto 2024" at bounding box center [110, 206] width 37 height 8
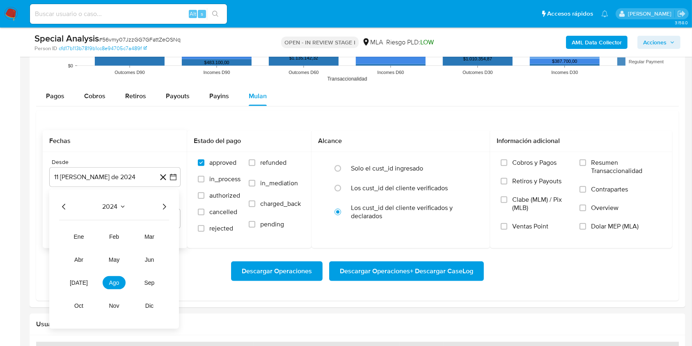
click at [166, 203] on icon "Año siguiente" at bounding box center [164, 206] width 10 height 10
click at [81, 252] on tr "ene feb mar abr may jun [DATE] ago sep oct nov dic" at bounding box center [114, 271] width 94 height 82
click at [82, 258] on span "abr" at bounding box center [78, 259] width 9 height 7
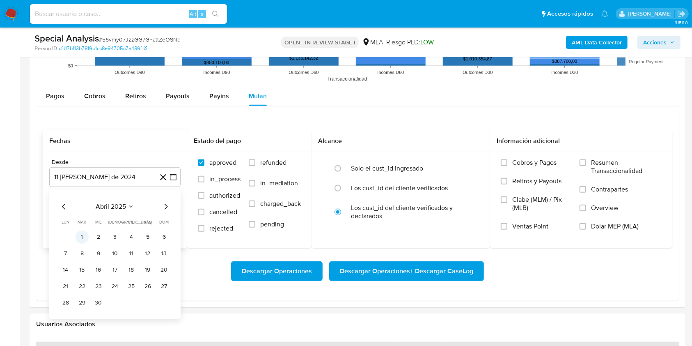
click at [86, 235] on button "1" at bounding box center [82, 236] width 13 height 13
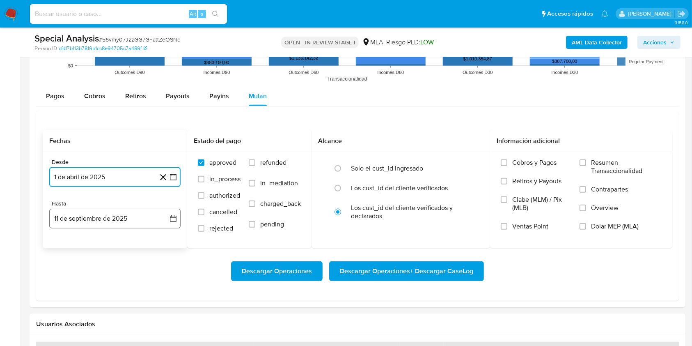
click at [99, 222] on button "11 de septiembre de 2025" at bounding box center [114, 218] width 131 height 20
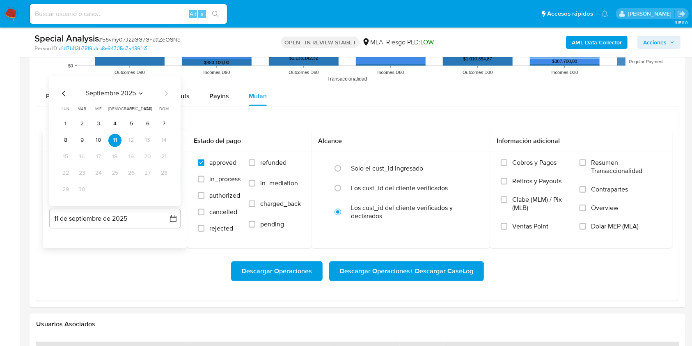
click at [64, 94] on icon "Mes anterior" at bounding box center [64, 94] width 10 height 10
click at [118, 191] on button "31" at bounding box center [114, 189] width 13 height 13
click at [129, 271] on div "Descargar Operaciones Descargar Operaciones + Descargar CaseLog" at bounding box center [357, 271] width 629 height 20
click at [95, 245] on div "Desde 1 de abril de 2025 1-04-2025 Hasta 31 de julio de 2025 31-07-2025" at bounding box center [115, 200] width 144 height 96
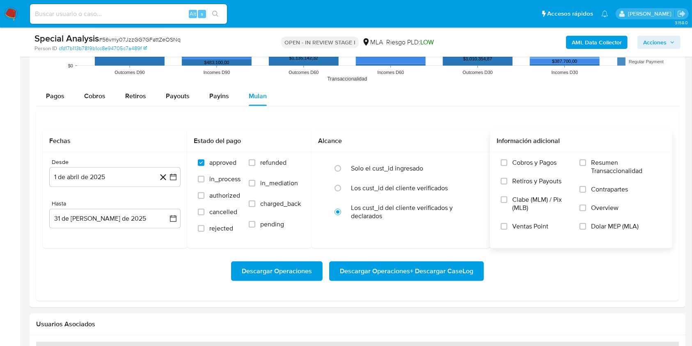
drag, startPoint x: 604, startPoint y: 222, endPoint x: 579, endPoint y: 233, distance: 27.2
click at [604, 222] on span "Dolar MEP (MLA)" at bounding box center [615, 226] width 48 height 8
click at [586, 223] on input "Dolar MEP (MLA)" at bounding box center [582, 226] width 7 height 7
click at [409, 272] on span "Descargar Operaciones + Descargar CaseLog" at bounding box center [406, 271] width 133 height 18
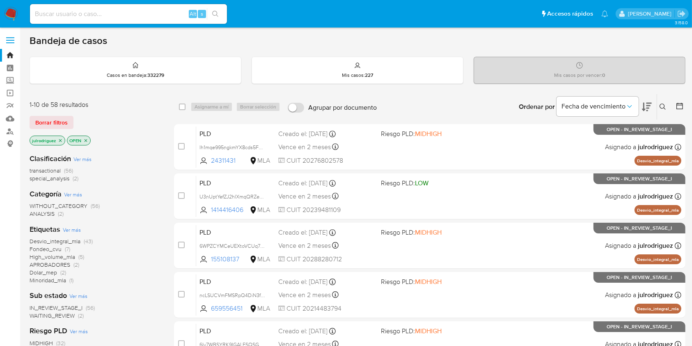
click at [147, 15] on input at bounding box center [128, 14] width 197 height 11
paste input "Wc9iQcTb76tyNaHghHagoJA3"
type input "Wc9iQcTb76tyNaHghHagoJA3"
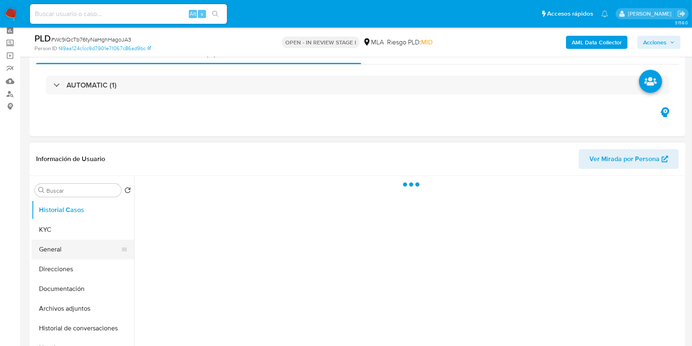
scroll to position [55, 0]
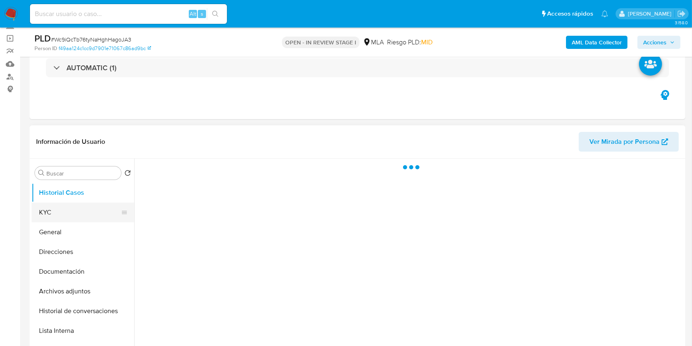
click at [46, 216] on button "KYC" at bounding box center [80, 212] width 96 height 20
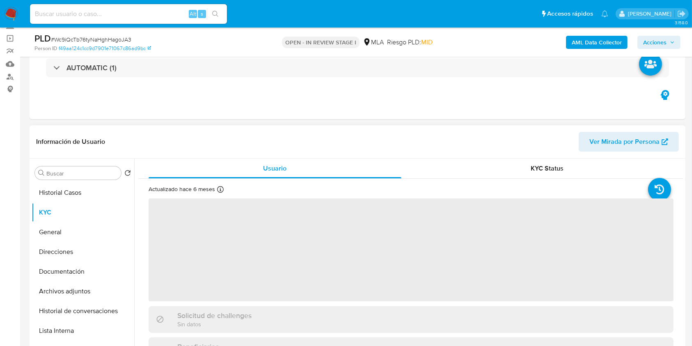
select select "10"
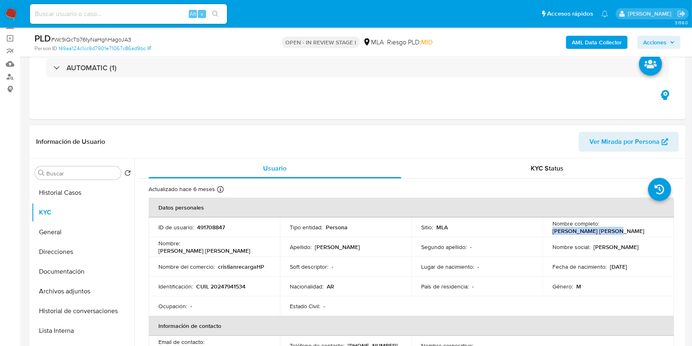
drag, startPoint x: 601, startPoint y: 227, endPoint x: 654, endPoint y: 226, distance: 52.9
click at [654, 226] on div "Nombre completo : [PERSON_NAME] [PERSON_NAME]" at bounding box center [608, 227] width 112 height 15
copy p "[PERSON_NAME]"
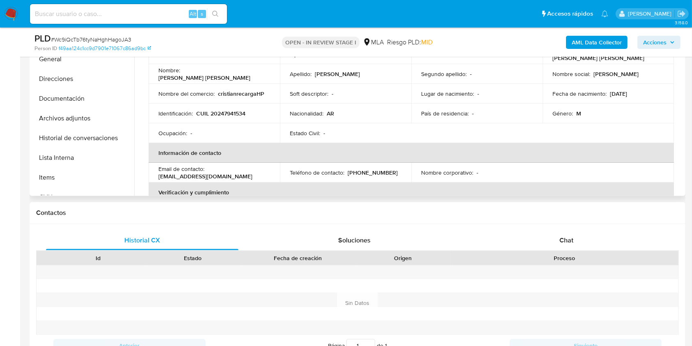
scroll to position [63, 0]
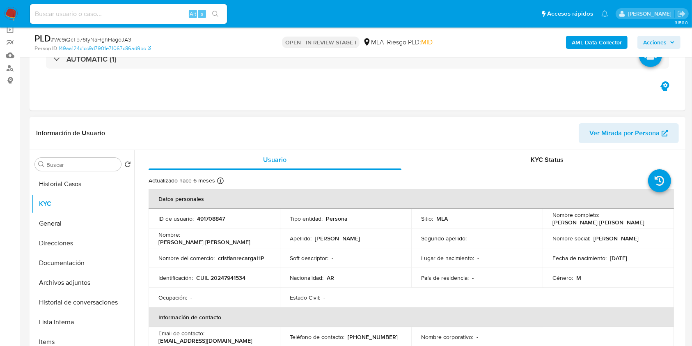
click at [217, 215] on p "491708847" at bounding box center [211, 218] width 28 height 7
copy p "491708847"
click at [104, 40] on span "# Wc9iQcTb76tyNaHghHagoJA3" at bounding box center [91, 39] width 80 height 8
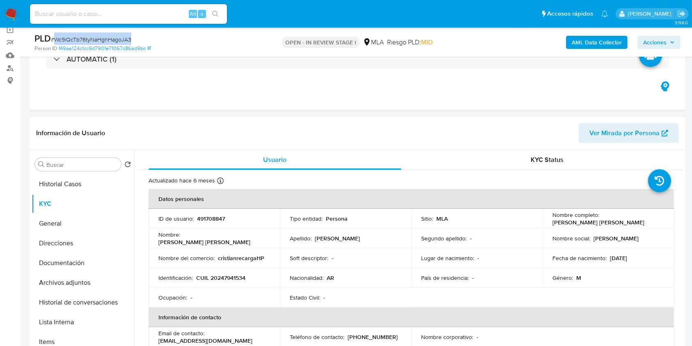
copy span "Wc9iQcTb76tyNaHghHagoJA3"
click at [229, 281] on p "CUIL 20247941534" at bounding box center [220, 277] width 49 height 7
copy p "20247941534"
click at [62, 254] on button "Documentación" at bounding box center [80, 263] width 96 height 20
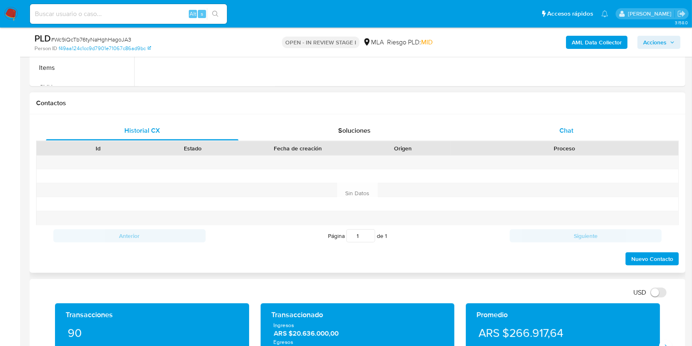
click at [570, 134] on span "Chat" at bounding box center [566, 130] width 14 height 9
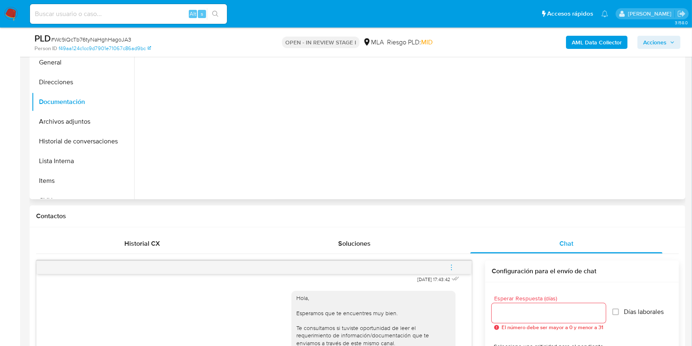
scroll to position [118, 0]
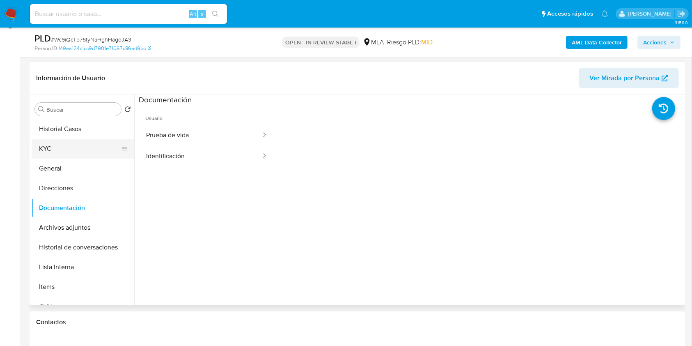
click at [76, 147] on button "KYC" at bounding box center [80, 149] width 96 height 20
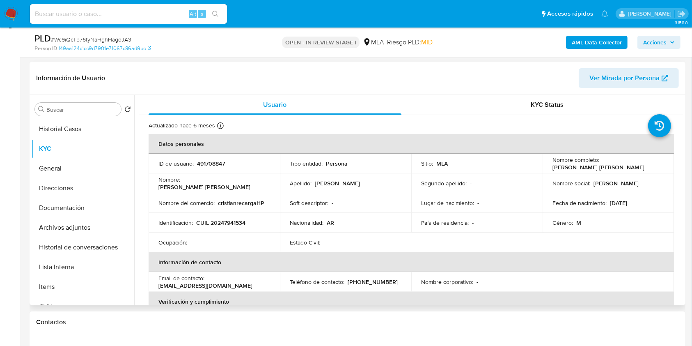
click at [238, 224] on p "CUIL 20247941534" at bounding box center [220, 222] width 49 height 7
copy p "20247941534"
click at [216, 165] on p "491708847" at bounding box center [211, 163] width 28 height 7
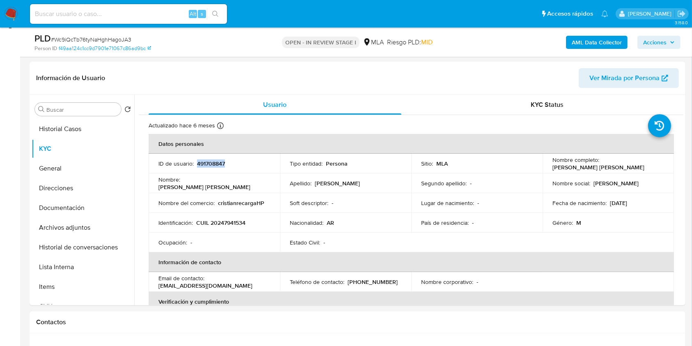
copy p "491708847"
drag, startPoint x: 600, startPoint y: 162, endPoint x: 663, endPoint y: 163, distance: 63.6
click at [663, 163] on td "Nombre completo : Cristian Antonio Ruiz" at bounding box center [607, 163] width 131 height 20
copy p "[PERSON_NAME]"
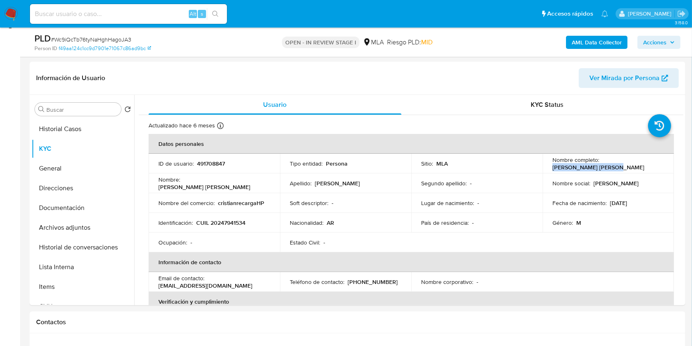
copy p "Cristian Antonio Ruiz"
click at [226, 200] on p "cristianrecargaHP" at bounding box center [241, 202] width 46 height 7
copy p "cristianrecargaHP"
click at [229, 222] on p "CUIL 20247941534" at bounding box center [220, 222] width 49 height 7
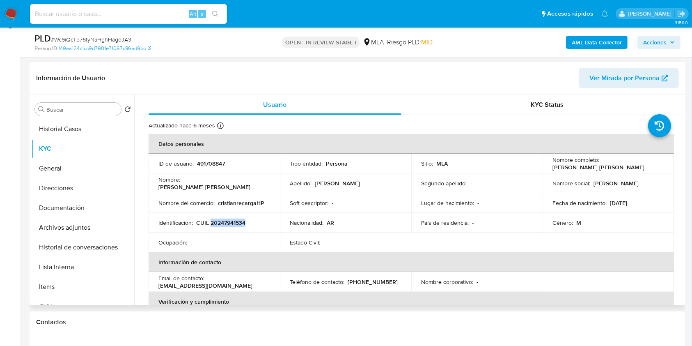
click at [229, 222] on p "CUIL 20247941534" at bounding box center [220, 222] width 49 height 7
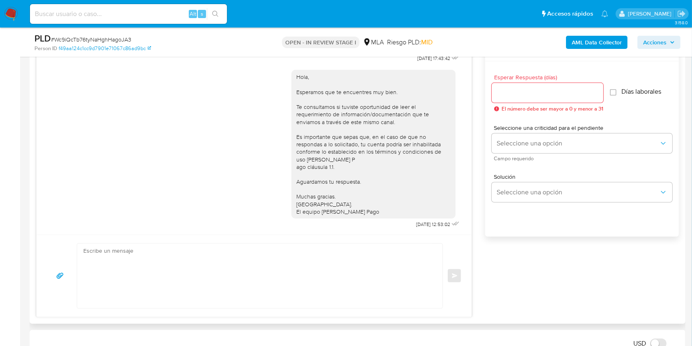
scroll to position [391, 0]
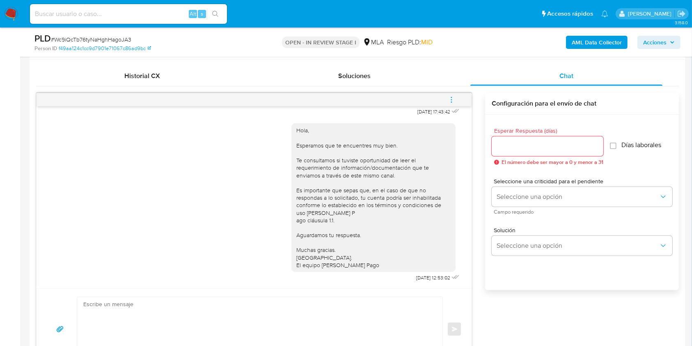
click at [519, 142] on input "Esperar Respuesta (días)" at bounding box center [548, 146] width 112 height 11
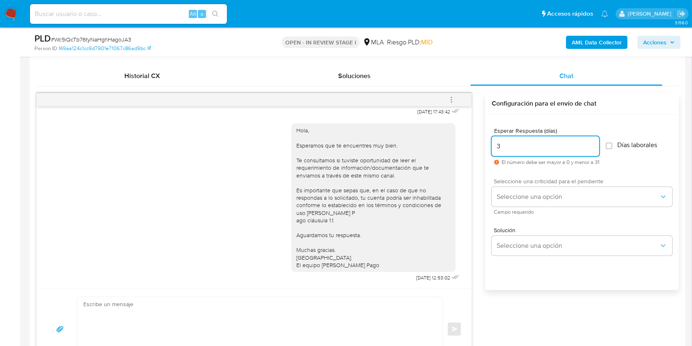
type input "3"
click at [518, 183] on span "Seleccione una criticidad para el pendiente" at bounding box center [584, 181] width 181 height 6
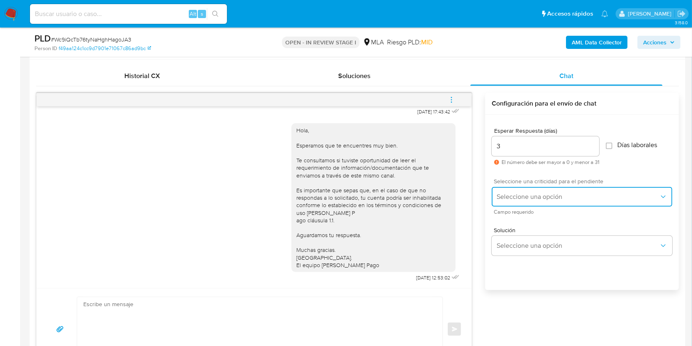
click at [518, 188] on button "Seleccione una opción" at bounding box center [582, 197] width 181 height 20
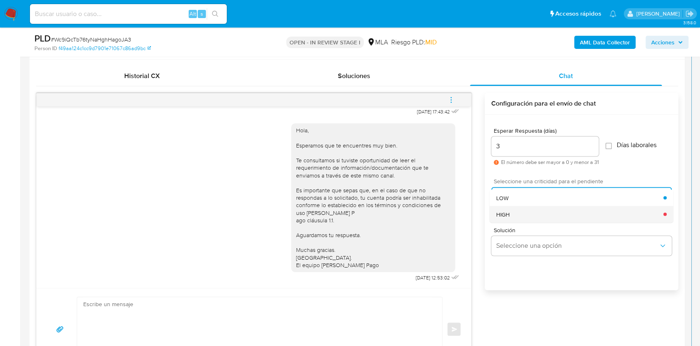
click at [509, 207] on div "HIGH" at bounding box center [580, 214] width 167 height 16
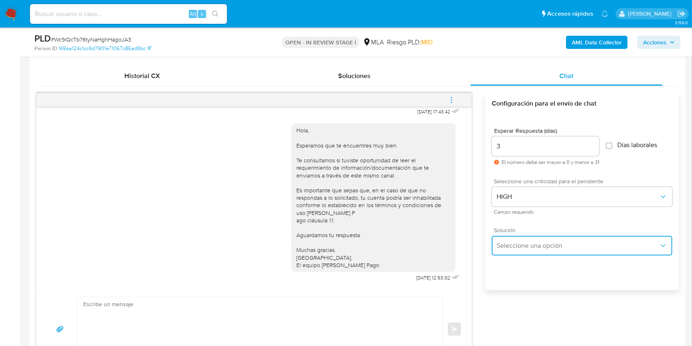
click at [520, 240] on button "Seleccione una opción" at bounding box center [582, 246] width 181 height 20
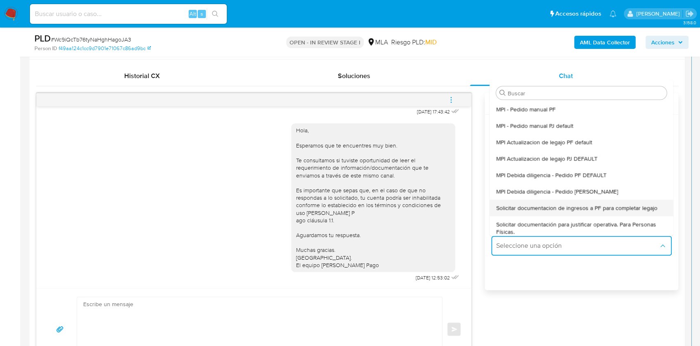
click at [529, 207] on span "Solicitar documentacion de ingresos a PF para completar legajo" at bounding box center [577, 207] width 161 height 7
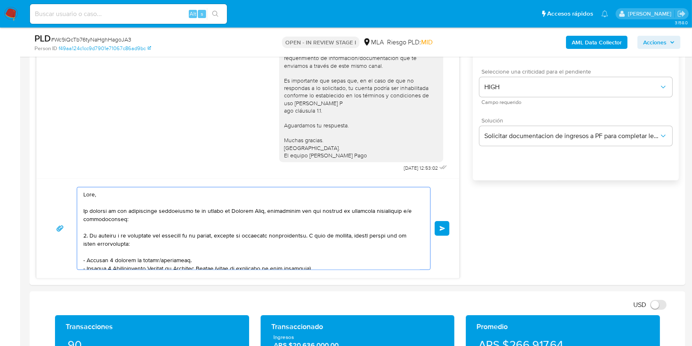
scroll to position [167, 0]
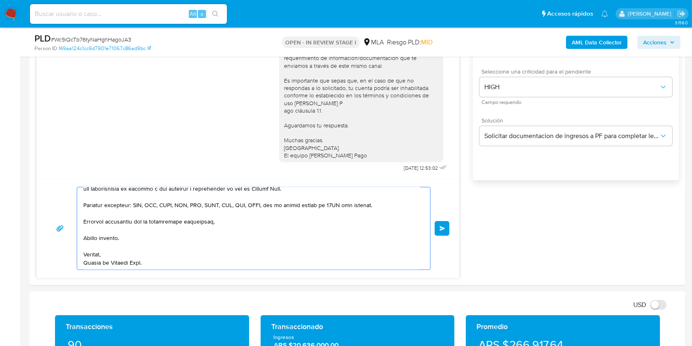
drag, startPoint x: 159, startPoint y: 243, endPoint x: 374, endPoint y: 369, distance: 249.2
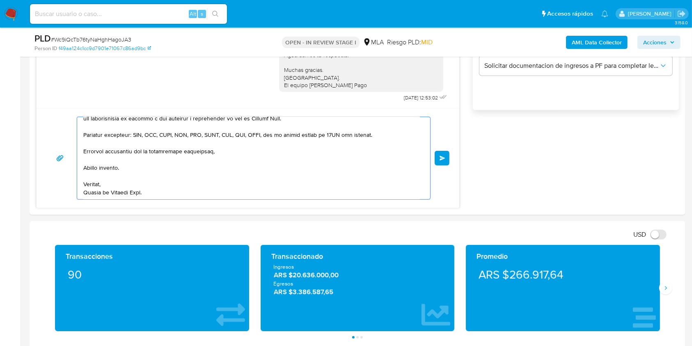
type textarea "Hola, En función de las operaciones registradas en tu cuenta de Mercado Pago, n…"
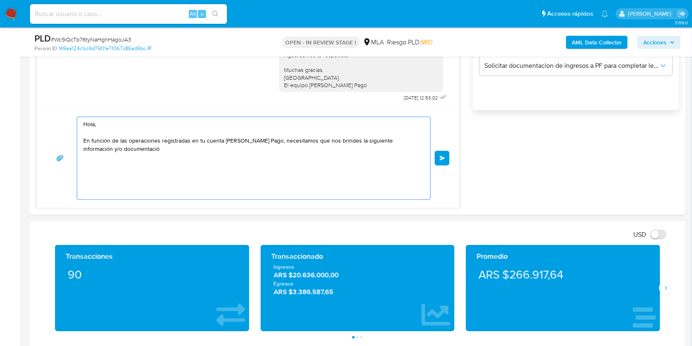
scroll to position [0, 0]
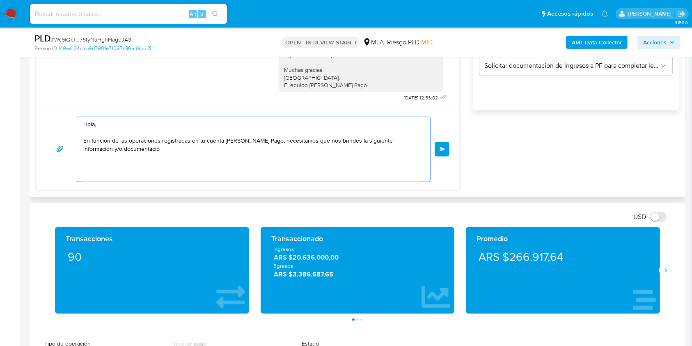
drag, startPoint x: 134, startPoint y: 162, endPoint x: 43, endPoint y: 105, distance: 107.4
click at [43, 105] on div "18/08/2025 17:43:42 Hola, Esperamos que te encuentres muy bien. Te consultamos …" at bounding box center [247, 51] width 423 height 277
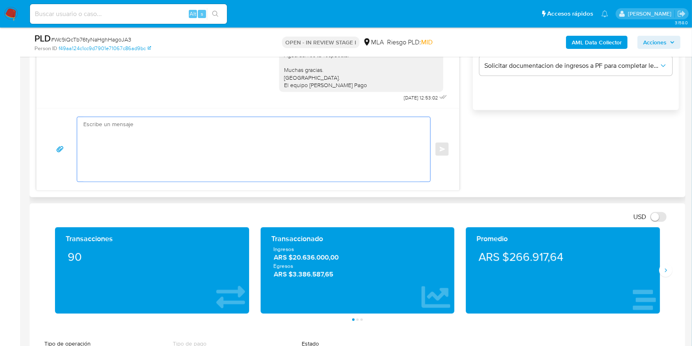
paste textarea "Buenas tardes, Queremos aclararte que la Resolución General ARCA 5696/2025 indi…"
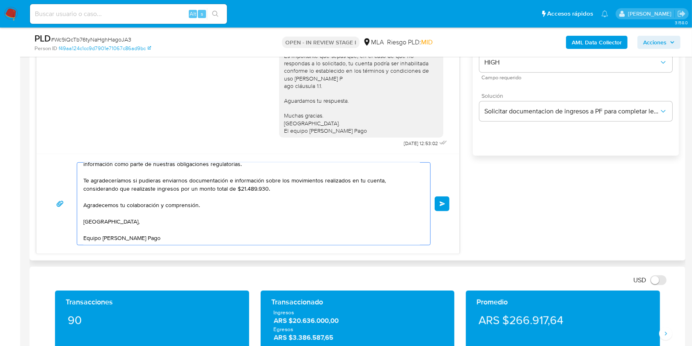
scroll to position [462, 0]
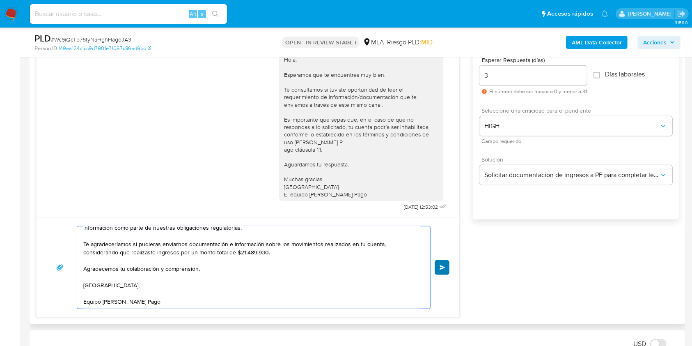
type textarea "Buenas tardes, Queremos aclararte que la Resolución General ARCA 5696/2025 indi…"
click at [443, 265] on span "Enviar" at bounding box center [442, 267] width 6 height 5
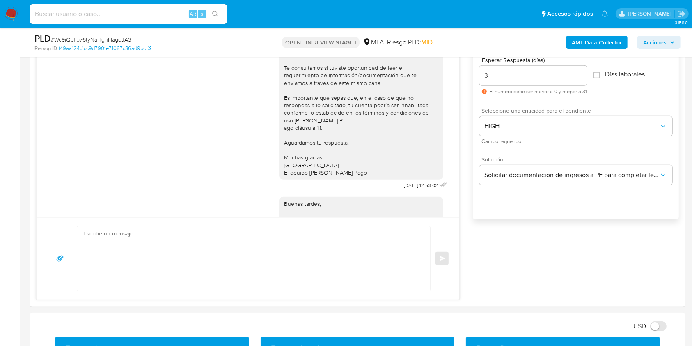
scroll to position [0, 0]
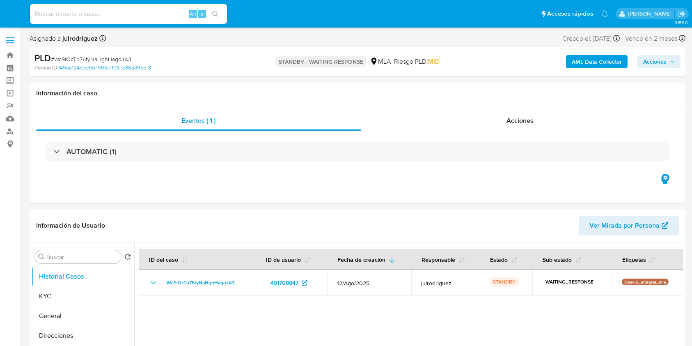
select select "10"
click at [144, 14] on input at bounding box center [128, 14] width 197 height 11
paste input "Xdp63VJXGVvOn01rMlstKrm3"
type input "Xdp63VJXGVvOn01rMlstKrm3"
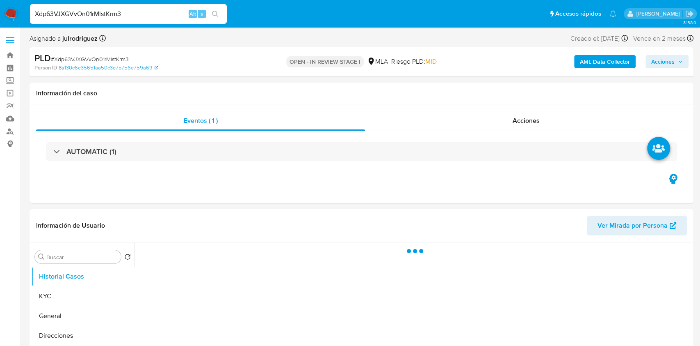
select select "10"
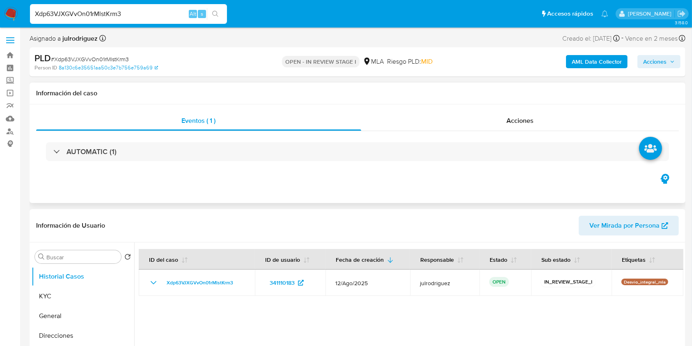
scroll to position [109, 0]
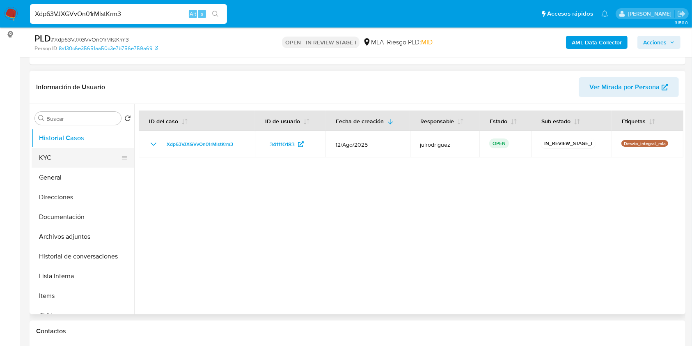
click at [75, 162] on button "KYC" at bounding box center [80, 158] width 96 height 20
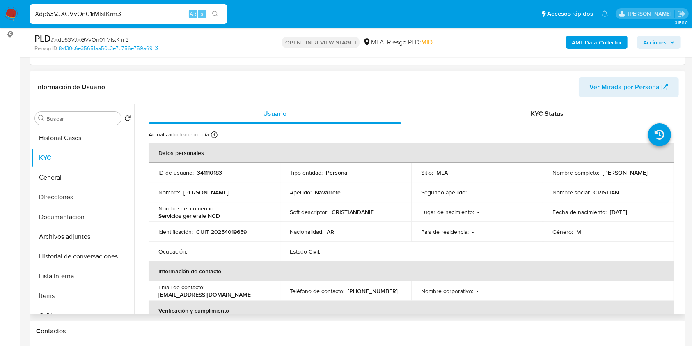
drag, startPoint x: 550, startPoint y: 176, endPoint x: 632, endPoint y: 175, distance: 82.5
click at [632, 175] on div "Nombre completo : [PERSON_NAME]" at bounding box center [608, 172] width 112 height 7
copy p "[PERSON_NAME]"
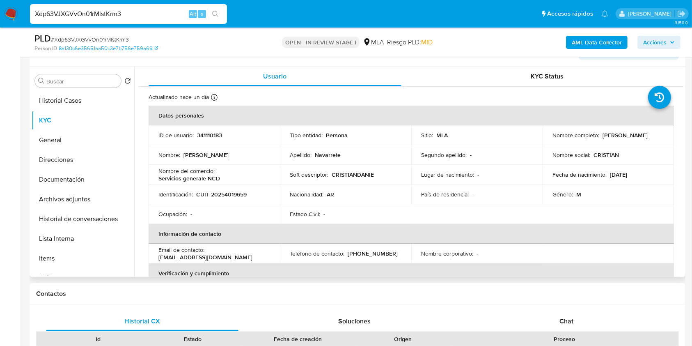
scroll to position [129, 0]
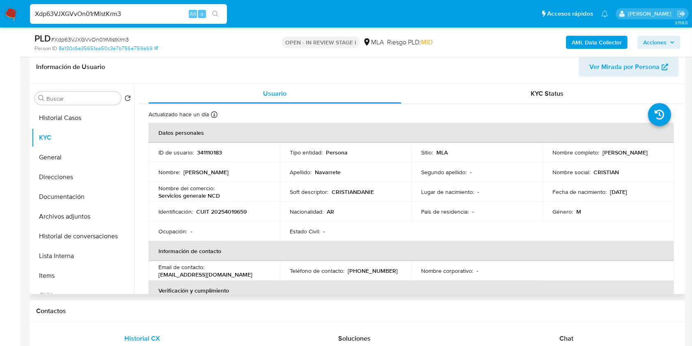
click at [213, 153] on p "341110183" at bounding box center [209, 152] width 25 height 7
copy p "341110183"
click at [98, 36] on span "# Xdp63VJXGVvOn01rMlstKrm3" at bounding box center [90, 39] width 78 height 8
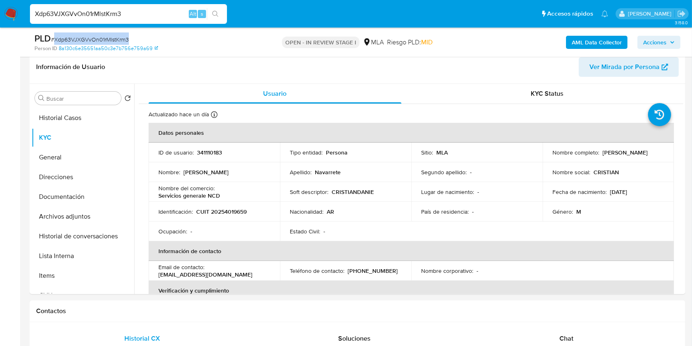
copy span "Xdp63VJXGVvOn01rMlstKrm3"
click at [218, 213] on p "CUIT 20254019659" at bounding box center [221, 211] width 50 height 7
copy p "20254019659"
click at [212, 149] on p "341110183" at bounding box center [209, 152] width 25 height 7
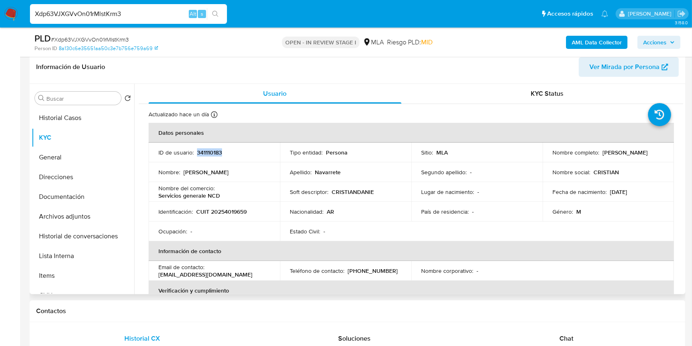
click at [212, 149] on p "341110183" at bounding box center [209, 152] width 25 height 7
copy p "341110183"
click at [549, 156] on td "Nombre completo : [PERSON_NAME]" at bounding box center [607, 152] width 131 height 20
drag, startPoint x: 550, startPoint y: 156, endPoint x: 612, endPoint y: 156, distance: 62.4
click at [612, 156] on p "[PERSON_NAME]" at bounding box center [624, 152] width 45 height 7
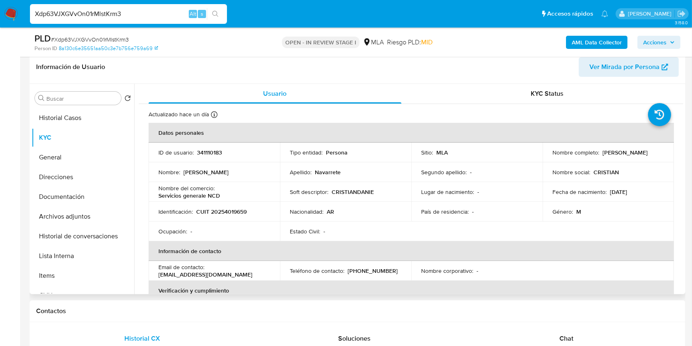
drag, startPoint x: 619, startPoint y: 156, endPoint x: 535, endPoint y: 126, distance: 89.3
click at [543, 155] on td "Nombre completo : [PERSON_NAME]" at bounding box center [607, 152] width 131 height 20
copy p "[PERSON_NAME]"
drag, startPoint x: 199, startPoint y: 194, endPoint x: 158, endPoint y: 195, distance: 41.5
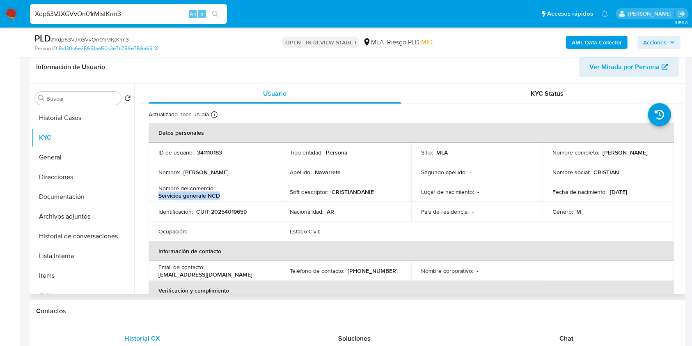
click at [158, 195] on td "Nombre del comercio : Servicios generale NCD" at bounding box center [214, 192] width 131 height 20
copy p "Servicios generale NCD"
click at [219, 214] on p "CUIT 20254019659" at bounding box center [221, 211] width 50 height 7
copy p "20254019659"
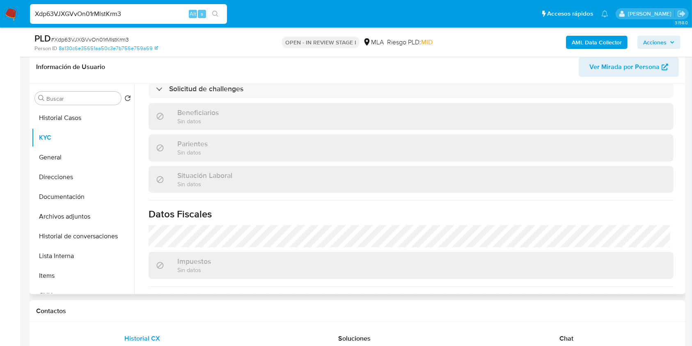
scroll to position [431, 0]
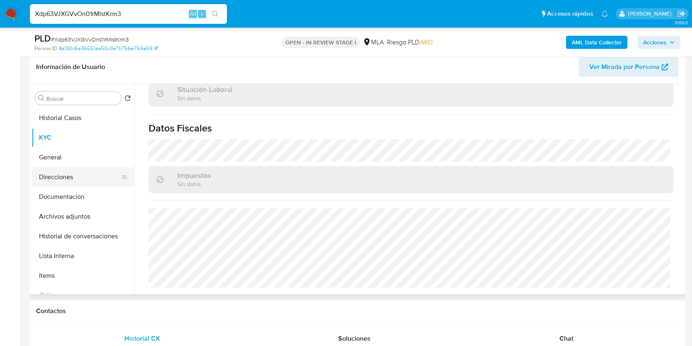
click at [64, 170] on button "Direcciones" at bounding box center [80, 177] width 96 height 20
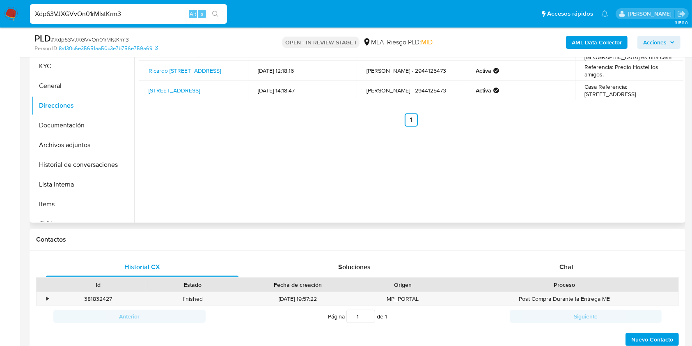
scroll to position [348, 0]
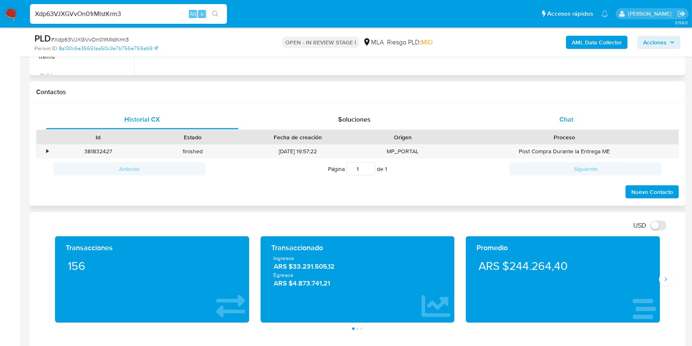
click at [568, 126] on div "Chat" at bounding box center [566, 120] width 192 height 20
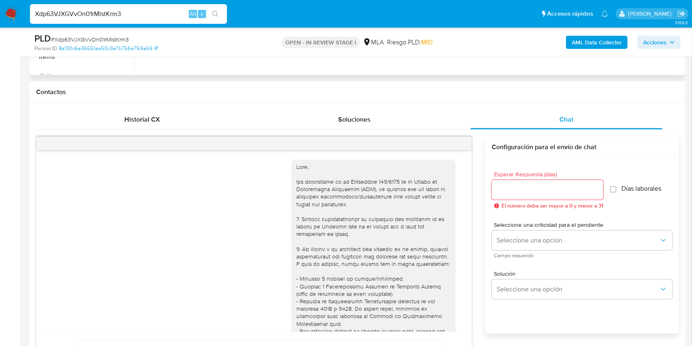
scroll to position [464, 0]
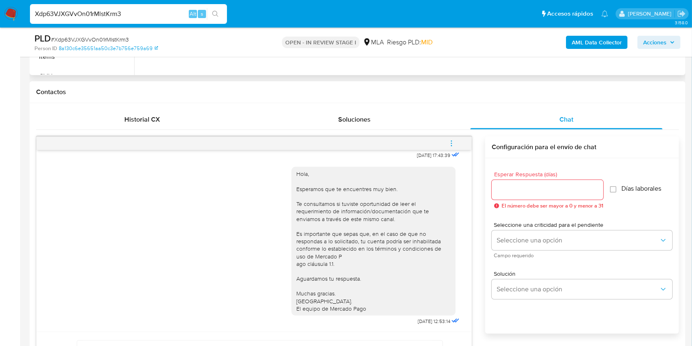
click at [450, 137] on span "menu-action" at bounding box center [451, 143] width 7 height 20
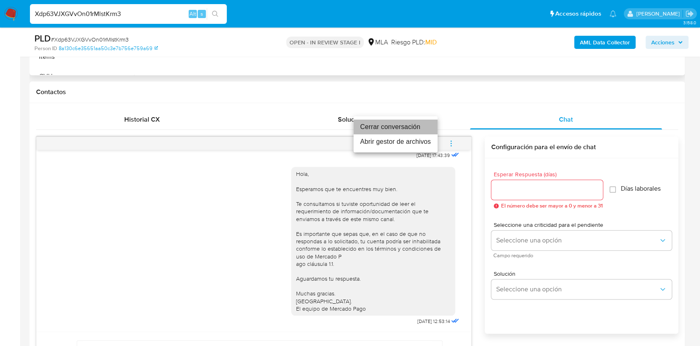
click at [368, 124] on li "Cerrar conversación" at bounding box center [396, 126] width 84 height 15
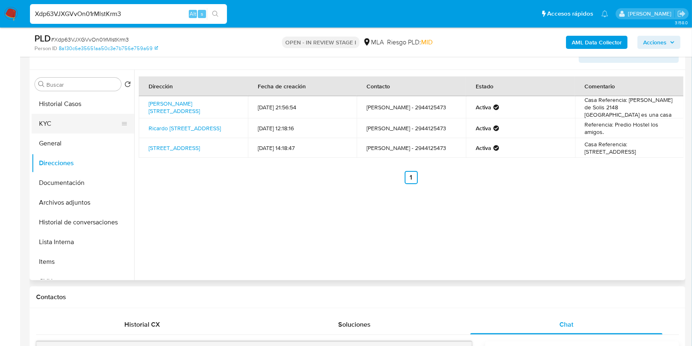
scroll to position [129, 0]
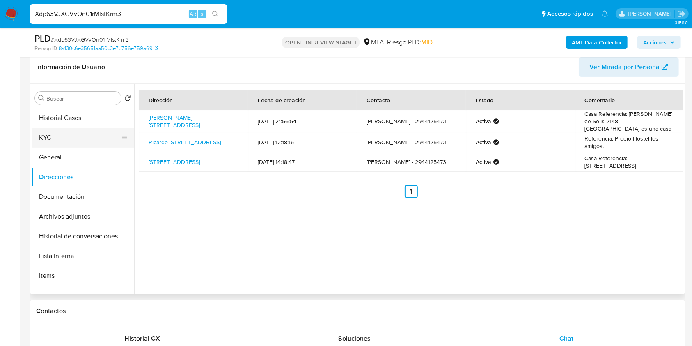
click at [80, 135] on button "KYC" at bounding box center [80, 138] width 96 height 20
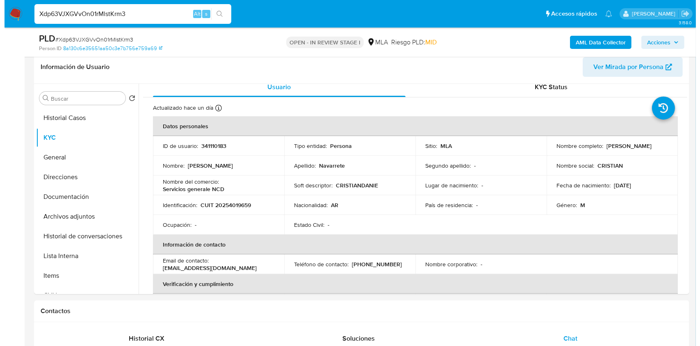
scroll to position [0, 0]
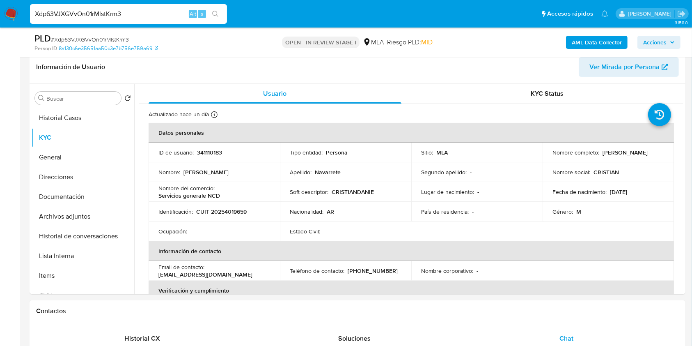
click at [209, 151] on p "341110183" at bounding box center [209, 152] width 25 height 7
copy p "341110183"
click at [121, 38] on span "# Xdp63VJXGVvOn01rMlstKrm3" at bounding box center [90, 39] width 78 height 8
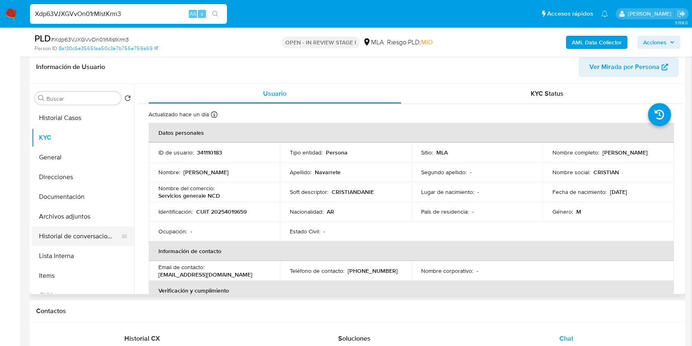
click at [86, 236] on button "Historial de conversaciones" at bounding box center [80, 236] width 96 height 20
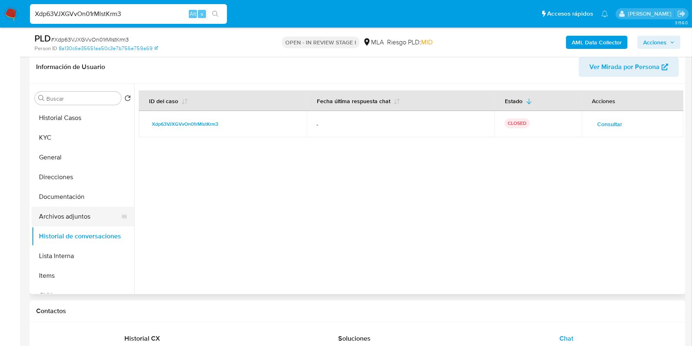
click at [71, 215] on button "Archivos adjuntos" at bounding box center [80, 216] width 96 height 20
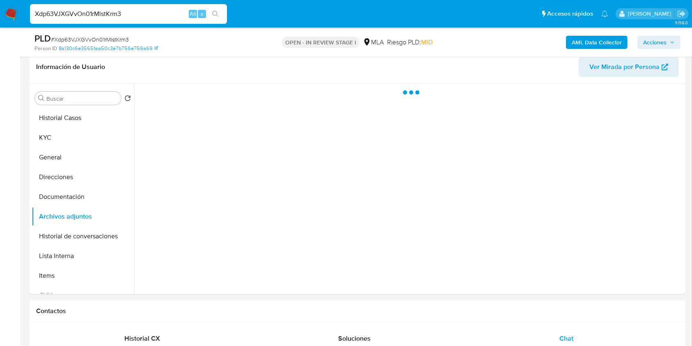
click at [596, 42] on b "AML Data Collector" at bounding box center [597, 42] width 50 height 13
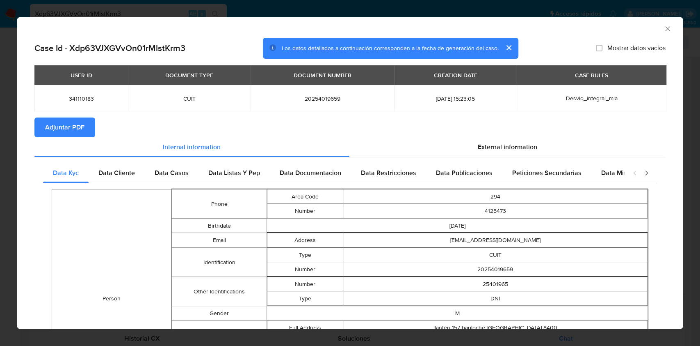
click at [82, 118] on span "Adjuntar PDF" at bounding box center [64, 127] width 39 height 18
click at [664, 32] on icon "Cerrar ventana" at bounding box center [668, 29] width 8 height 8
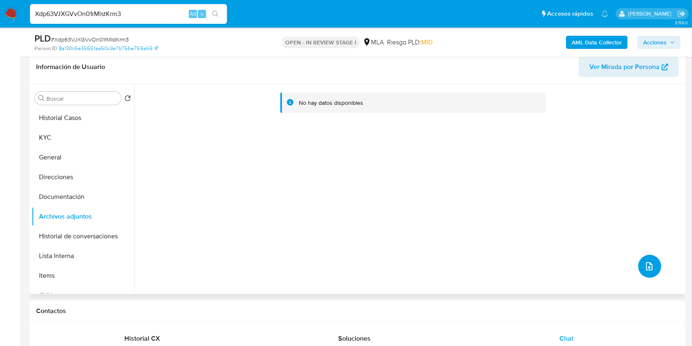
click at [647, 259] on button "upload-file" at bounding box center [649, 265] width 23 height 23
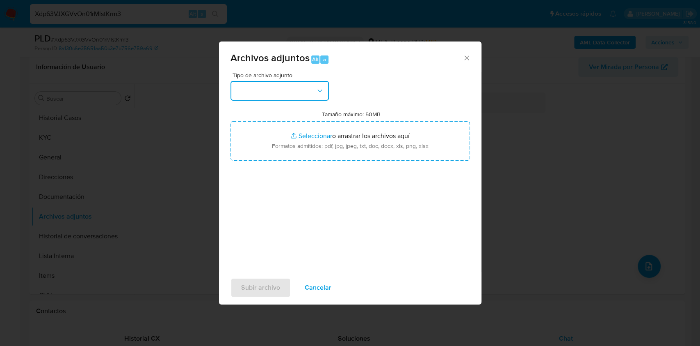
click at [289, 84] on button "button" at bounding box center [280, 91] width 98 height 20
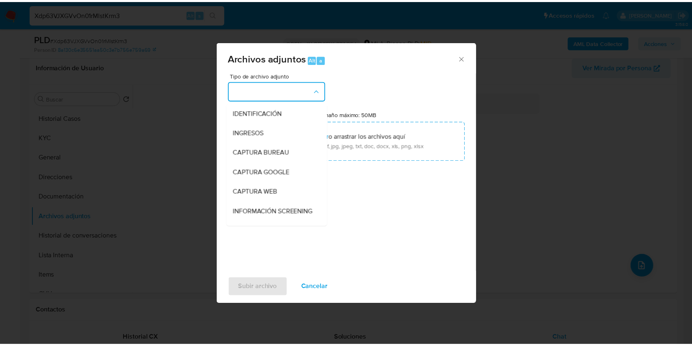
scroll to position [164, 0]
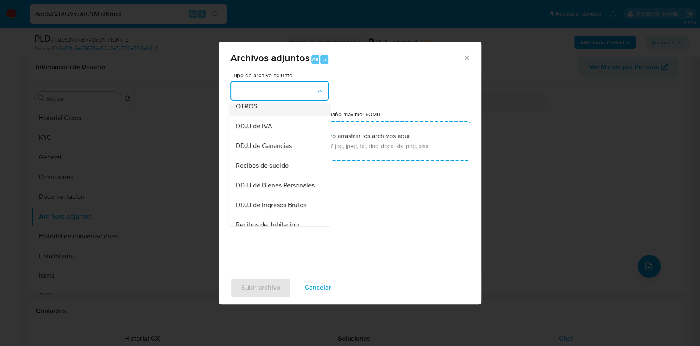
click at [247, 110] on span "OTROS" at bounding box center [246, 106] width 21 height 8
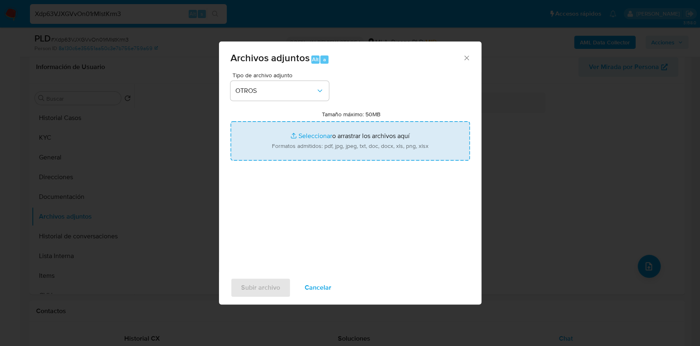
click at [299, 137] on input "Tamaño máximo: 50MB Seleccionar archivos" at bounding box center [351, 140] width 240 height 39
type input "C:\fakepath\Cristian Daniel Navarrete - NOSIS - AGOSTO 2025.pdf"
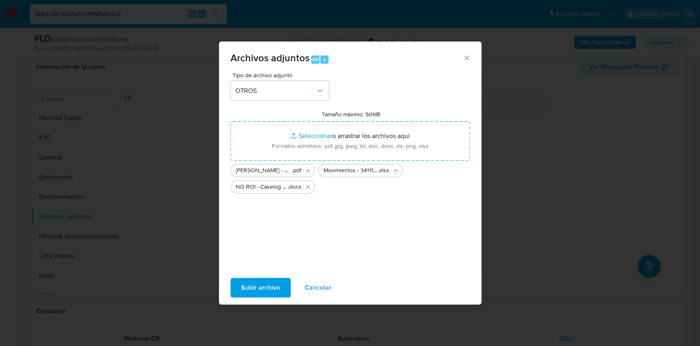
click at [248, 287] on span "Subir archivo" at bounding box center [260, 287] width 39 height 18
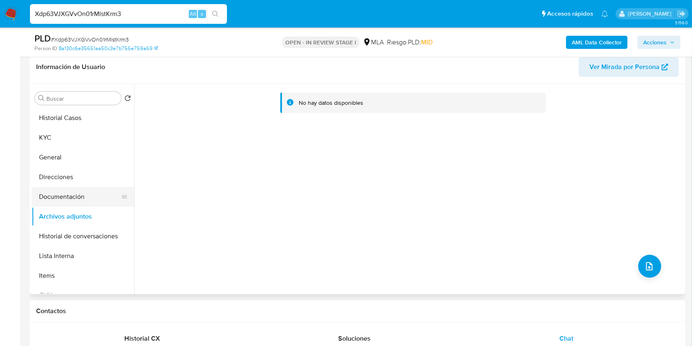
click at [80, 195] on button "Documentación" at bounding box center [80, 197] width 96 height 20
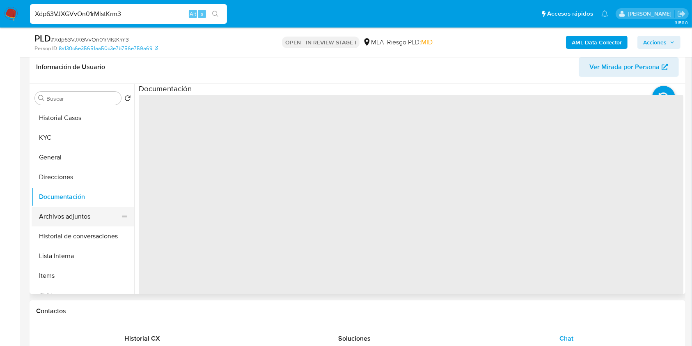
click at [80, 210] on button "Archivos adjuntos" at bounding box center [80, 216] width 96 height 20
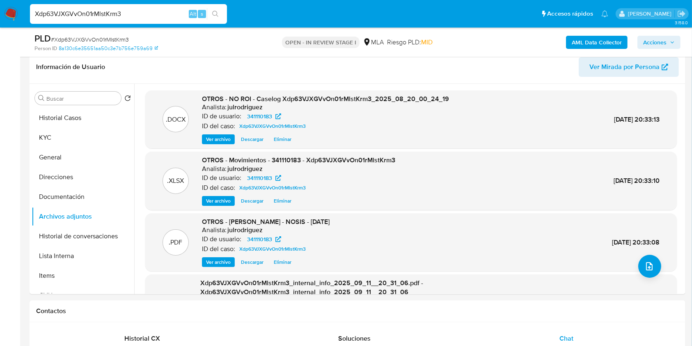
click at [644, 47] on span "Acciones" at bounding box center [654, 42] width 23 height 13
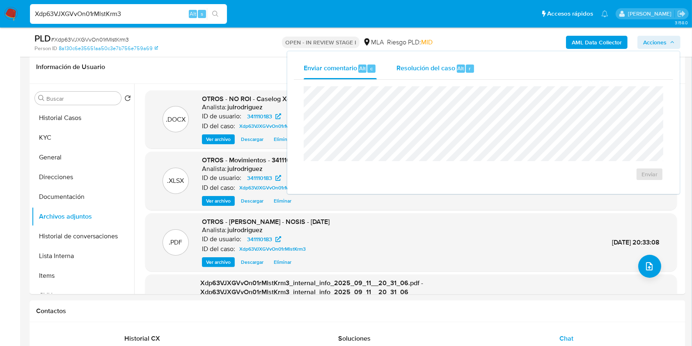
click at [456, 60] on div "Resolución del caso Alt r" at bounding box center [435, 68] width 78 height 21
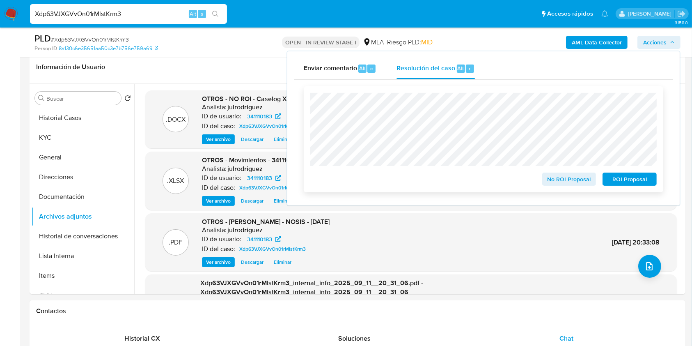
click at [571, 180] on span "No ROI Proposal" at bounding box center [569, 178] width 43 height 11
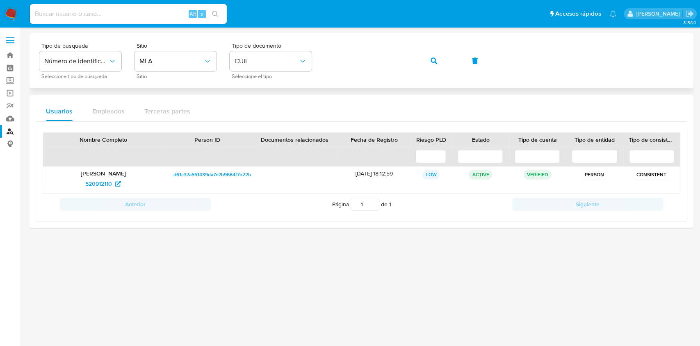
drag, startPoint x: 427, startPoint y: 60, endPoint x: 410, endPoint y: 80, distance: 26.2
click at [427, 60] on button "button" at bounding box center [434, 61] width 28 height 20
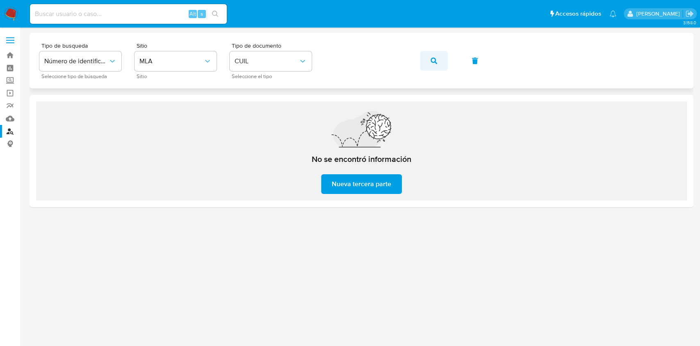
click at [436, 60] on icon "button" at bounding box center [434, 60] width 7 height 7
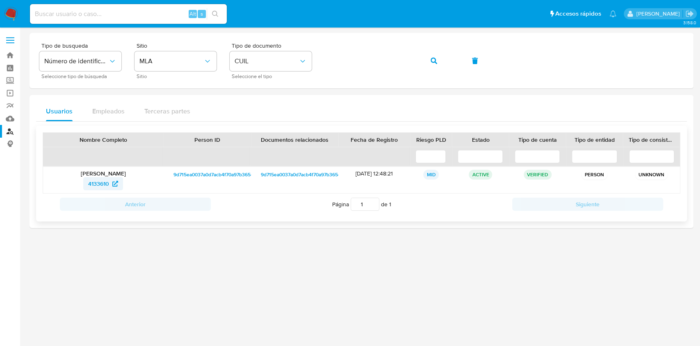
click at [100, 181] on span "4133610" at bounding box center [98, 183] width 21 height 13
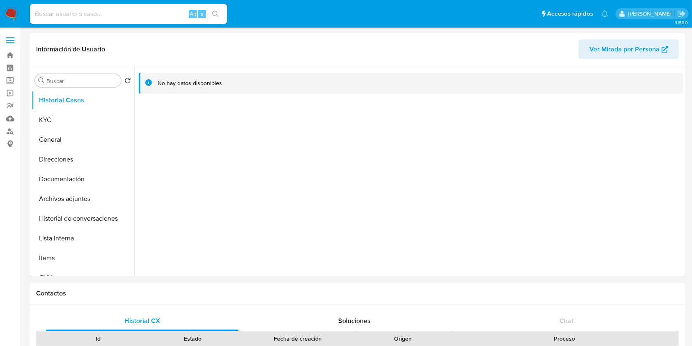
select select "10"
click at [66, 117] on button "KYC" at bounding box center [80, 120] width 96 height 20
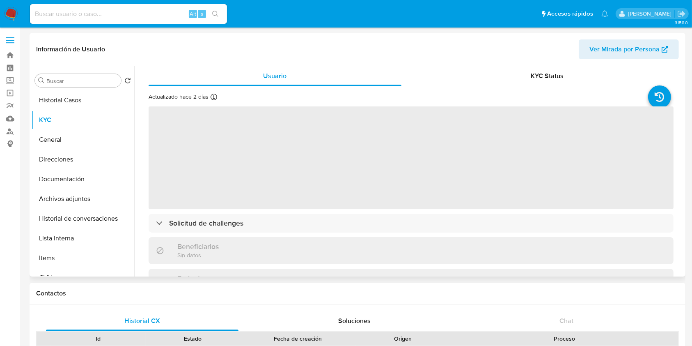
scroll to position [219, 0]
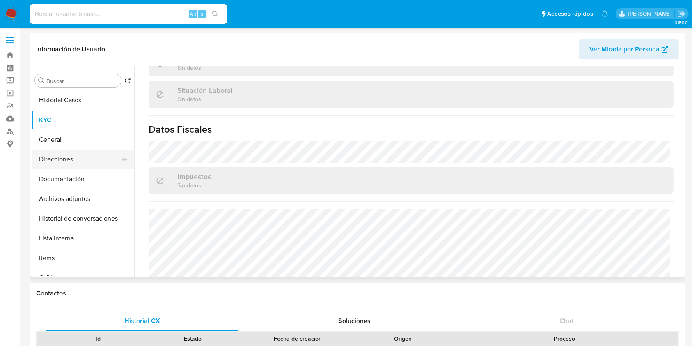
click at [79, 150] on button "Direcciones" at bounding box center [80, 159] width 96 height 20
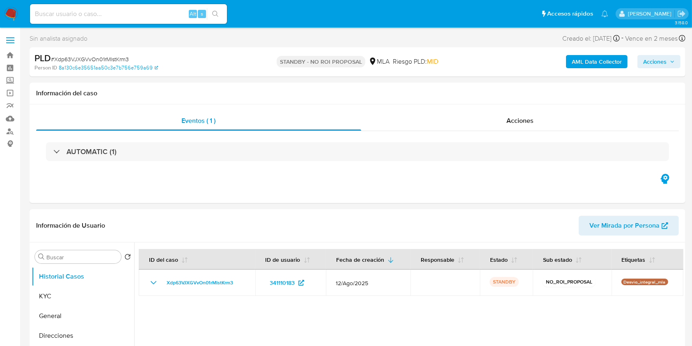
select select "10"
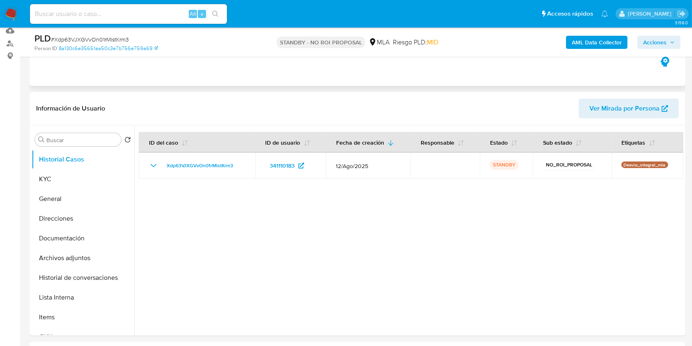
scroll to position [109, 0]
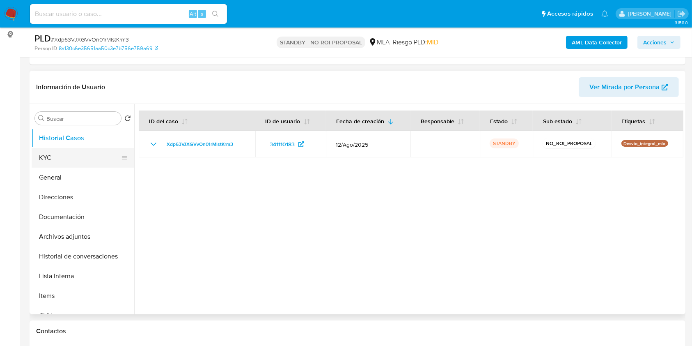
click at [88, 154] on button "KYC" at bounding box center [80, 158] width 96 height 20
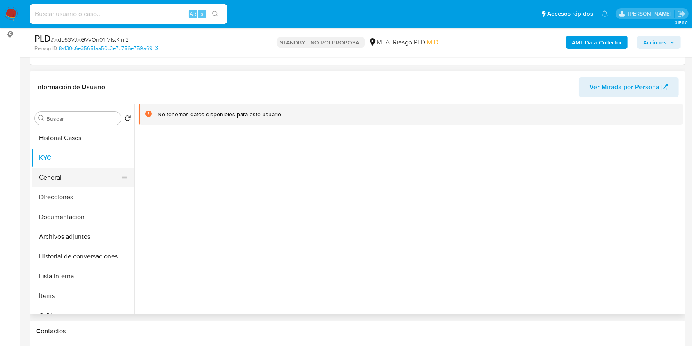
click at [76, 174] on button "General" at bounding box center [80, 177] width 96 height 20
